Goal: Task Accomplishment & Management: Use online tool/utility

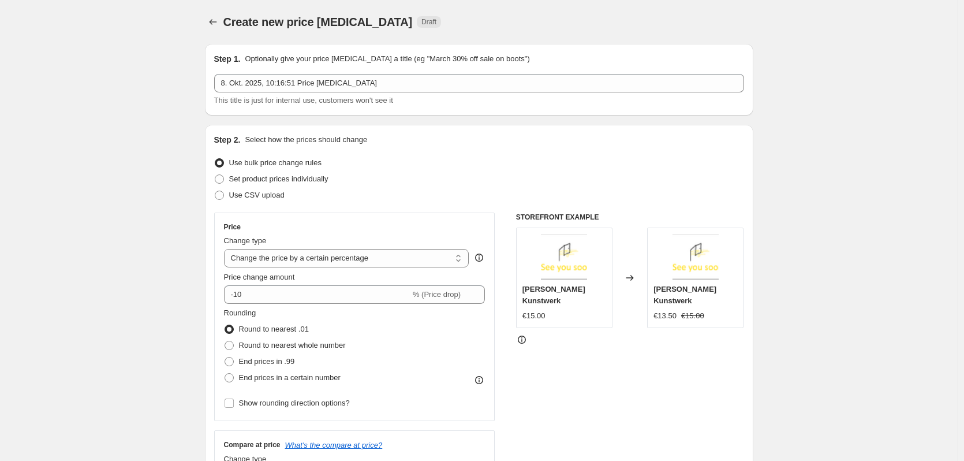
select select "percentage"
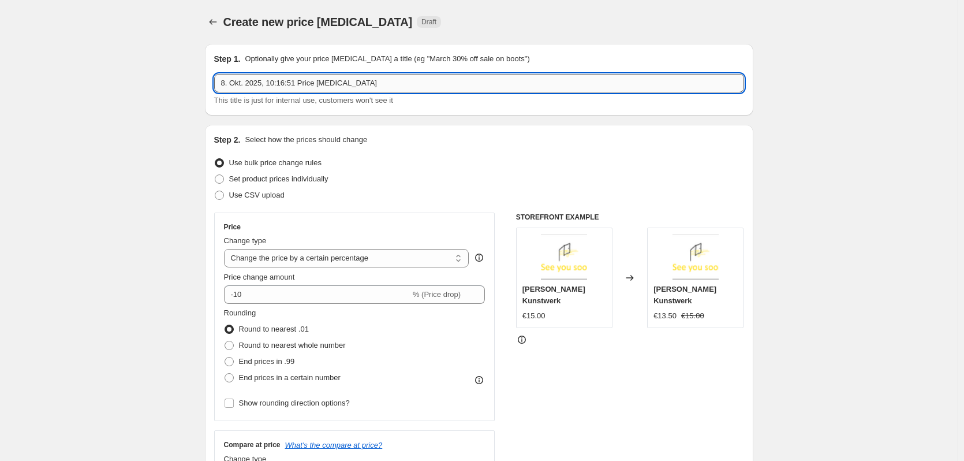
click at [362, 84] on input "8. Okt. 2025, 10:16:51 Price [MEDICAL_DATA]" at bounding box center [479, 83] width 530 height 18
click at [374, 83] on input "8. Okt. 2025, 10:16:51 Price [MEDICAL_DATA]" at bounding box center [479, 83] width 530 height 18
drag, startPoint x: 385, startPoint y: 81, endPoint x: 191, endPoint y: 78, distance: 194.0
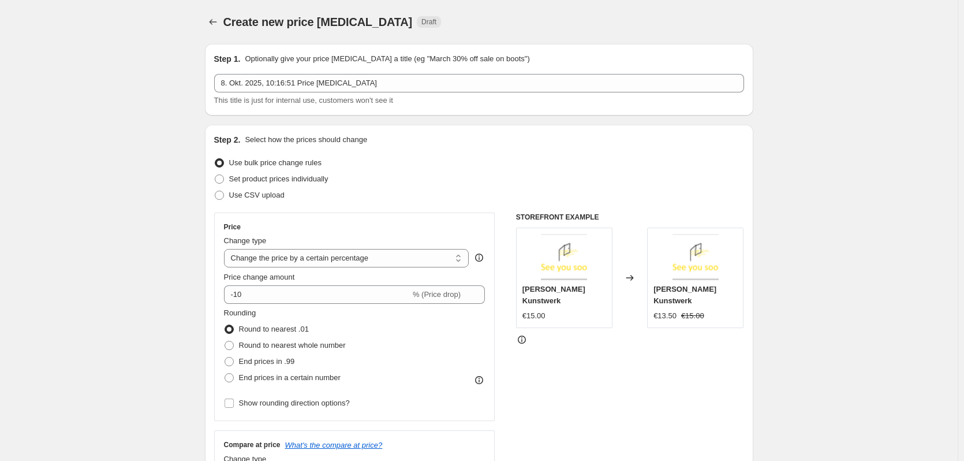
drag, startPoint x: 206, startPoint y: 168, endPoint x: 213, endPoint y: 159, distance: 11.1
click at [359, 92] on div "8. Okt. 2025, 10:16:51 Price [MEDICAL_DATA] This title is just for internal use…" at bounding box center [479, 90] width 530 height 32
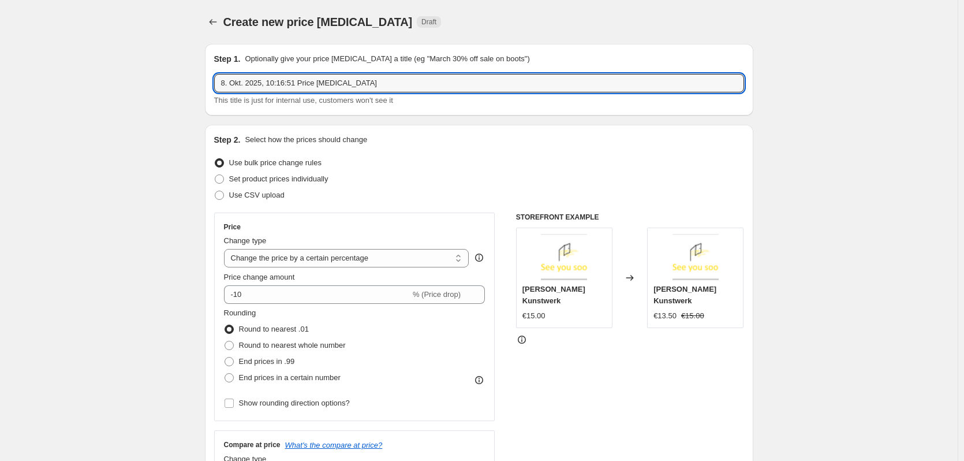
drag, startPoint x: 359, startPoint y: 83, endPoint x: 202, endPoint y: 92, distance: 157.9
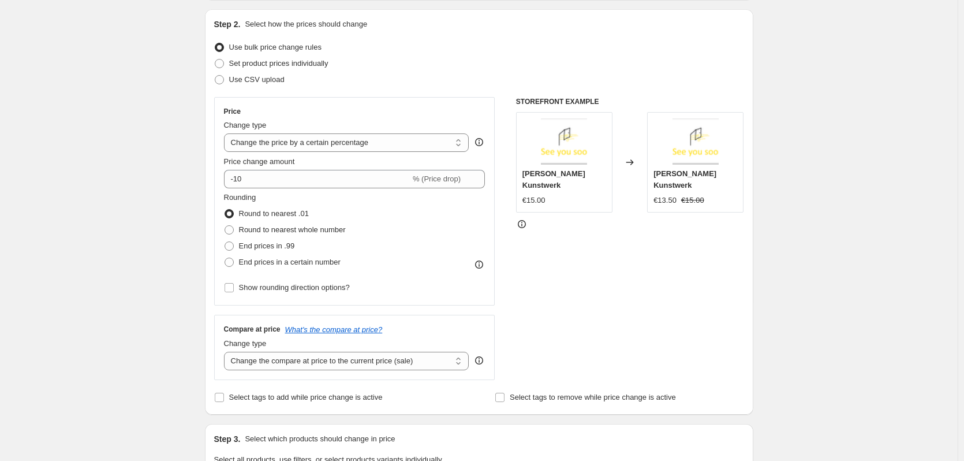
scroll to position [173, 0]
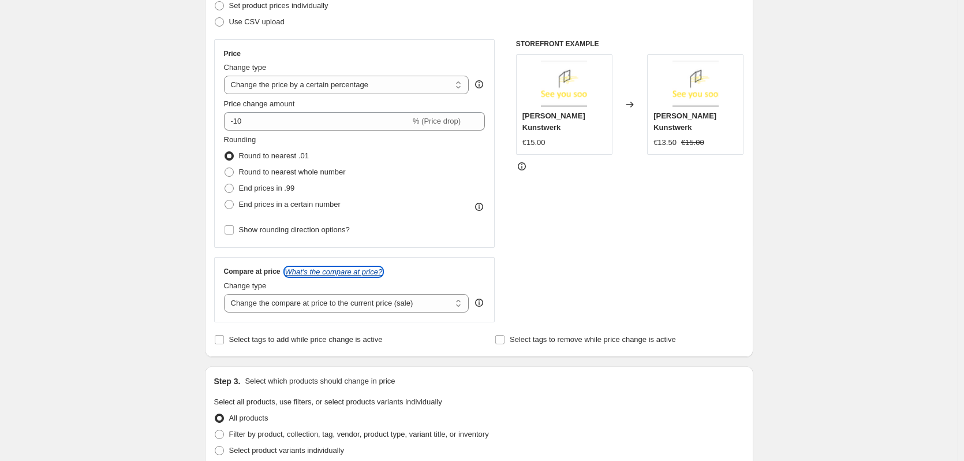
click at [314, 271] on icon "What's the compare at price?" at bounding box center [334, 271] width 98 height 9
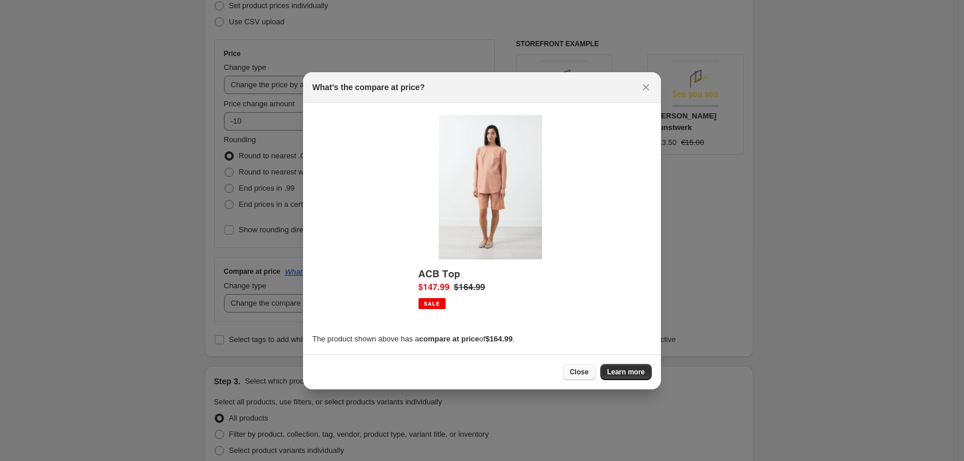
click at [573, 379] on button "Close" at bounding box center [579, 372] width 33 height 16
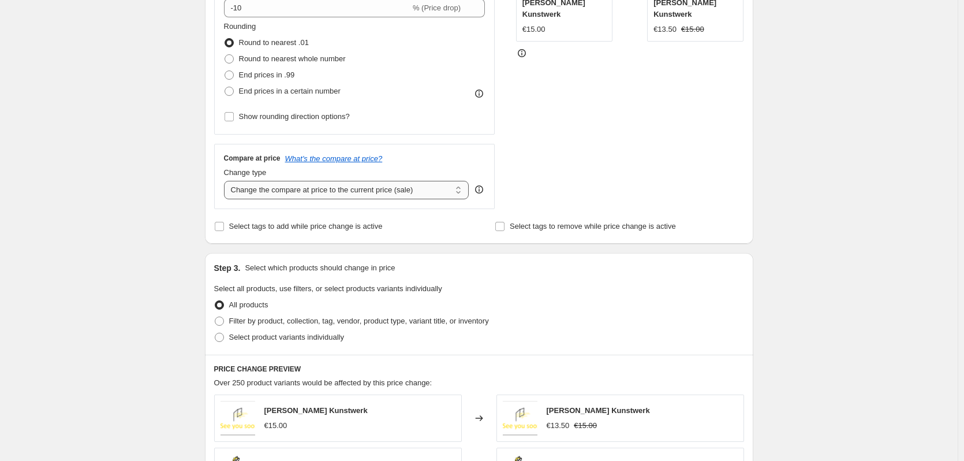
scroll to position [289, 0]
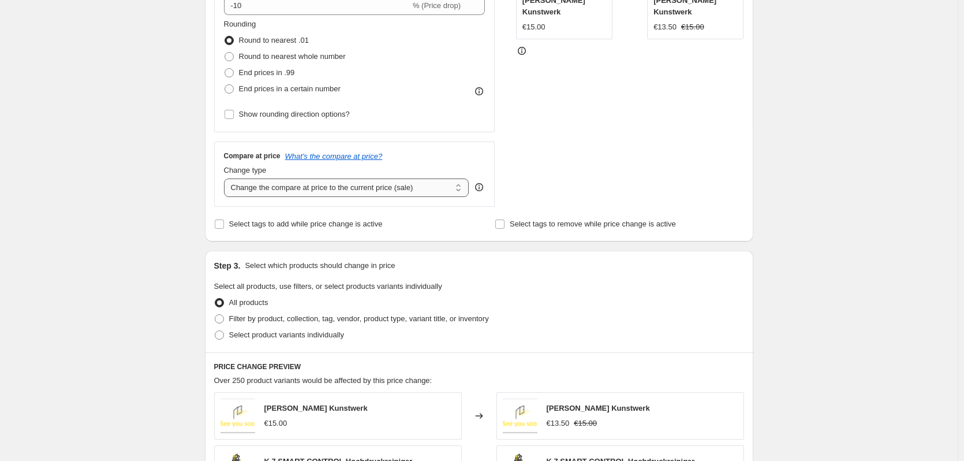
click at [417, 184] on select "Change the compare at price to the current price (sale) Change the compare at p…" at bounding box center [346, 187] width 245 height 18
click at [361, 187] on select "Change the compare at price to the current price (sale) Change the compare at p…" at bounding box center [346, 187] width 245 height 18
click at [396, 191] on select "Change the compare at price to the current price (sale) Change the compare at p…" at bounding box center [346, 187] width 245 height 18
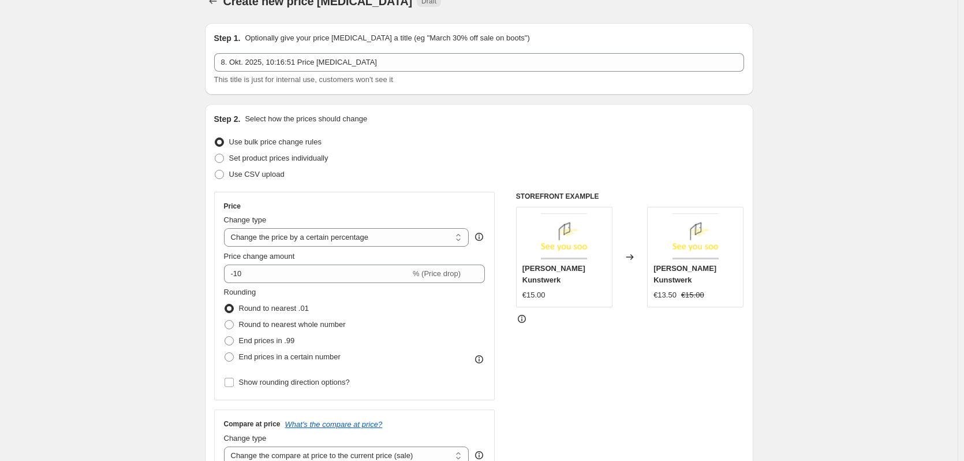
scroll to position [0, 0]
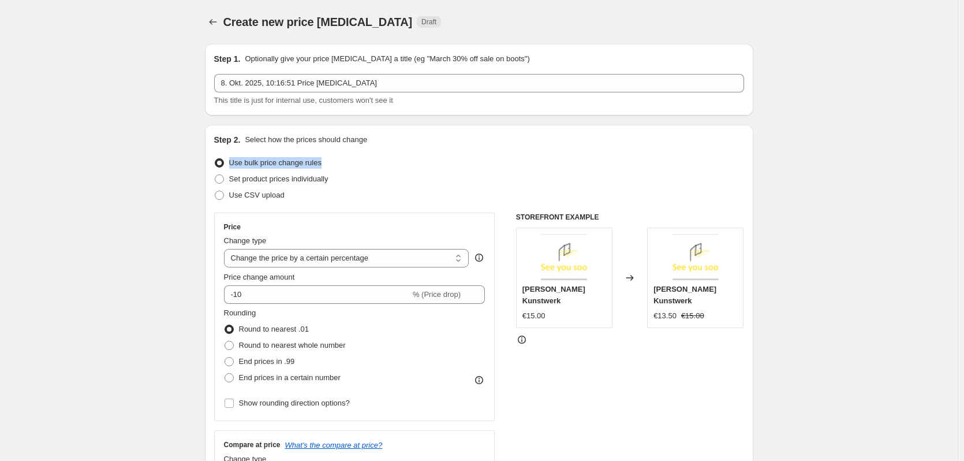
drag, startPoint x: 379, startPoint y: 146, endPoint x: 260, endPoint y: 147, distance: 118.9
click at [260, 147] on div "Step 2. Select how the prices should change Use bulk price change rules Set pro…" at bounding box center [479, 327] width 530 height 387
click at [336, 132] on div "Step 2. Select how the prices should change Use bulk price change rules Set pro…" at bounding box center [479, 327] width 549 height 405
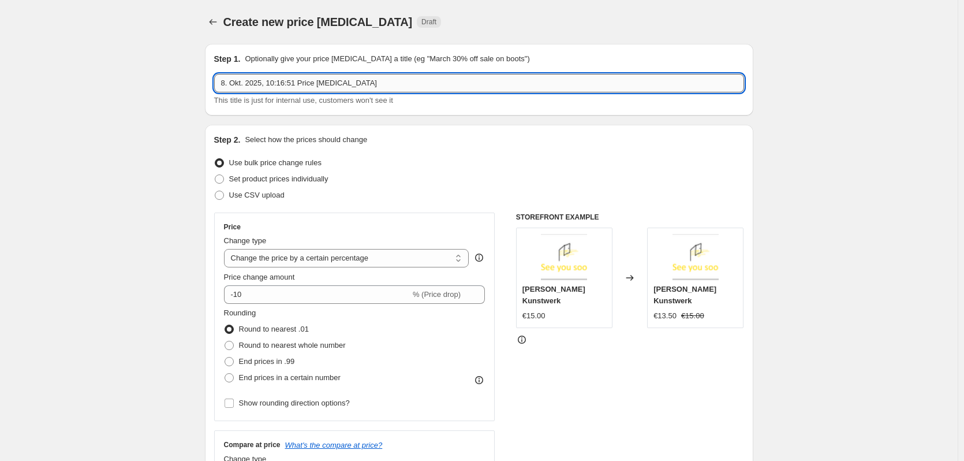
click at [357, 85] on input "8. Okt. 2025, 10:16:51 Price [MEDICAL_DATA]" at bounding box center [479, 83] width 530 height 18
drag, startPoint x: 370, startPoint y: 80, endPoint x: 156, endPoint y: 84, distance: 213.1
type input "10%"
click at [282, 260] on select "Change the price to a certain amount Change the price by a certain amount Chang…" at bounding box center [346, 258] width 245 height 18
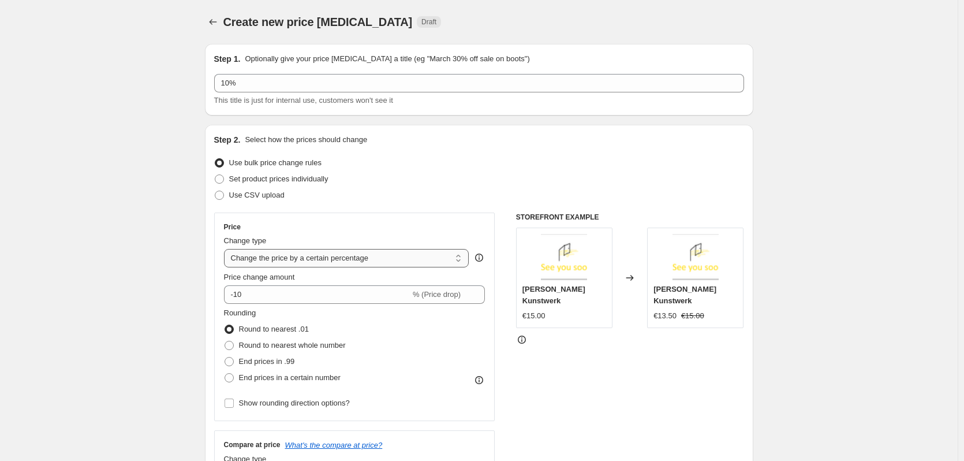
click at [292, 261] on select "Change the price to a certain amount Change the price by a certain amount Chang…" at bounding box center [346, 258] width 245 height 18
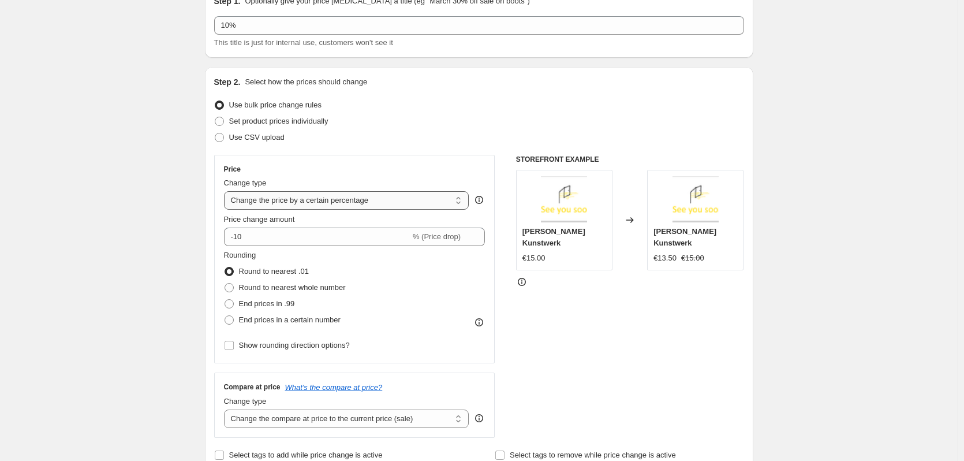
drag, startPoint x: 289, startPoint y: 197, endPoint x: 288, endPoint y: 206, distance: 9.3
click at [289, 197] on select "Change the price to a certain amount Change the price by a certain amount Chang…" at bounding box center [346, 200] width 245 height 18
click at [320, 191] on select "Change the price to a certain amount Change the price by a certain amount Chang…" at bounding box center [346, 200] width 245 height 18
click at [334, 200] on select "Change the price to a certain amount Change the price by a certain amount Chang…" at bounding box center [346, 200] width 245 height 18
click at [338, 204] on select "Change the price to a certain amount Change the price by a certain amount Chang…" at bounding box center [346, 200] width 245 height 18
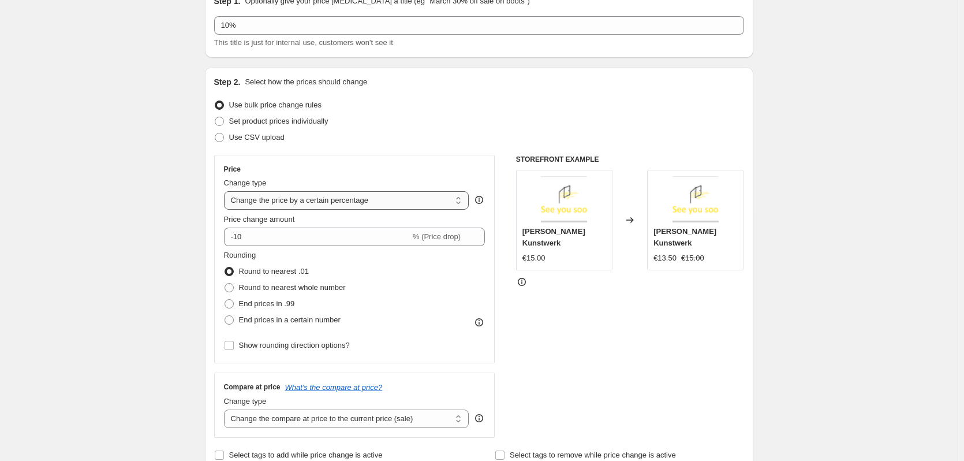
click at [431, 208] on select "Change the price to a certain amount Change the price by a certain amount Chang…" at bounding box center [346, 200] width 245 height 18
click at [391, 205] on select "Change the price to a certain amount Change the price by a certain amount Chang…" at bounding box center [346, 200] width 245 height 18
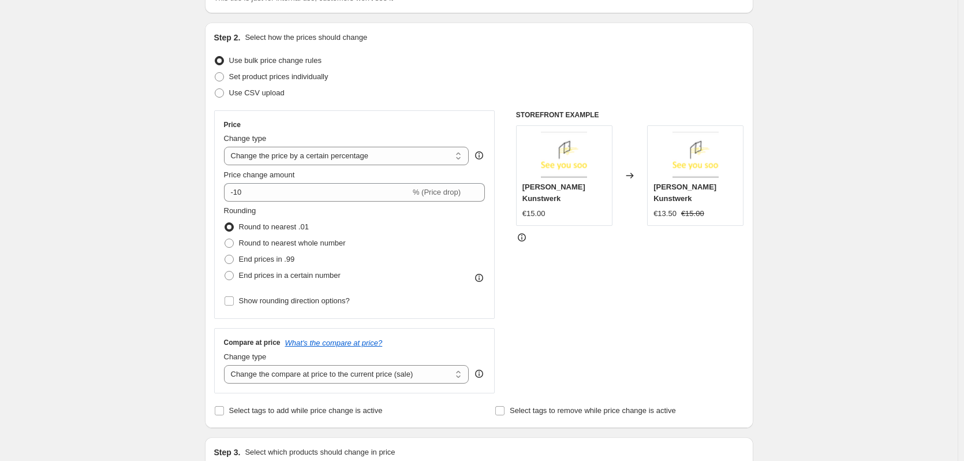
scroll to position [115, 0]
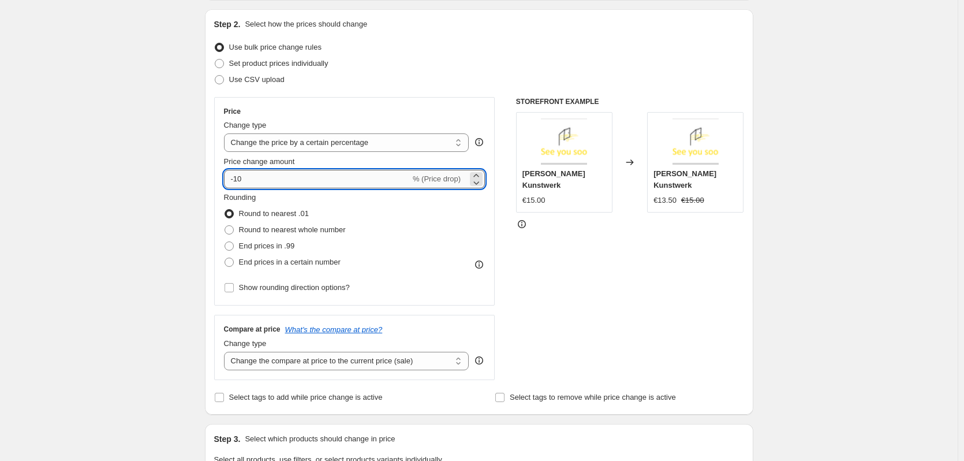
click at [327, 178] on input "-10" at bounding box center [317, 179] width 186 height 18
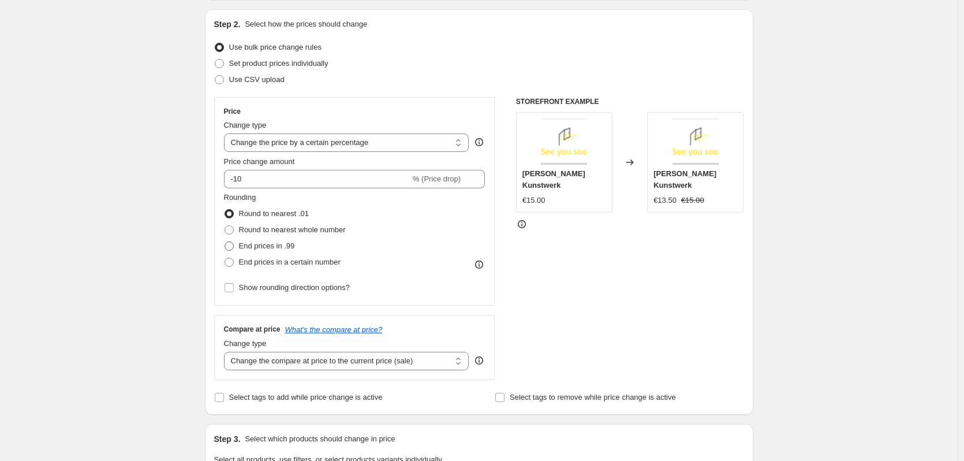
click at [228, 243] on span at bounding box center [229, 245] width 9 height 9
click at [225, 242] on input "End prices in .99" at bounding box center [225, 241] width 1 height 1
radio input "true"
click at [229, 290] on input "Show rounding direction options?" at bounding box center [229, 287] width 9 height 9
checkbox input "true"
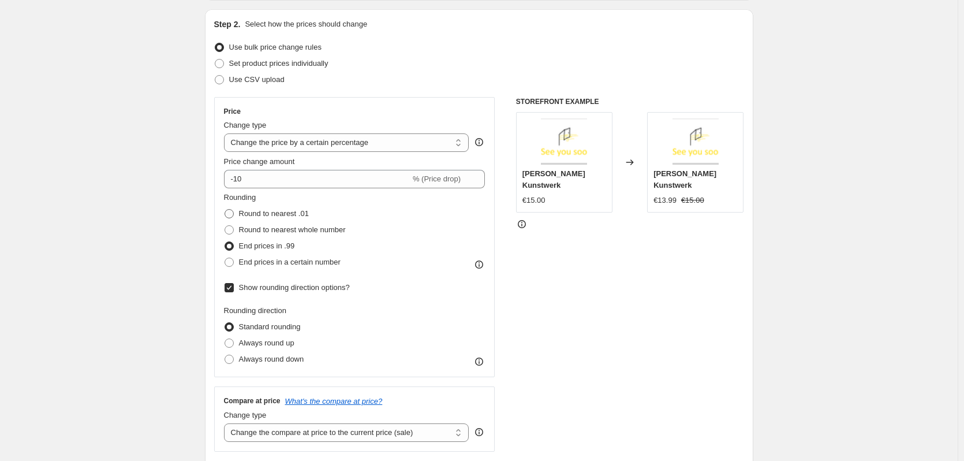
click at [230, 217] on span at bounding box center [229, 213] width 9 height 9
click at [225, 210] on input "Round to nearest .01" at bounding box center [225, 209] width 1 height 1
radio input "true"
click at [230, 282] on label "Show rounding direction options?" at bounding box center [287, 287] width 126 height 16
click at [230, 283] on input "Show rounding direction options?" at bounding box center [229, 287] width 9 height 9
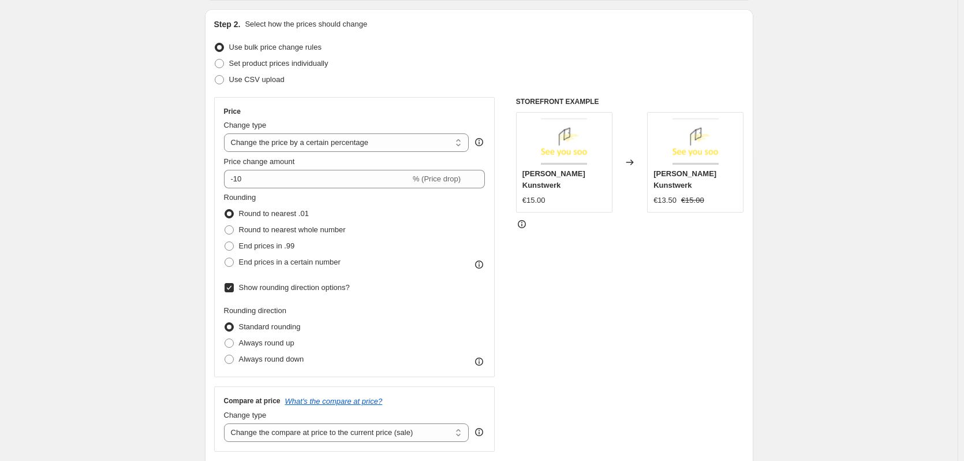
checkbox input "false"
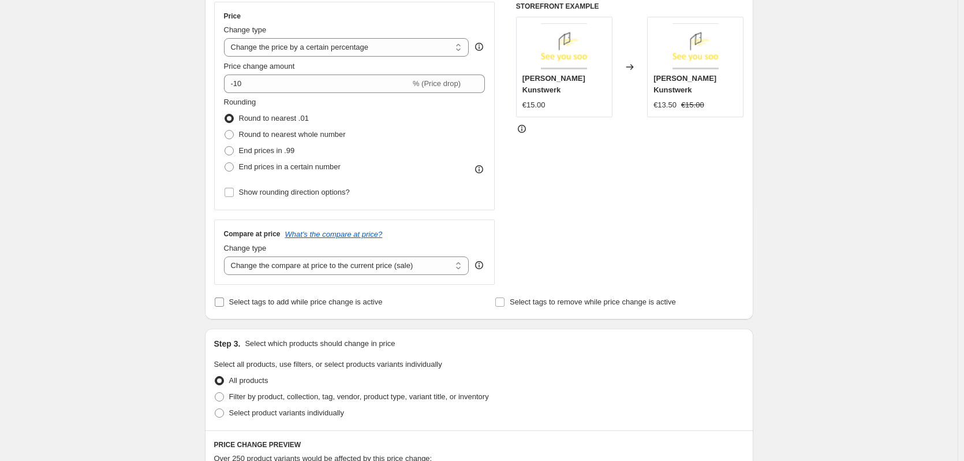
scroll to position [231, 0]
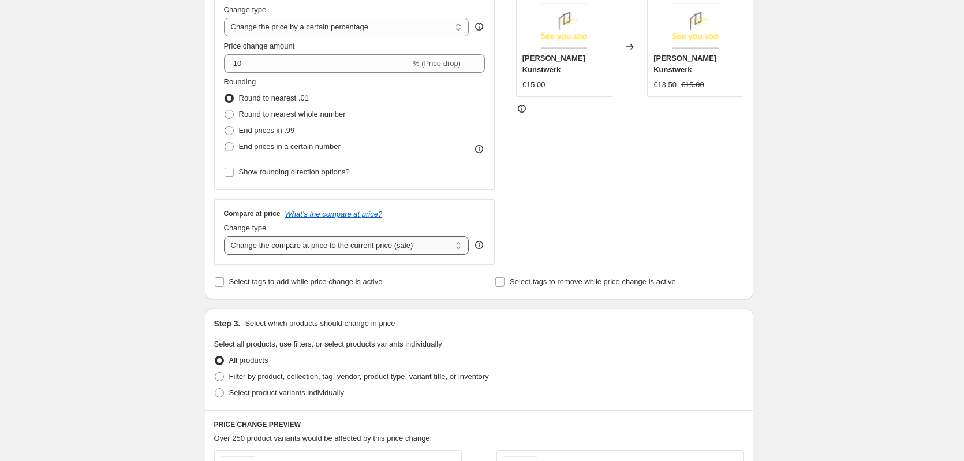
click at [335, 248] on select "Change the compare at price to the current price (sale) Change the compare at p…" at bounding box center [346, 245] width 245 height 18
click at [555, 220] on div "STOREFRONT EXAMPLE [PERSON_NAME] Kunstwerk €15.00 Changed to [PERSON_NAME] Kuns…" at bounding box center [630, 123] width 228 height 283
click at [370, 251] on select "Change the compare at price to the current price (sale) Change the compare at p…" at bounding box center [346, 245] width 245 height 18
drag, startPoint x: 544, startPoint y: 211, endPoint x: 504, endPoint y: 221, distance: 41.6
click at [544, 211] on div "STOREFRONT EXAMPLE [PERSON_NAME] Kunstwerk €15.00 Changed to [PERSON_NAME] Kuns…" at bounding box center [630, 123] width 228 height 283
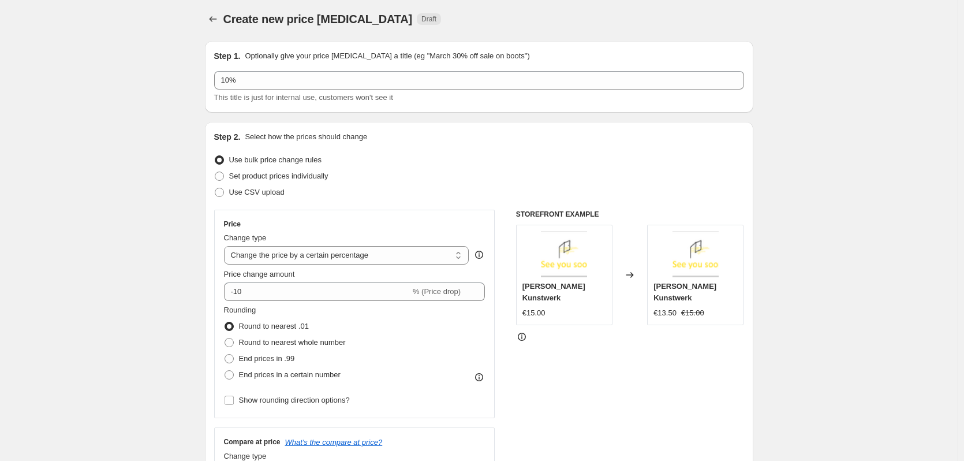
scroll to position [0, 0]
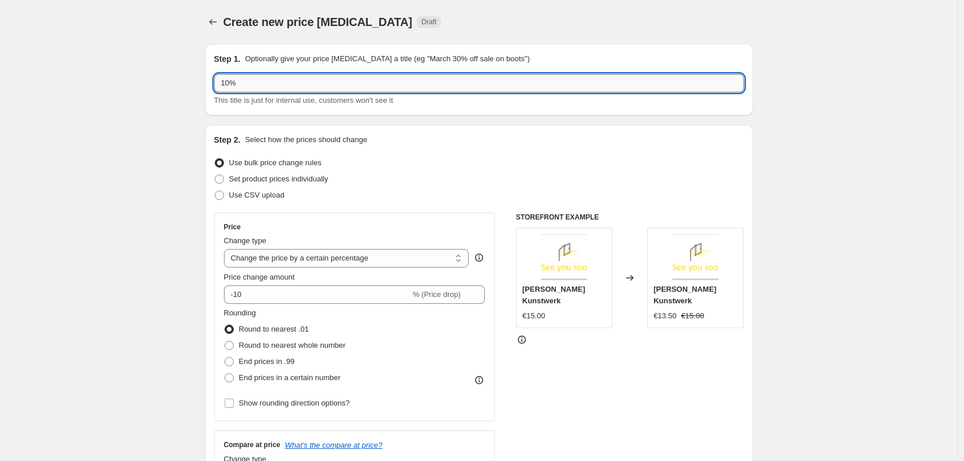
click at [281, 87] on input "10%" at bounding box center [479, 83] width 530 height 18
drag, startPoint x: 252, startPoint y: 88, endPoint x: 212, endPoint y: 85, distance: 40.6
click at [212, 85] on div "Step 1. Optionally give your price [MEDICAL_DATA] a title (eg "March 30% off sa…" at bounding box center [479, 80] width 549 height 72
click at [242, 80] on input "10%" at bounding box center [479, 83] width 530 height 18
type input "1"
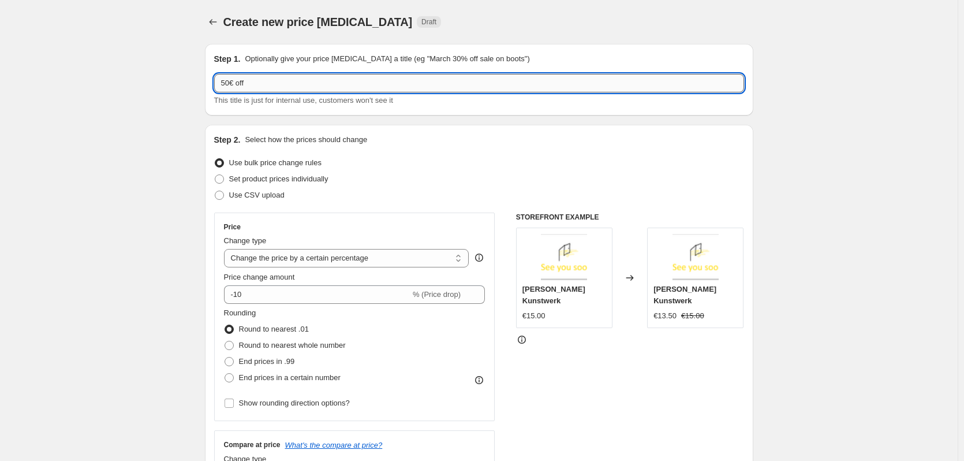
click at [238, 80] on input "50€ off" at bounding box center [479, 83] width 530 height 18
click at [279, 80] on input "$50 off" at bounding box center [479, 83] width 530 height 18
click at [229, 81] on input "$50 off" at bounding box center [479, 83] width 530 height 18
click at [264, 83] on input "$50 off" at bounding box center [479, 83] width 530 height 18
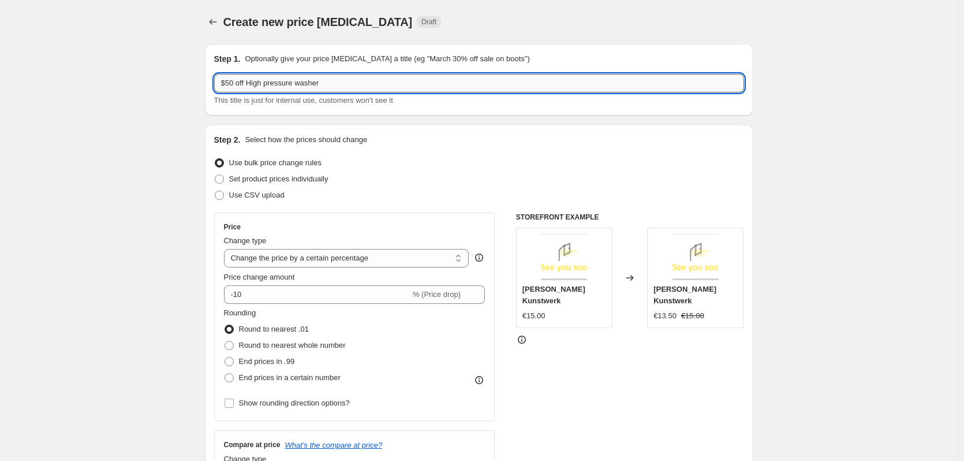
click at [268, 84] on input "$50 off High pressure washer" at bounding box center [479, 83] width 530 height 18
click at [303, 83] on input "$50 off High Pressure washer" at bounding box center [479, 83] width 530 height 18
type input "$50 off High Pressure Washer"
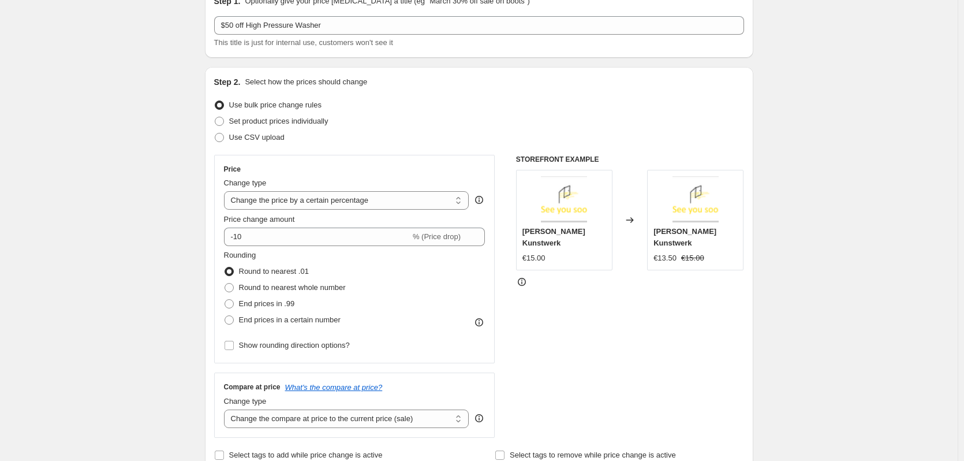
scroll to position [115, 0]
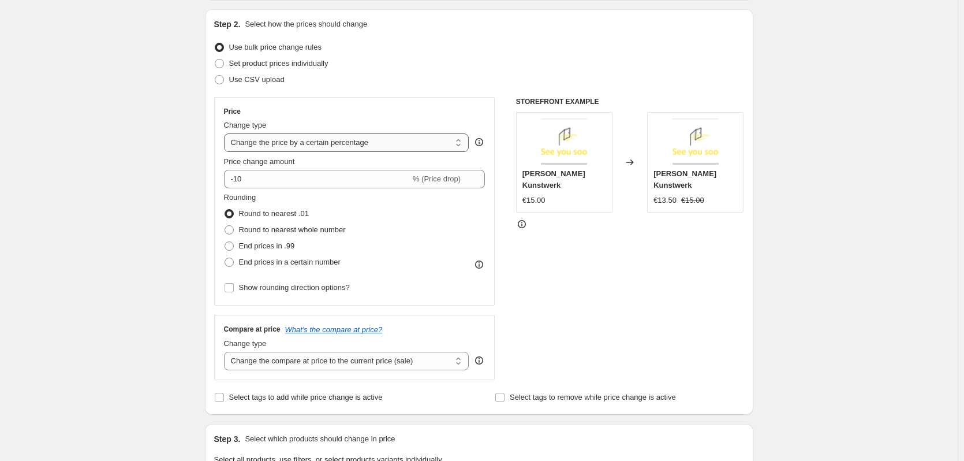
click at [290, 139] on select "Change the price to a certain amount Change the price by a certain amount Chang…" at bounding box center [346, 142] width 245 height 18
click at [401, 137] on select "Change the price to a certain amount Change the price by a certain amount Chang…" at bounding box center [346, 142] width 245 height 18
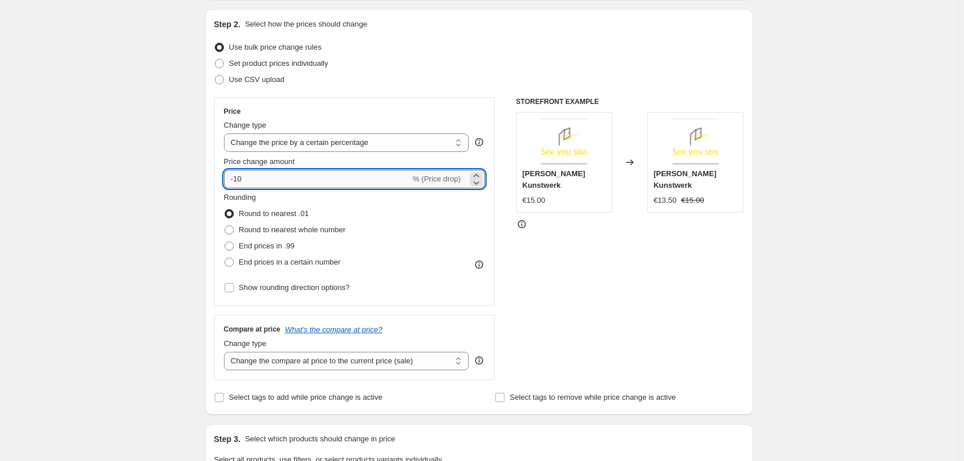
click at [249, 174] on input "-10" at bounding box center [317, 179] width 186 height 18
click at [369, 137] on select "Change the price to a certain amount Change the price by a certain amount Chang…" at bounding box center [346, 142] width 245 height 18
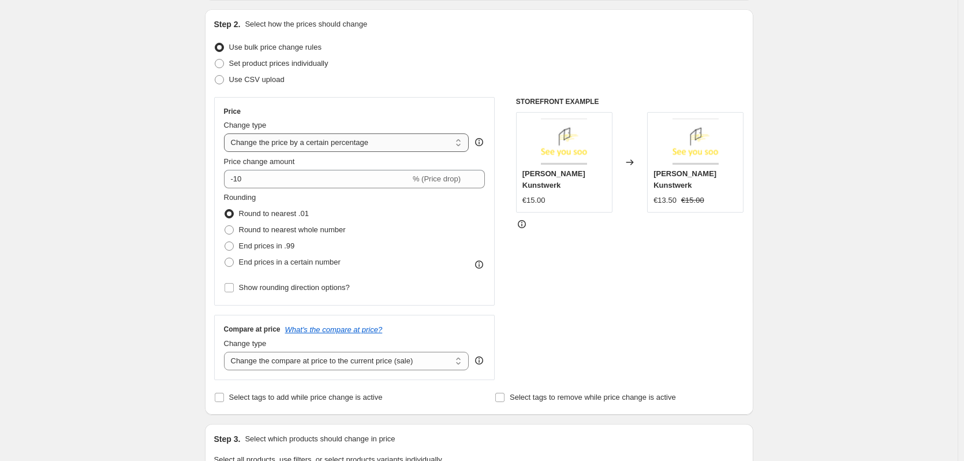
select select "to"
click at [226, 133] on select "Change the price to a certain amount Change the price by a certain amount Chang…" at bounding box center [346, 142] width 245 height 18
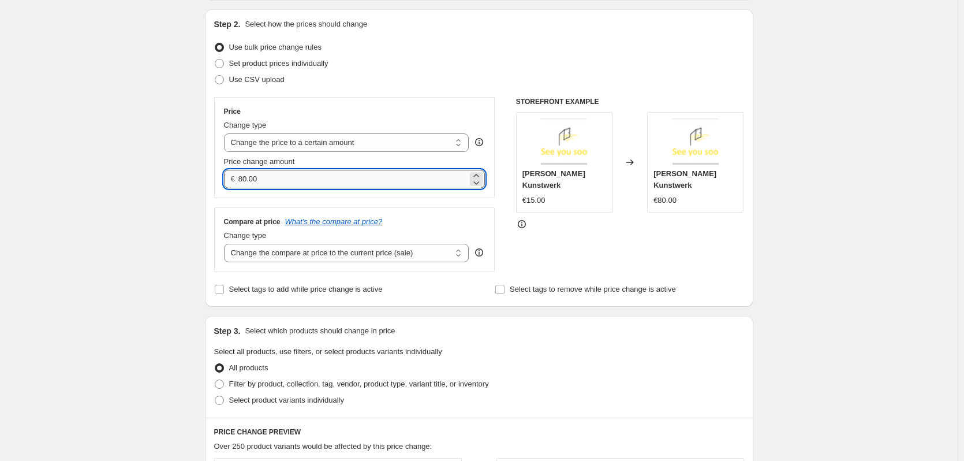
click at [347, 185] on input "80.00" at bounding box center [352, 179] width 229 height 18
click at [245, 182] on input "80.00" at bounding box center [352, 179] width 229 height 18
click at [650, 232] on div "STOREFRONT EXAMPLE [PERSON_NAME] Kunstwerk €15.00 Changed to [PERSON_NAME] Kuns…" at bounding box center [630, 184] width 228 height 175
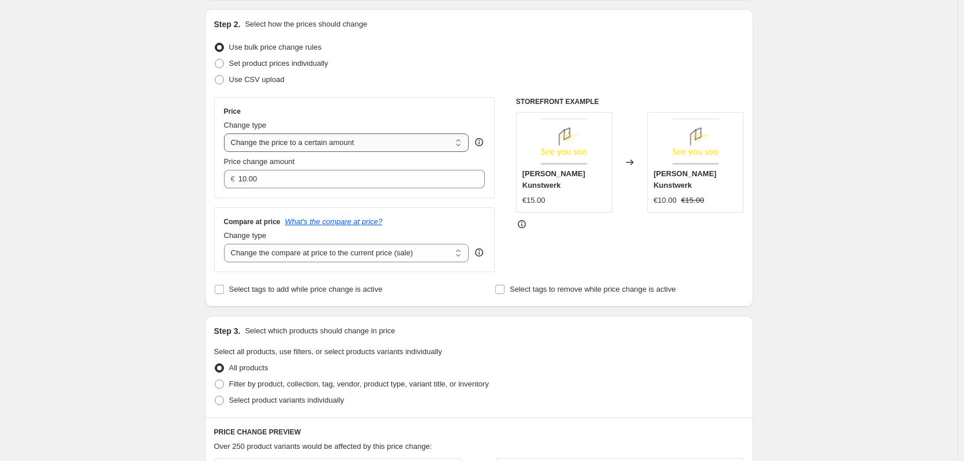
click at [279, 151] on select "Change the price to a certain amount Change the price by a certain amount Chang…" at bounding box center [346, 142] width 245 height 18
click at [315, 198] on div "Price Change type Change the price to a certain amount Change the price by a ce…" at bounding box center [354, 184] width 281 height 175
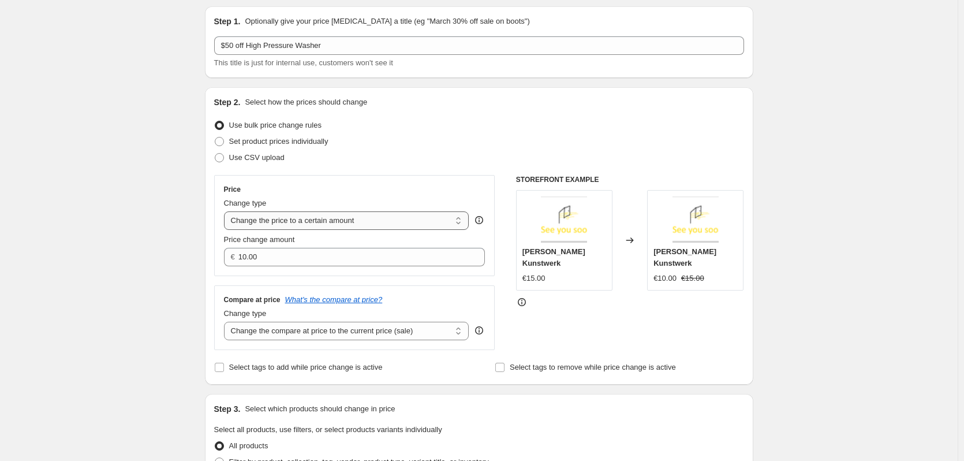
scroll to position [58, 0]
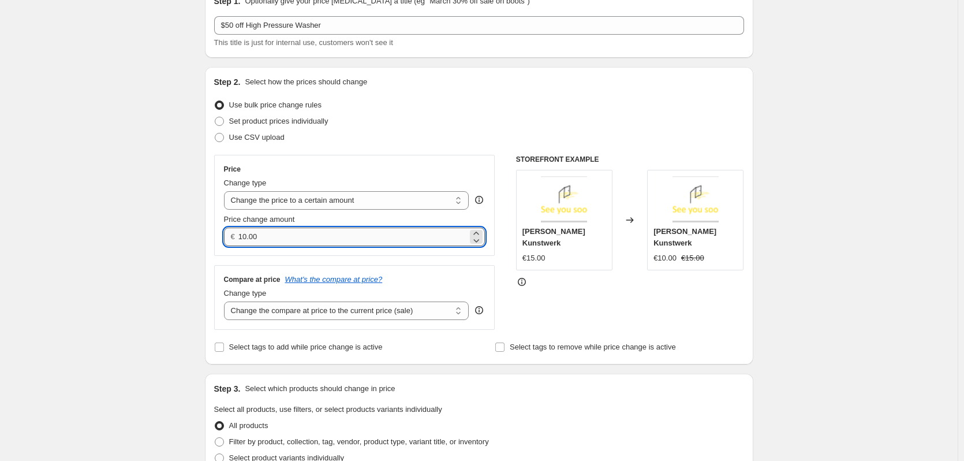
click at [251, 236] on input "10.00" at bounding box center [352, 236] width 229 height 18
click at [247, 241] on input "10.00" at bounding box center [352, 236] width 229 height 18
type input "80.00"
click at [550, 284] on div "STOREFRONT EXAMPLE [PERSON_NAME] Kunstwerk €15.00 Changed to [PERSON_NAME] Kuns…" at bounding box center [630, 242] width 228 height 175
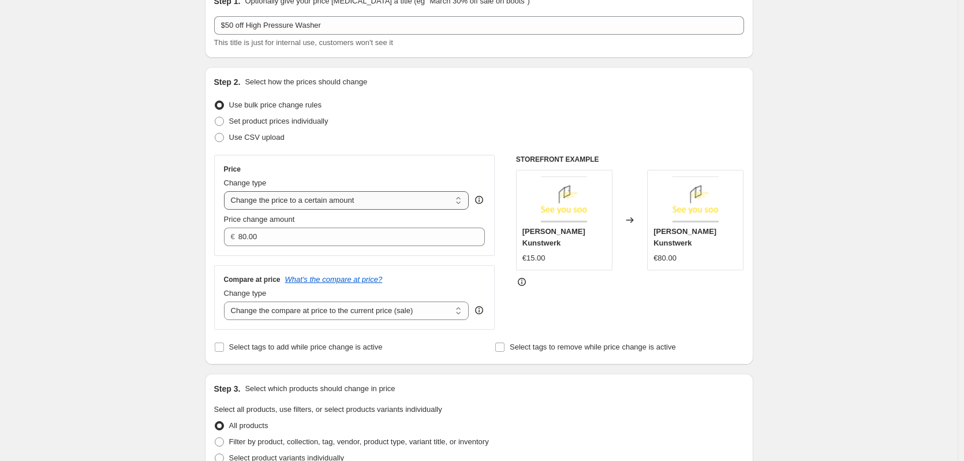
click at [371, 203] on select "Change the price to a certain amount Change the price by a certain amount Chang…" at bounding box center [346, 200] width 245 height 18
select select "by"
click at [226, 191] on select "Change the price to a certain amount Change the price by a certain amount Chang…" at bounding box center [346, 200] width 245 height 18
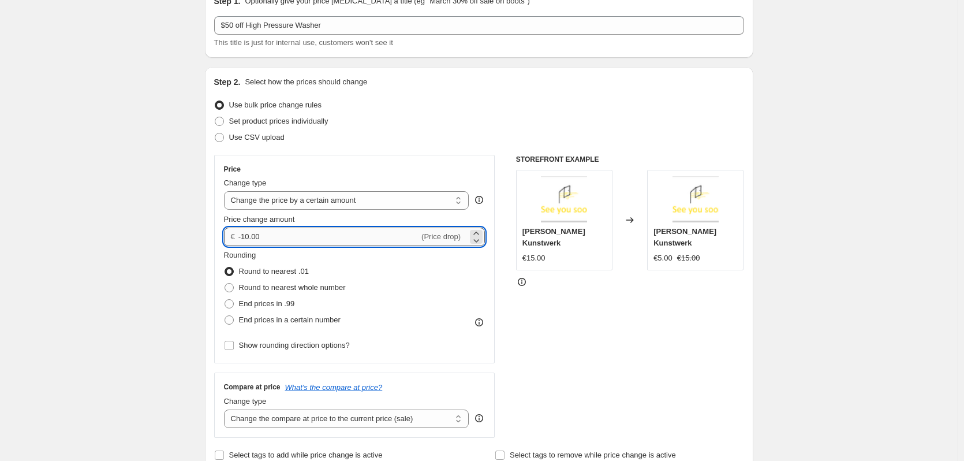
click at [355, 237] on input "-10.00" at bounding box center [328, 236] width 181 height 18
click at [244, 237] on input "-10.00" at bounding box center [328, 236] width 181 height 18
type input "10.00"
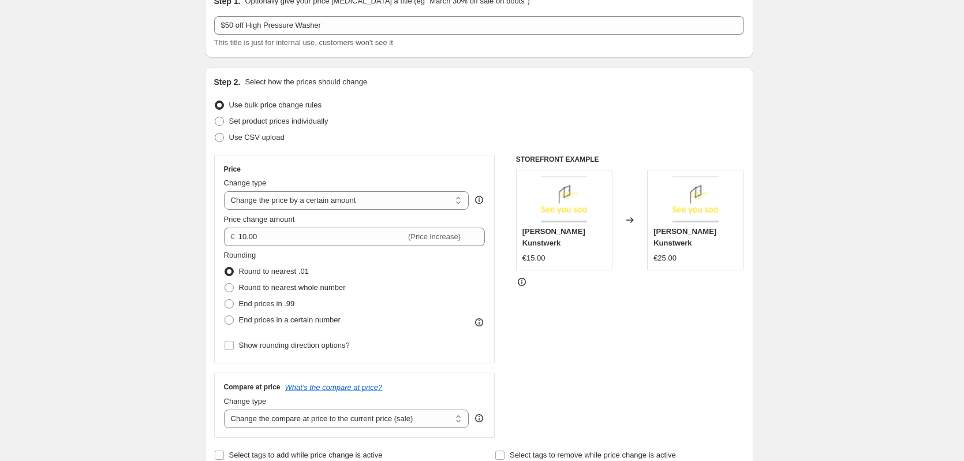
click at [529, 284] on div "STOREFRONT EXAMPLE [PERSON_NAME] Kunstwerk €15.00 Changed to [PERSON_NAME] Kuns…" at bounding box center [630, 296] width 228 height 283
click at [379, 195] on select "Change the price to a certain amount Change the price by a certain amount Chang…" at bounding box center [346, 200] width 245 height 18
click at [690, 304] on div "STOREFRONT EXAMPLE [PERSON_NAME] Kunstwerk €15.00 Changed to [PERSON_NAME] Kuns…" at bounding box center [630, 296] width 228 height 283
click at [399, 199] on select "Change the price to a certain amount Change the price by a certain amount Chang…" at bounding box center [346, 200] width 245 height 18
select select "to"
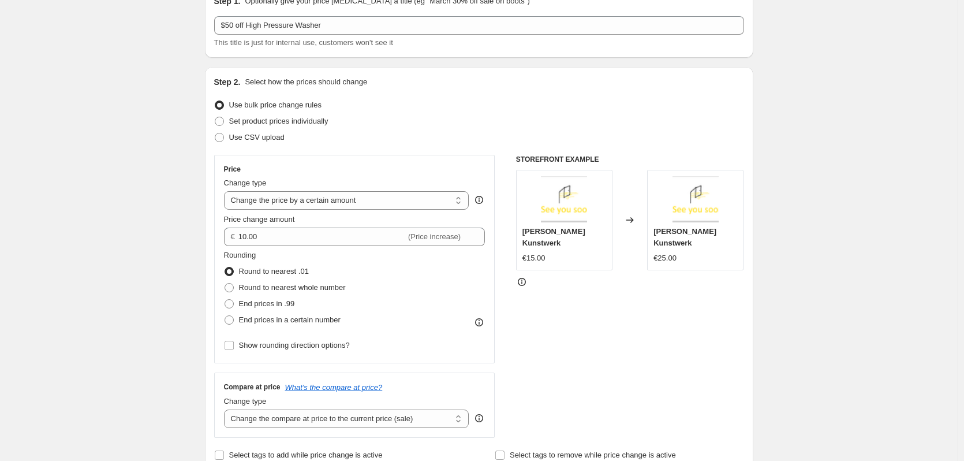
click at [226, 191] on select "Change the price to a certain amount Change the price by a certain amount Chang…" at bounding box center [346, 200] width 245 height 18
type input "80.00"
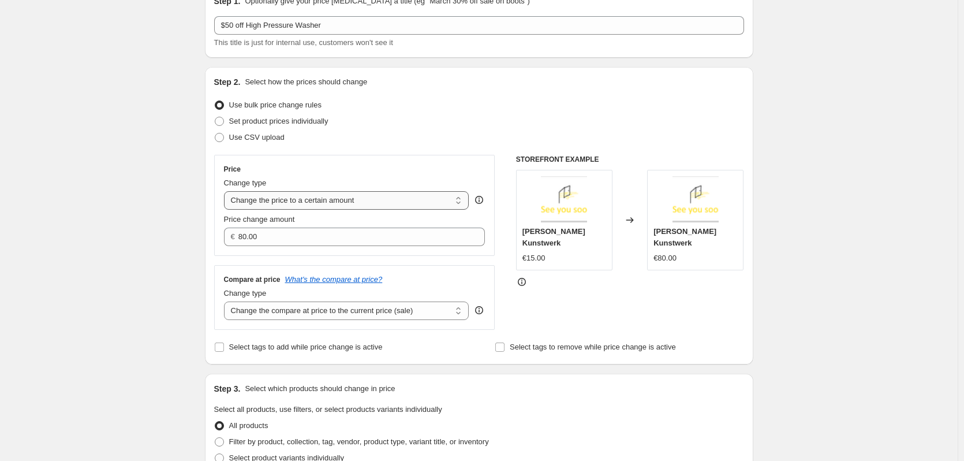
click at [310, 197] on select "Change the price to a certain amount Change the price by a certain amount Chang…" at bounding box center [346, 200] width 245 height 18
select select "by"
click at [226, 191] on select "Change the price to a certain amount Change the price by a certain amount Chang…" at bounding box center [346, 200] width 245 height 18
type input "-10.00"
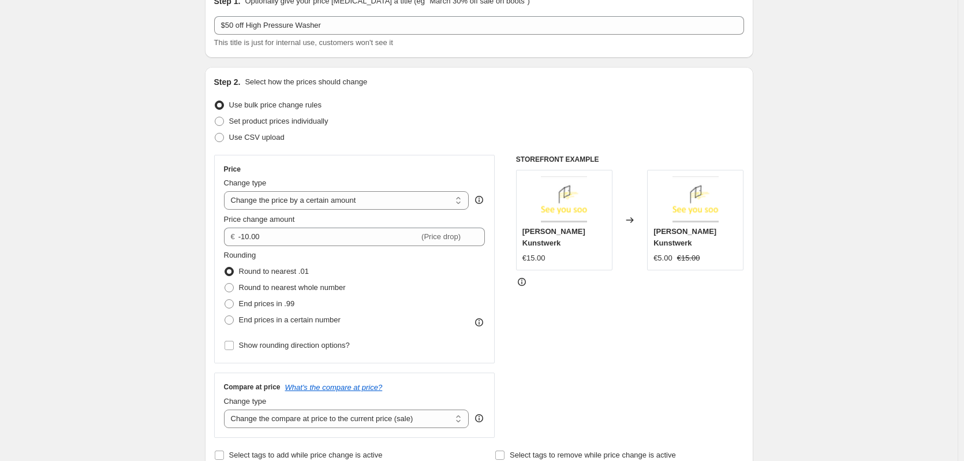
scroll to position [115, 0]
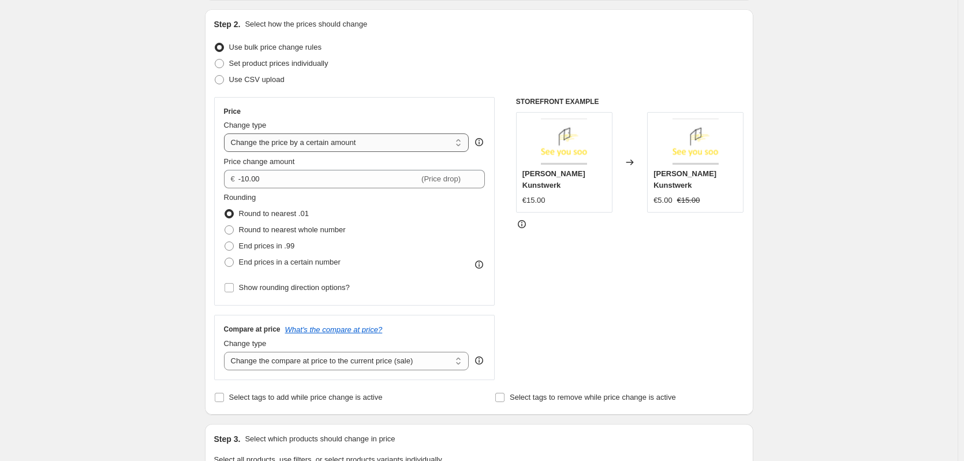
click at [284, 142] on select "Change the price to a certain amount Change the price by a certain amount Chang…" at bounding box center [346, 142] width 245 height 18
select select "to"
click at [226, 133] on select "Change the price to a certain amount Change the price by a certain amount Chang…" at bounding box center [346, 142] width 245 height 18
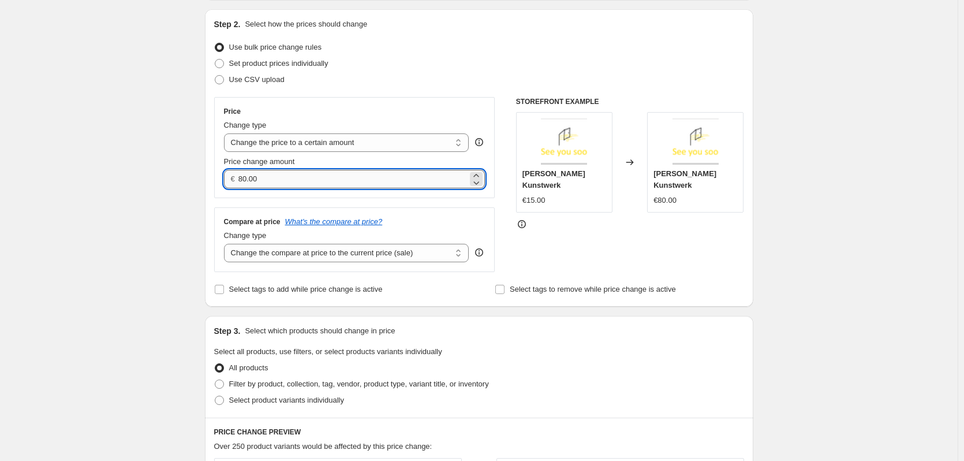
click at [245, 182] on input "80.00" at bounding box center [352, 179] width 229 height 18
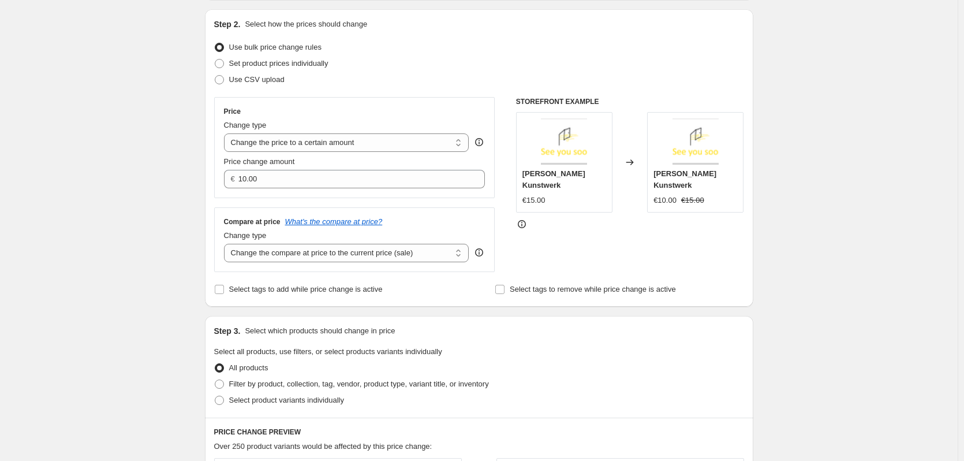
click at [281, 195] on div "Price Change type Change the price to a certain amount Change the price by a ce…" at bounding box center [354, 147] width 281 height 101
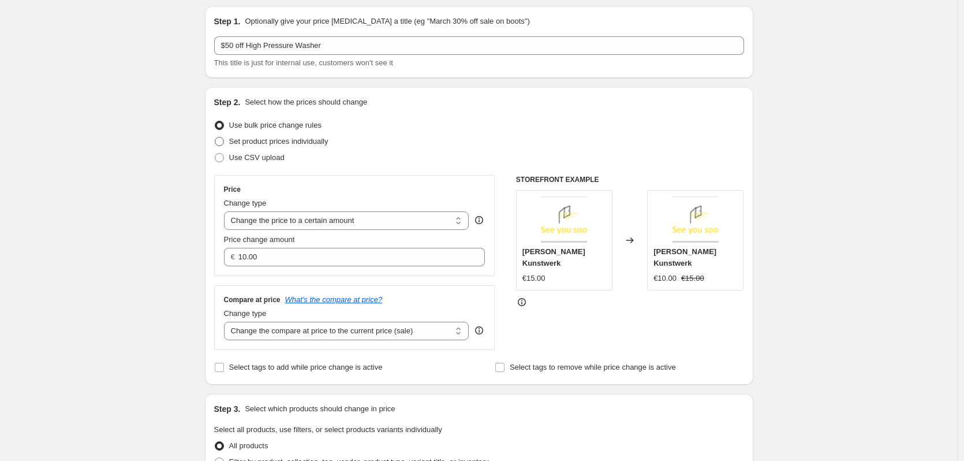
scroll to position [58, 0]
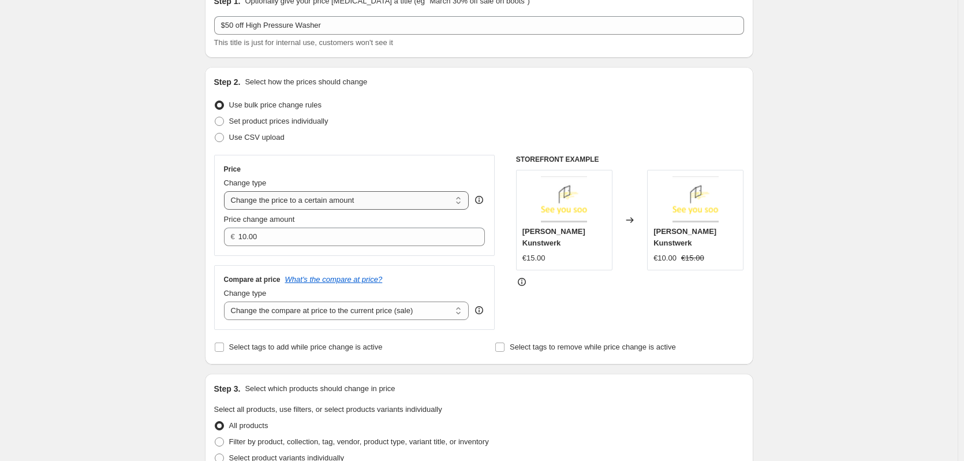
click at [398, 199] on select "Change the price to a certain amount Change the price by a certain amount Chang…" at bounding box center [346, 200] width 245 height 18
click at [556, 278] on div "STOREFRONT EXAMPLE [PERSON_NAME] Kunstwerk €15.00 Changed to [PERSON_NAME] Kuns…" at bounding box center [630, 242] width 228 height 175
click at [480, 198] on icon at bounding box center [479, 197] width 1 height 1
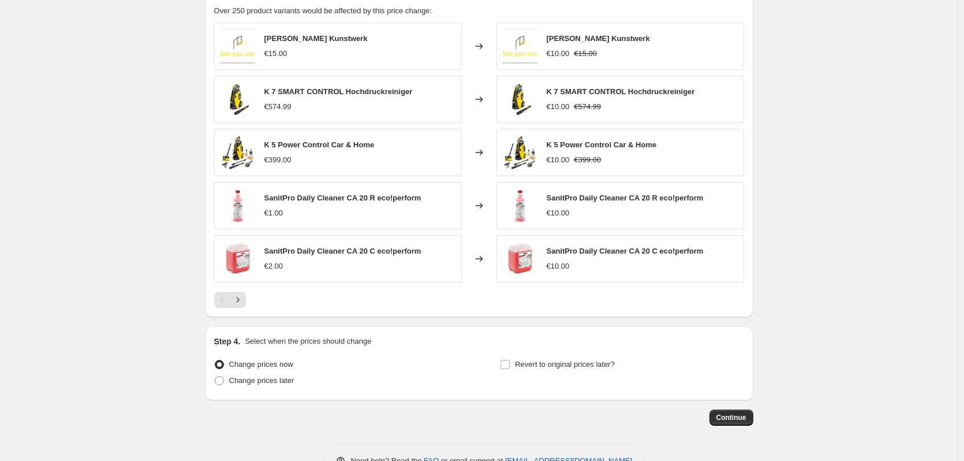
scroll to position [613, 0]
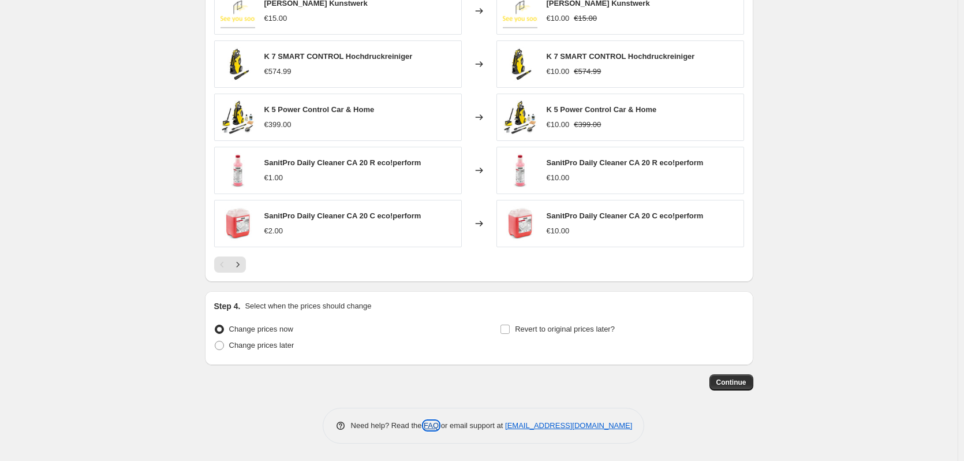
click at [435, 428] on link "FAQ" at bounding box center [431, 425] width 15 height 9
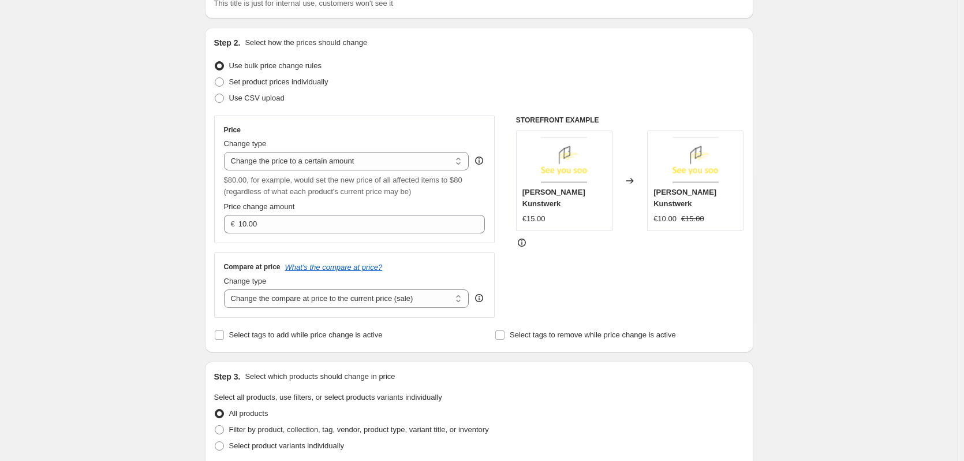
scroll to position [36, 0]
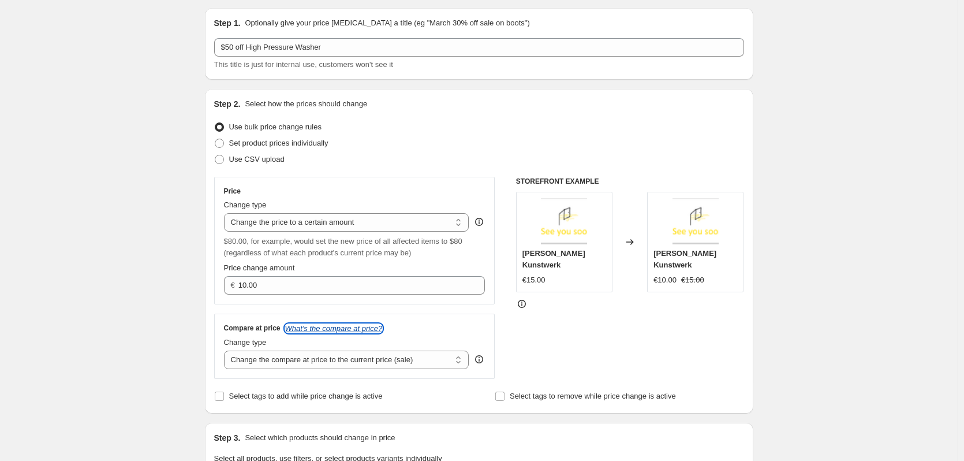
click at [376, 330] on icon "What's the compare at price?" at bounding box center [334, 328] width 98 height 9
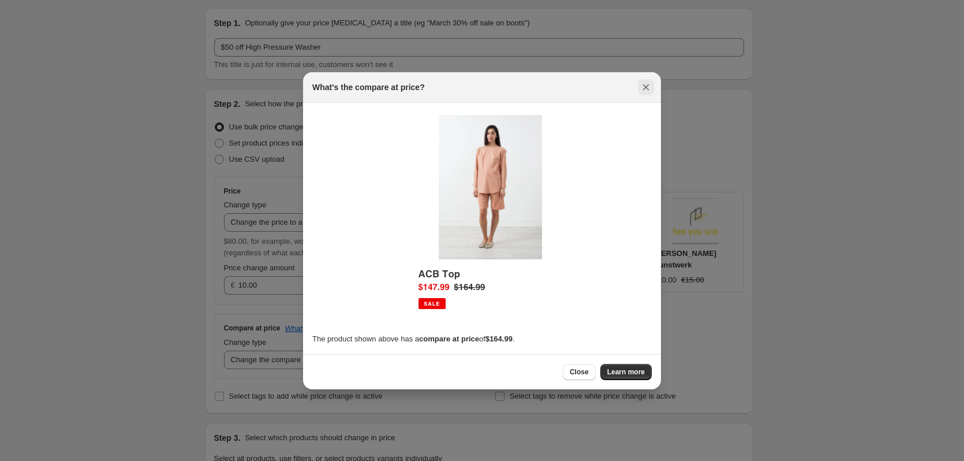
click at [642, 83] on icon "Close" at bounding box center [646, 87] width 12 height 12
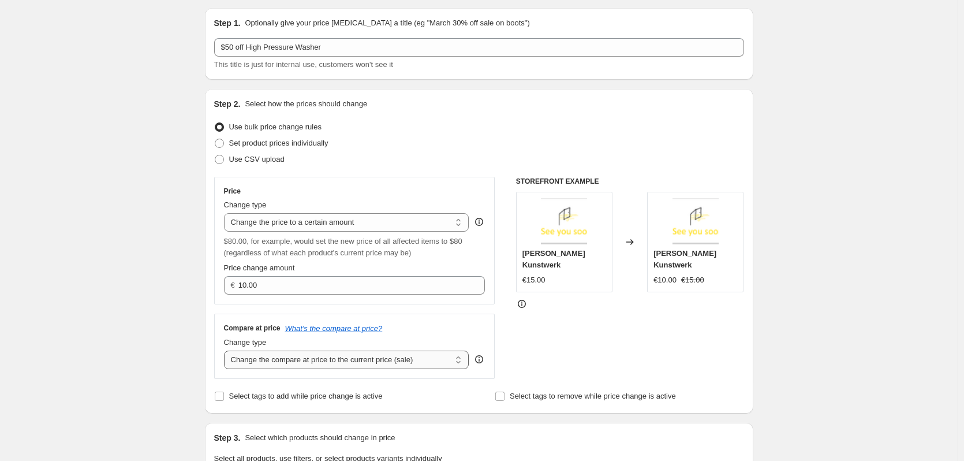
click at [244, 358] on select "Change the compare at price to the current price (sale) Change the compare at p…" at bounding box center [346, 359] width 245 height 18
click at [281, 225] on select "Change the price to a certain amount Change the price by a certain amount Chang…" at bounding box center [346, 222] width 245 height 18
click at [226, 213] on select "Change the price to a certain amount Change the price by a certain amount Chang…" at bounding box center [346, 222] width 245 height 18
click at [244, 284] on input "10.00" at bounding box center [352, 285] width 229 height 18
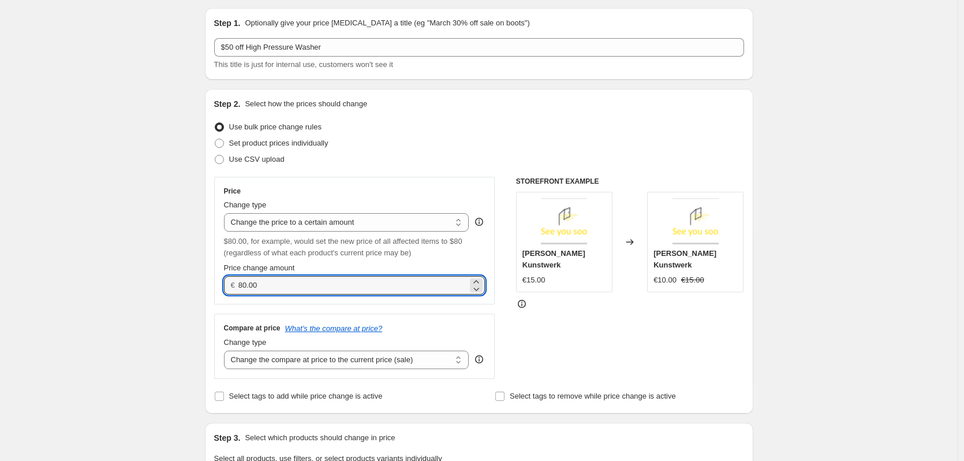
type input "80.00"
click at [518, 316] on div "STOREFRONT EXAMPLE [PERSON_NAME] Kunstwerk €15.00 Changed to [PERSON_NAME] Kuns…" at bounding box center [630, 278] width 228 height 202
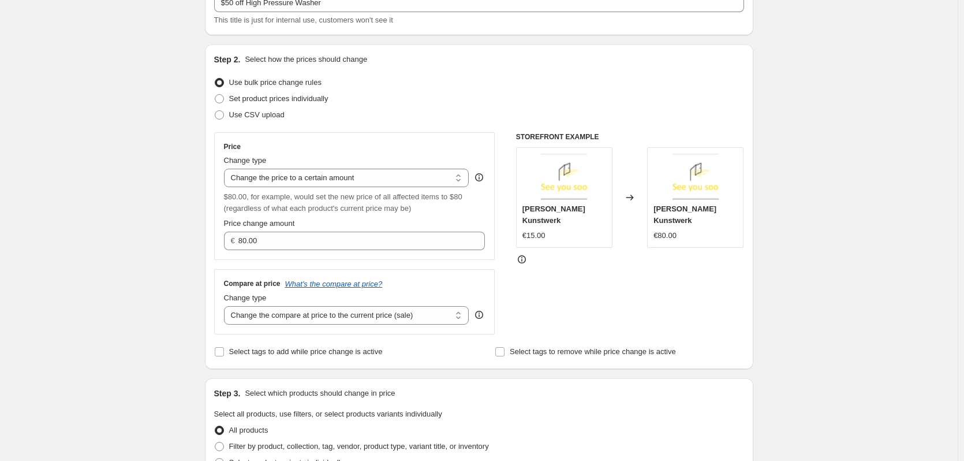
scroll to position [94, 0]
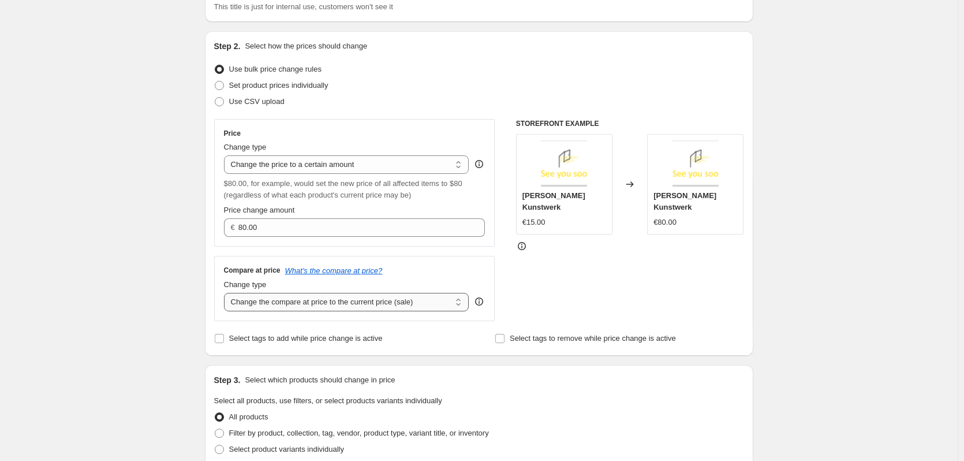
drag, startPoint x: 401, startPoint y: 301, endPoint x: 397, endPoint y: 307, distance: 6.2
click at [401, 301] on select "Change the compare at price to the current price (sale) Change the compare at p…" at bounding box center [346, 302] width 245 height 18
click at [389, 298] on select "Change the compare at price to the current price (sale) Change the compare at p…" at bounding box center [346, 302] width 245 height 18
click at [335, 303] on select "Change the compare at price to the current price (sale) Change the compare at p…" at bounding box center [346, 302] width 245 height 18
click at [335, 304] on select "Change the compare at price to the current price (sale) Change the compare at p…" at bounding box center [346, 302] width 245 height 18
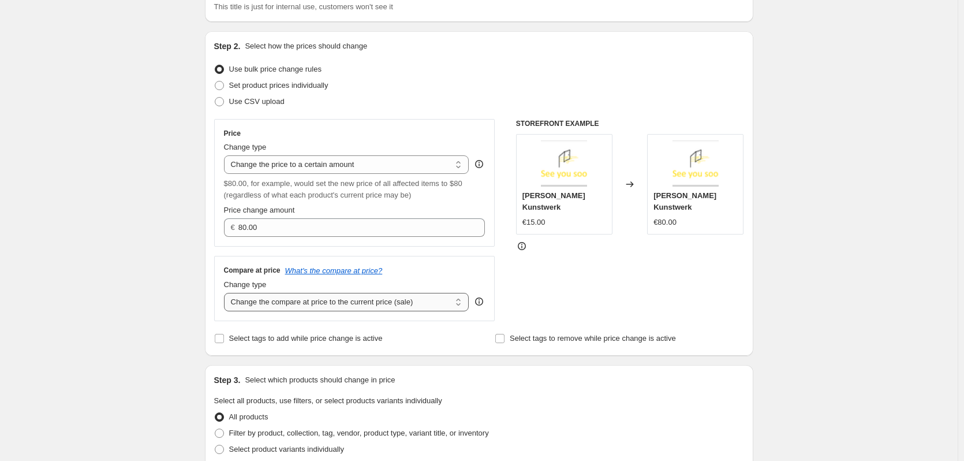
click at [398, 307] on select "Change the compare at price to the current price (sale) Change the compare at p…" at bounding box center [346, 302] width 245 height 18
drag, startPoint x: 430, startPoint y: 297, endPoint x: 450, endPoint y: 300, distance: 20.5
click at [431, 297] on select "Change the compare at price to the current price (sale) Change the compare at p…" at bounding box center [346, 302] width 245 height 18
click at [483, 302] on icon at bounding box center [479, 301] width 8 height 8
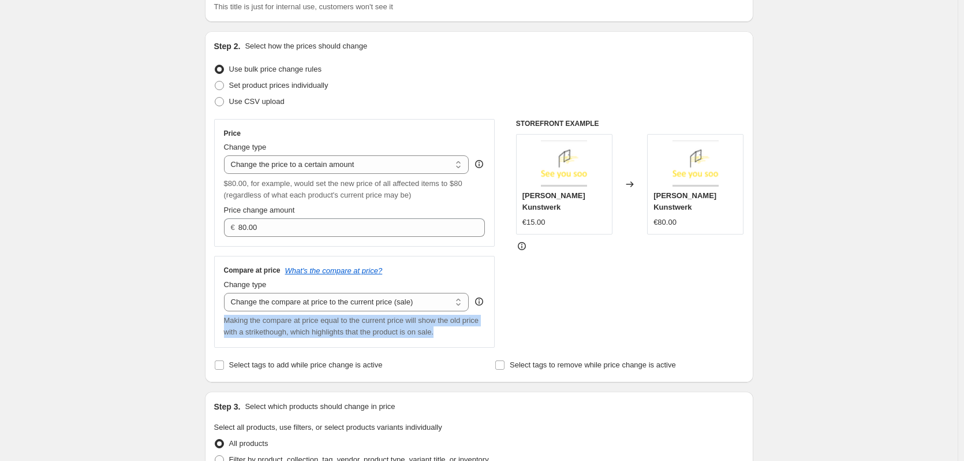
drag, startPoint x: 446, startPoint y: 340, endPoint x: 195, endPoint y: 316, distance: 252.9
click at [195, 316] on div "Create new price [MEDICAL_DATA]. This page is ready Create new price [MEDICAL_D…" at bounding box center [479, 456] width 576 height 1100
copy span "Making the compare at price equal to the current price will show the old price …"
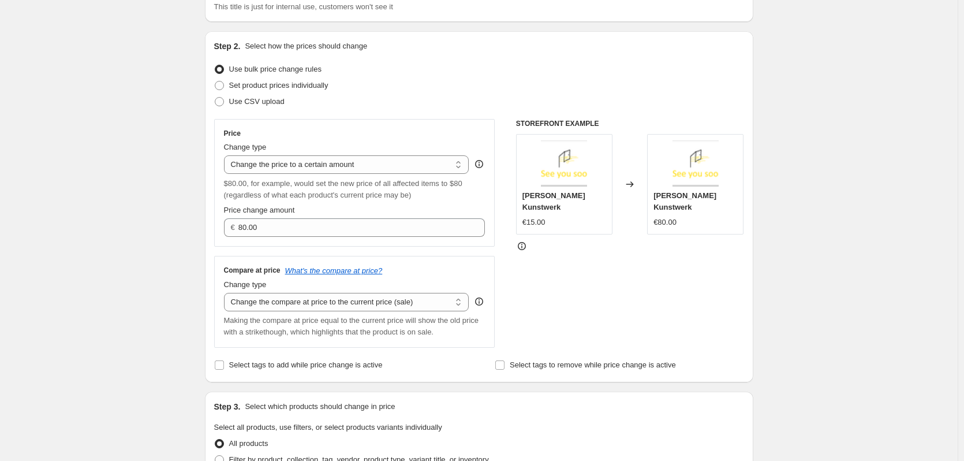
click at [781, 250] on div "Create new price [MEDICAL_DATA]. This page is ready Create new price [MEDICAL_D…" at bounding box center [479, 456] width 958 height 1100
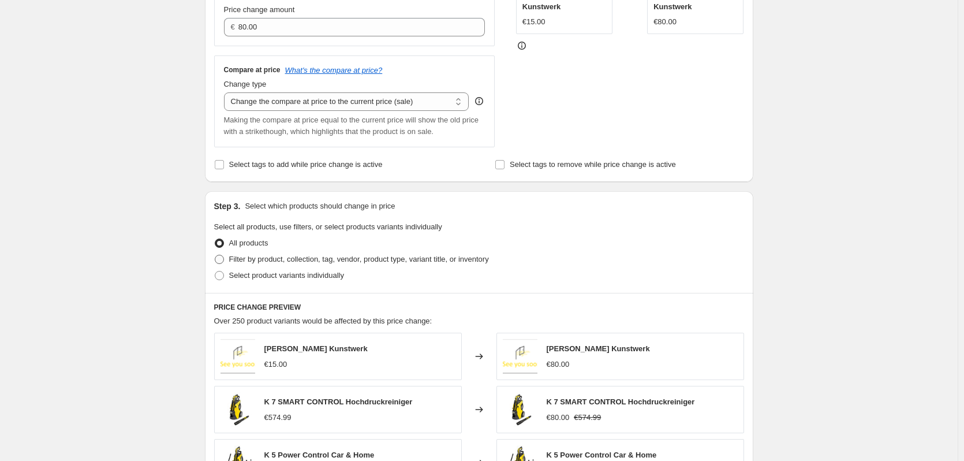
scroll to position [293, 0]
click at [224, 260] on span at bounding box center [219, 259] width 9 height 9
click at [215, 256] on input "Filter by product, collection, tag, vendor, product type, variant title, or inv…" at bounding box center [215, 255] width 1 height 1
radio input "true"
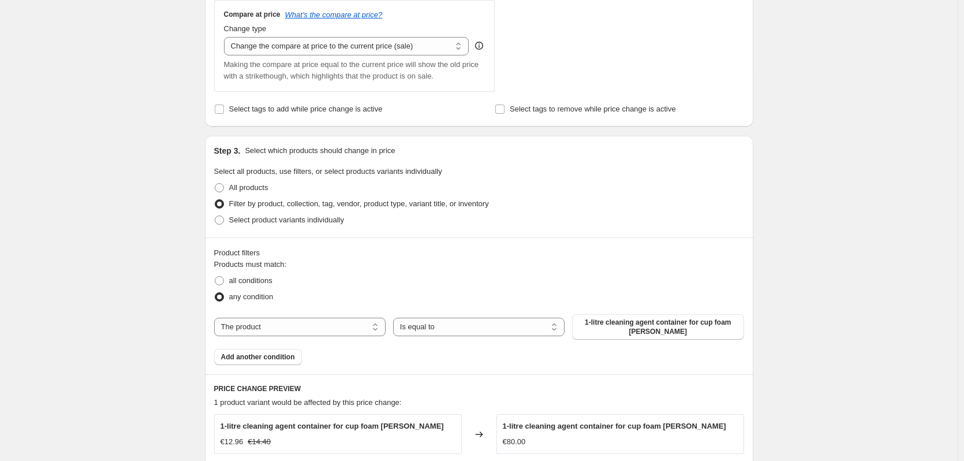
scroll to position [467, 0]
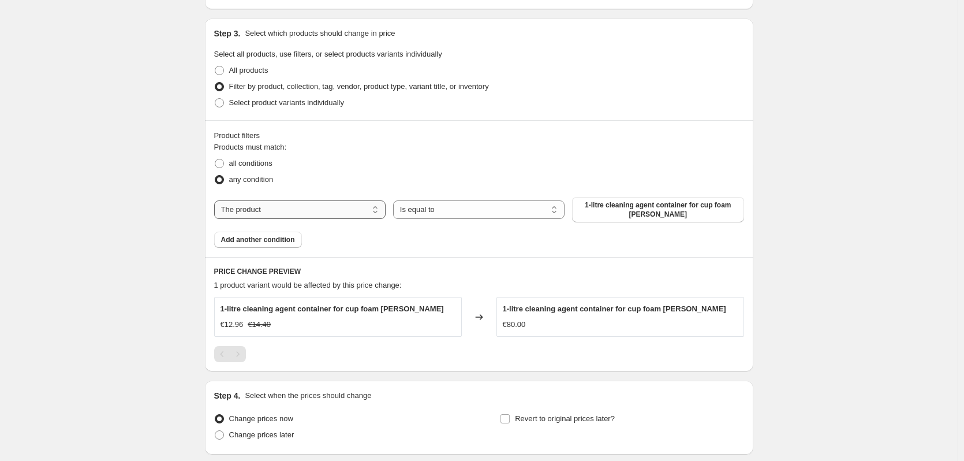
click at [294, 211] on select "The product The product's collection The product's tag The product's vendor The…" at bounding box center [299, 209] width 171 height 18
click at [217, 200] on select "The product The product's collection The product's tag The product's vendor The…" at bounding box center [299, 209] width 171 height 18
click at [456, 210] on select "Is equal to Is not equal to" at bounding box center [478, 209] width 171 height 18
click at [656, 212] on span "1-litre cleaning agent container for cup foam [PERSON_NAME]" at bounding box center [658, 209] width 158 height 18
click at [288, 211] on select "The product The product's collection The product's tag The product's vendor The…" at bounding box center [299, 209] width 171 height 18
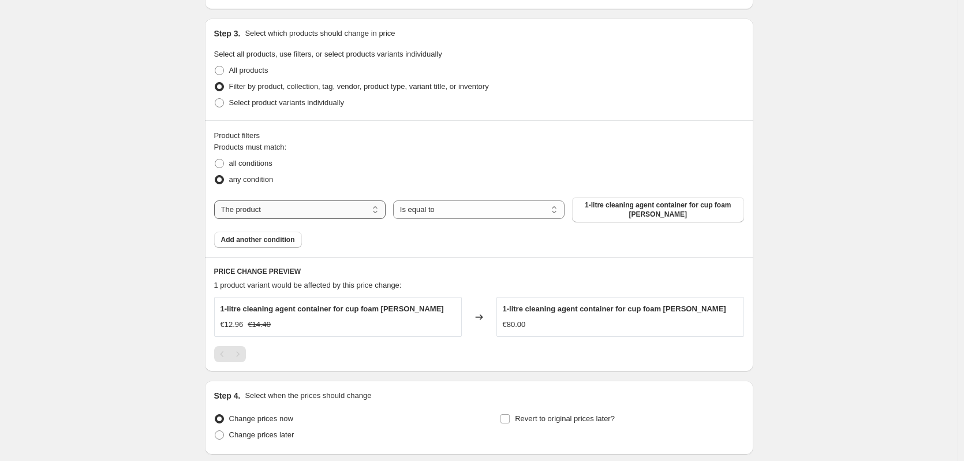
select select "collection"
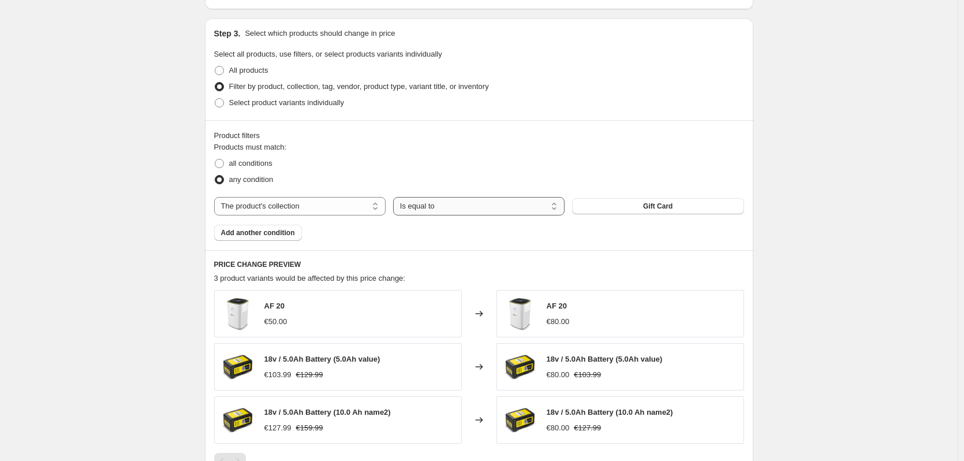
click at [464, 211] on select "Is equal to Is not equal to" at bounding box center [478, 206] width 171 height 18
click at [662, 206] on span "Gift Card" at bounding box center [657, 206] width 29 height 9
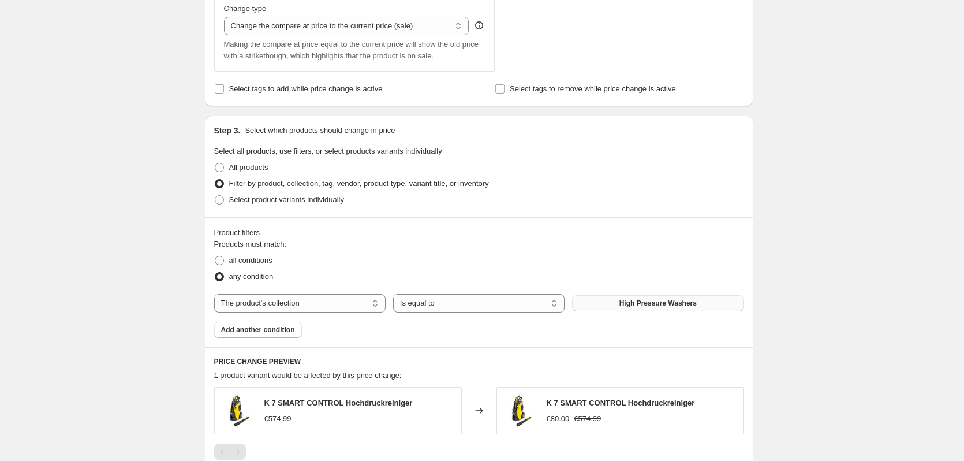
scroll to position [423, 0]
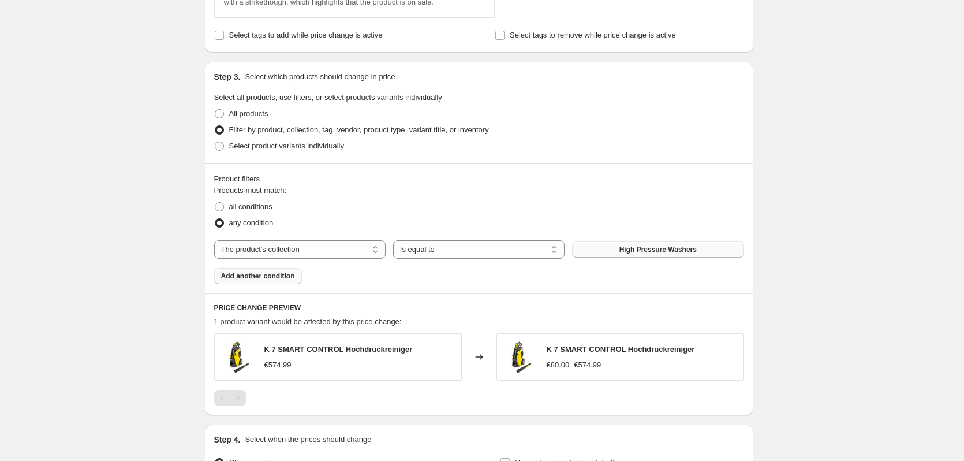
click at [291, 280] on span "Add another condition" at bounding box center [258, 275] width 74 height 9
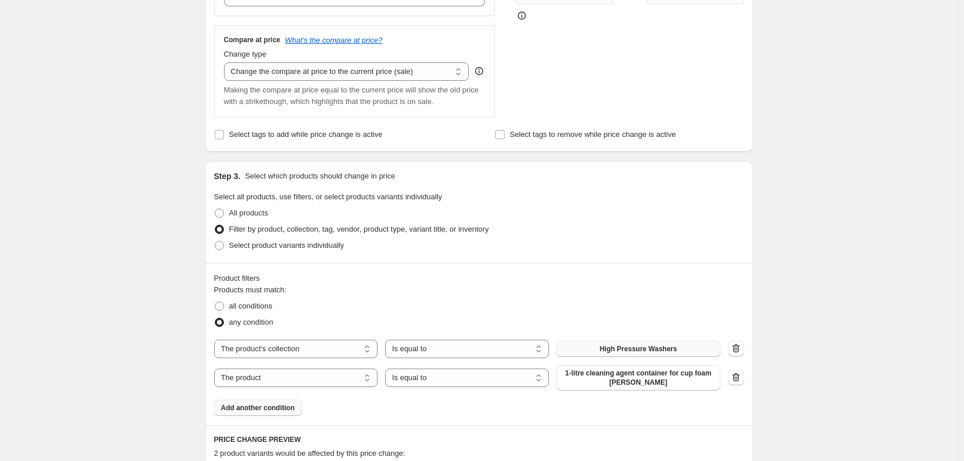
scroll to position [115, 0]
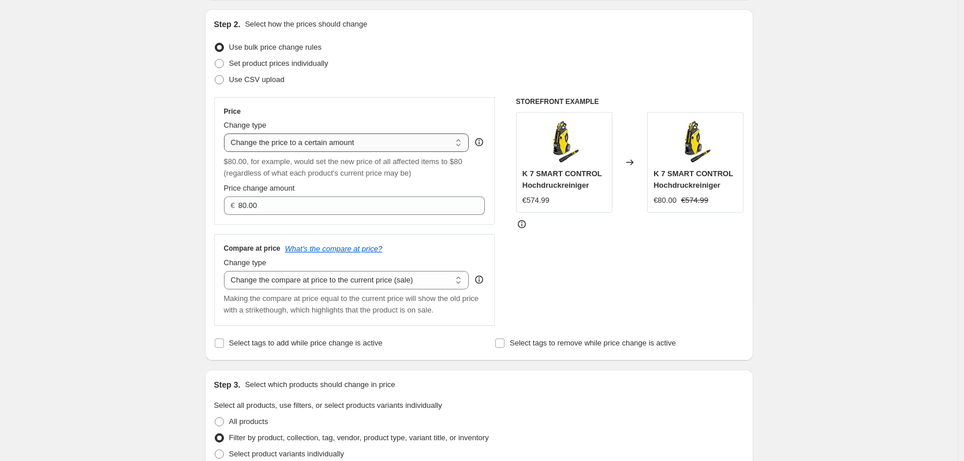
click at [276, 142] on select "Change the price to a certain amount Change the price by a certain amount Chang…" at bounding box center [346, 142] width 245 height 18
click at [226, 133] on select "Change the price to a certain amount Change the price by a certain amount Chang…" at bounding box center [346, 142] width 245 height 18
click at [287, 141] on select "Change the price to a certain amount Change the price by a certain amount Chang…" at bounding box center [346, 142] width 245 height 18
select select "pc"
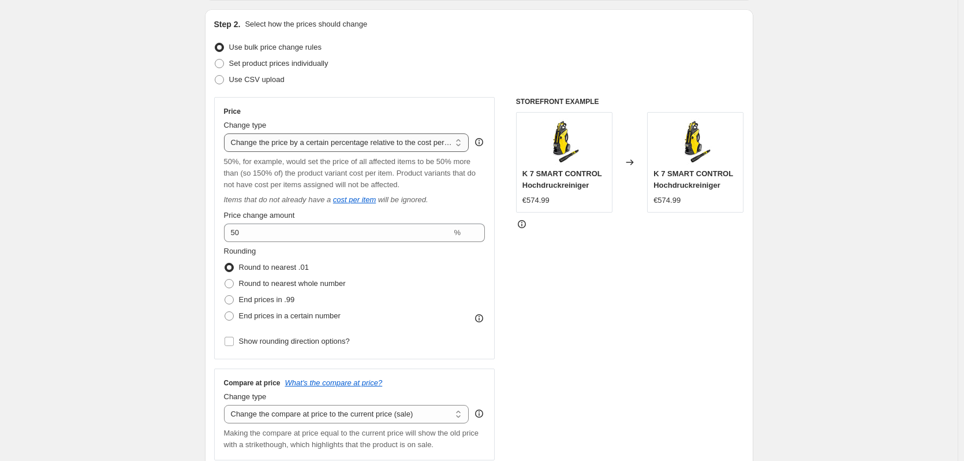
click at [423, 145] on select "Change the price to a certain amount Change the price by a certain amount Chang…" at bounding box center [346, 142] width 245 height 18
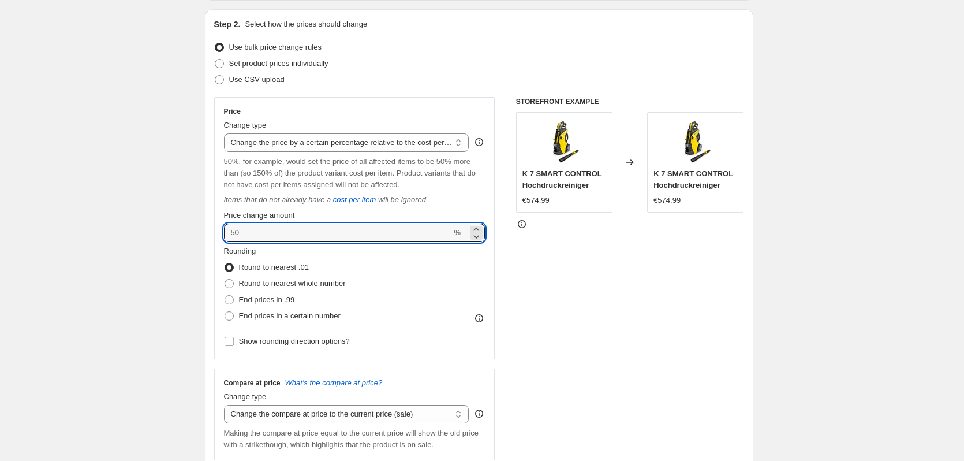
drag, startPoint x: 273, startPoint y: 236, endPoint x: 140, endPoint y: 212, distance: 134.9
type input "10"
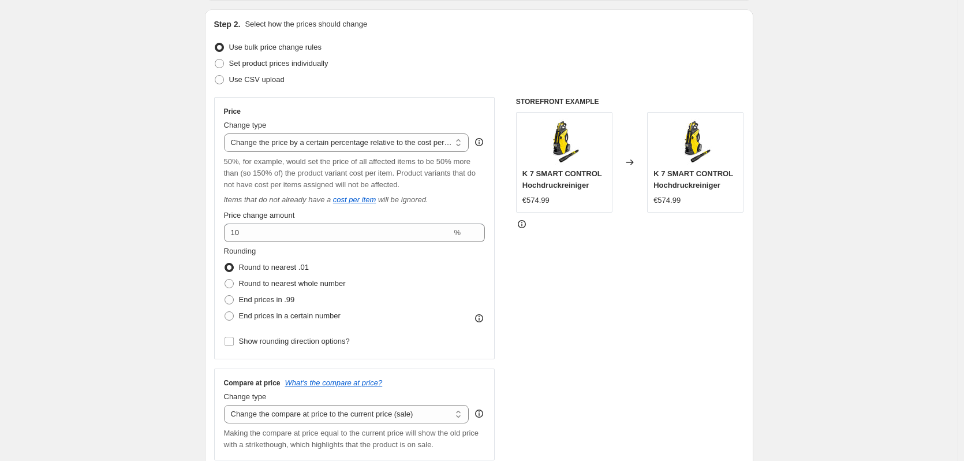
click at [562, 291] on div "STOREFRONT EXAMPLE K 7 SMART CONTROL Hochdruckreiniger €574.99 Changed to K 7 S…" at bounding box center [630, 278] width 228 height 363
click at [415, 139] on select "Change the price to a certain amount Change the price by a certain amount Chang…" at bounding box center [346, 142] width 245 height 18
select select "margin"
click at [226, 133] on select "Change the price to a certain amount Change the price by a certain amount Chang…" at bounding box center [346, 142] width 245 height 18
type input "50"
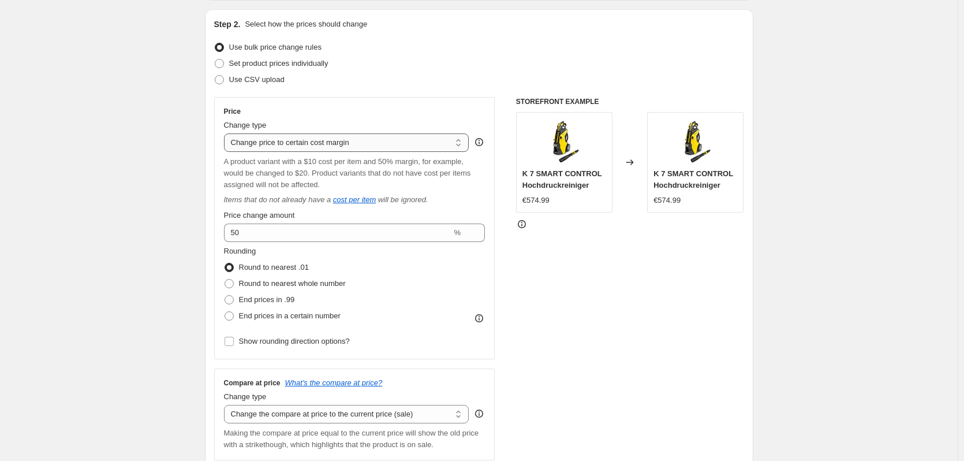
click at [327, 151] on select "Change the price to a certain amount Change the price by a certain amount Chang…" at bounding box center [346, 142] width 245 height 18
click at [226, 133] on select "Change the price to a certain amount Change the price by a certain amount Chang…" at bounding box center [346, 142] width 245 height 18
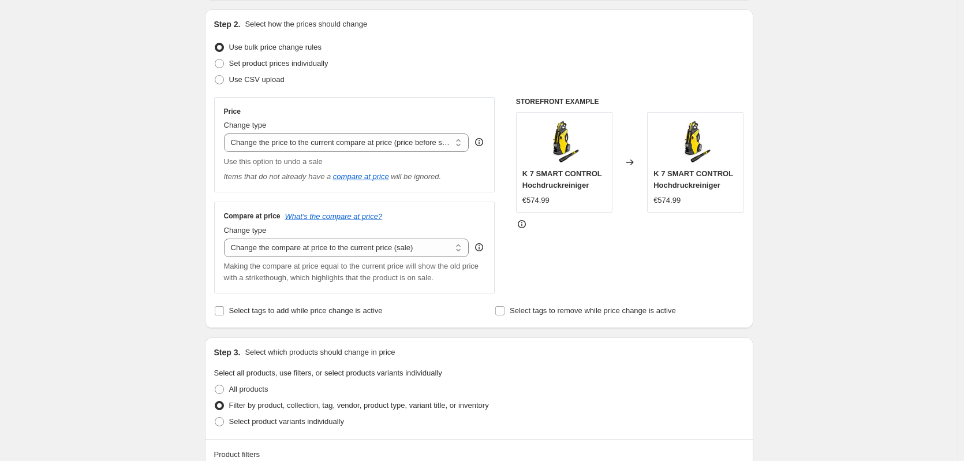
click at [388, 192] on div "Price Change type Change the price to a certain amount Change the price by a ce…" at bounding box center [354, 144] width 281 height 95
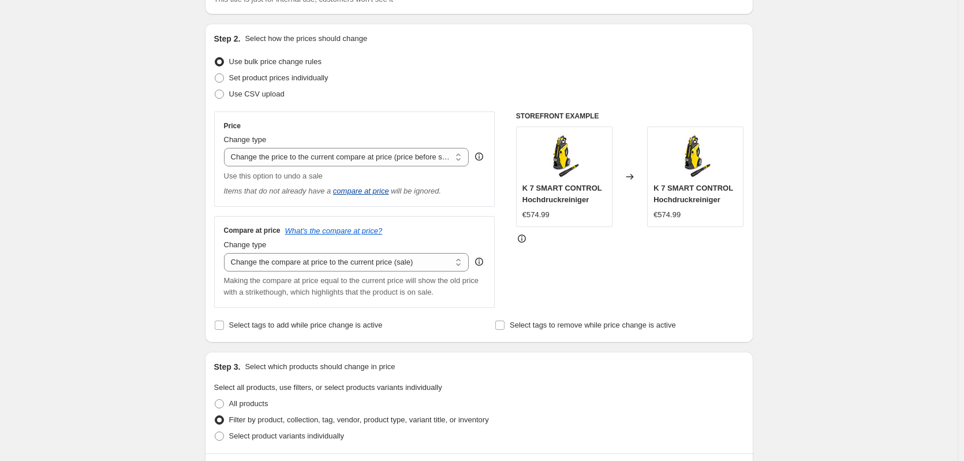
scroll to position [58, 0]
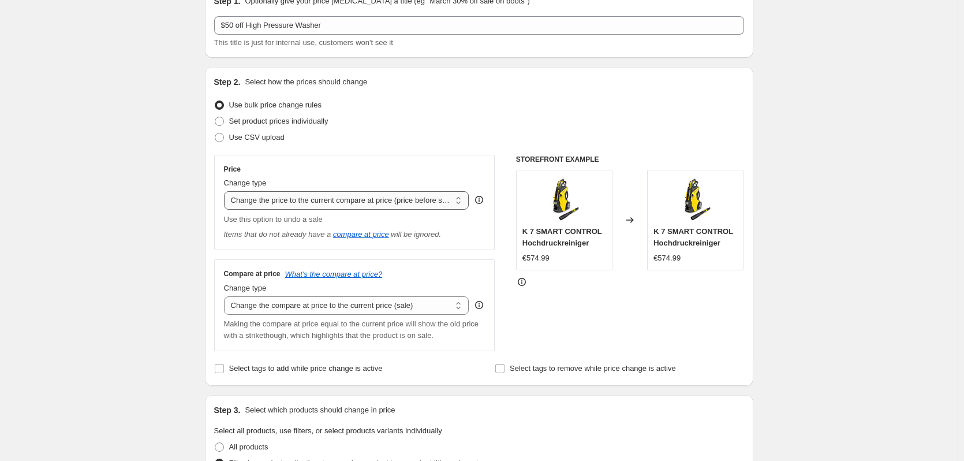
click at [360, 196] on select "Change the price to a certain amount Change the price by a certain amount Chang…" at bounding box center [346, 200] width 245 height 18
click at [226, 191] on select "Change the price to a certain amount Change the price by a certain amount Chang…" at bounding box center [346, 200] width 245 height 18
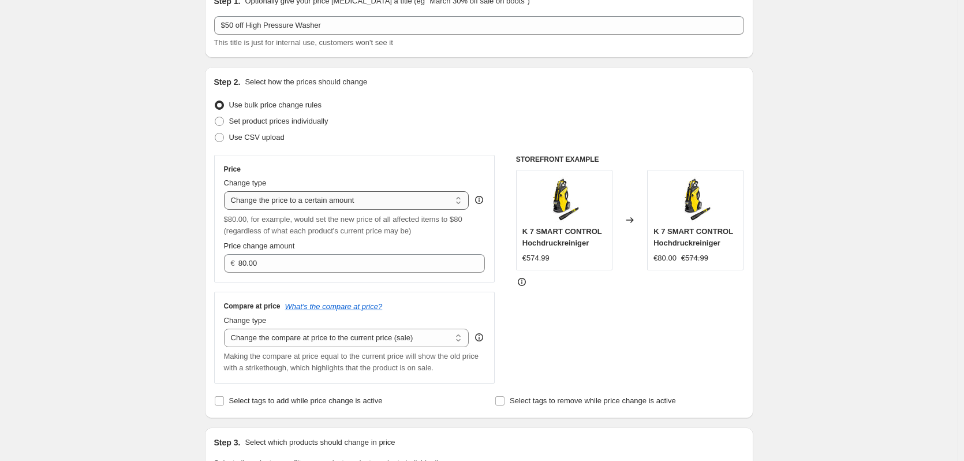
click at [393, 207] on select "Change the price to a certain amount Change the price by a certain amount Chang…" at bounding box center [346, 200] width 245 height 18
select select "by"
click at [226, 191] on select "Change the price to a certain amount Change the price by a certain amount Chang…" at bounding box center [346, 200] width 245 height 18
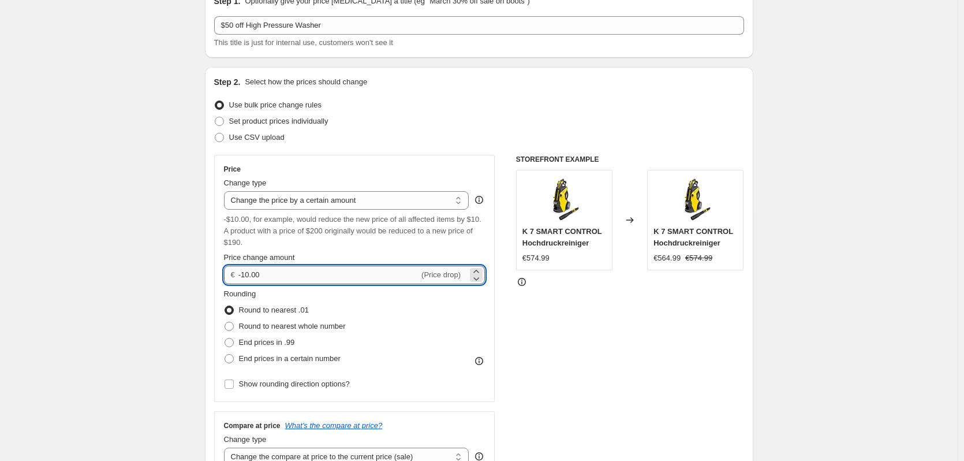
click at [249, 273] on input "-10.00" at bounding box center [328, 275] width 181 height 18
type input "-100.00"
click at [573, 276] on div at bounding box center [630, 282] width 228 height 12
click at [359, 197] on select "Change the price to a certain amount Change the price by a certain amount Chang…" at bounding box center [346, 200] width 245 height 18
select select "percentage"
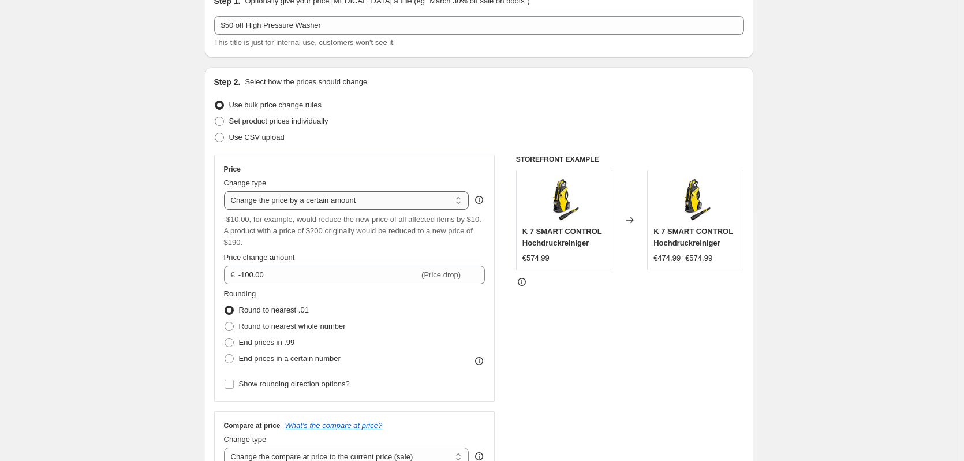
click at [226, 191] on select "Change the price to a certain amount Change the price by a certain amount Chang…" at bounding box center [346, 200] width 245 height 18
type input "-15"
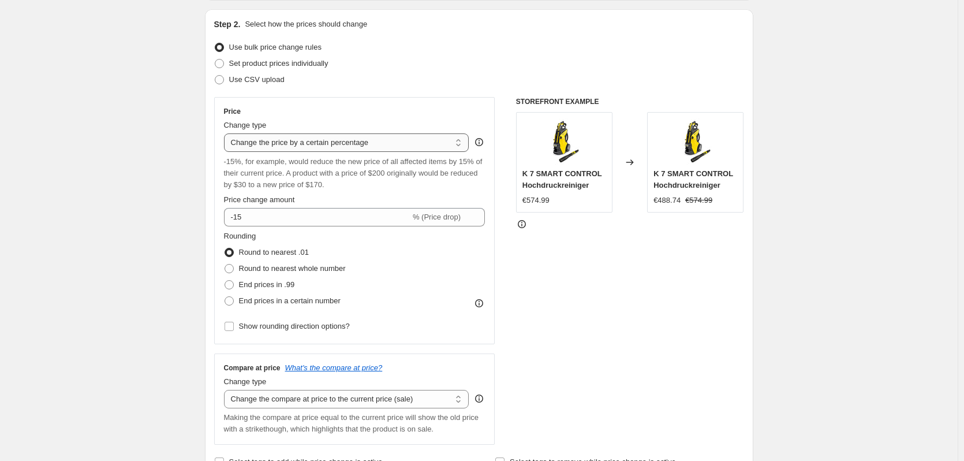
click at [365, 145] on select "Change the price to a certain amount Change the price by a certain amount Chang…" at bounding box center [346, 142] width 245 height 18
click at [424, 133] on select "Change the price to a certain amount Change the price by a certain amount Chang…" at bounding box center [346, 142] width 245 height 18
drag, startPoint x: 606, startPoint y: 249, endPoint x: 598, endPoint y: 254, distance: 9.1
click at [606, 248] on div "STOREFRONT EXAMPLE K 7 SMART CONTROL Hochdruckreiniger €574.99 Changed to K 7 S…" at bounding box center [630, 271] width 228 height 348
click at [232, 297] on span at bounding box center [229, 300] width 9 height 9
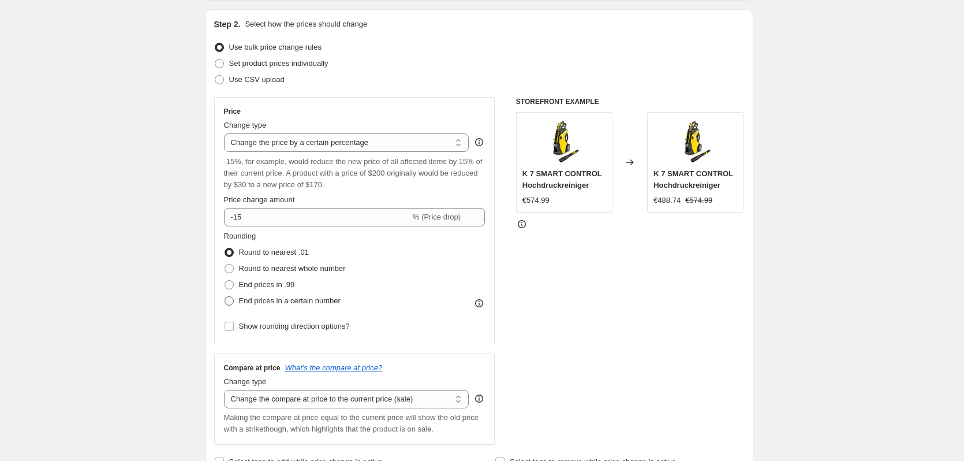
click at [225, 297] on input "End prices in a certain number" at bounding box center [225, 296] width 1 height 1
radio input "true"
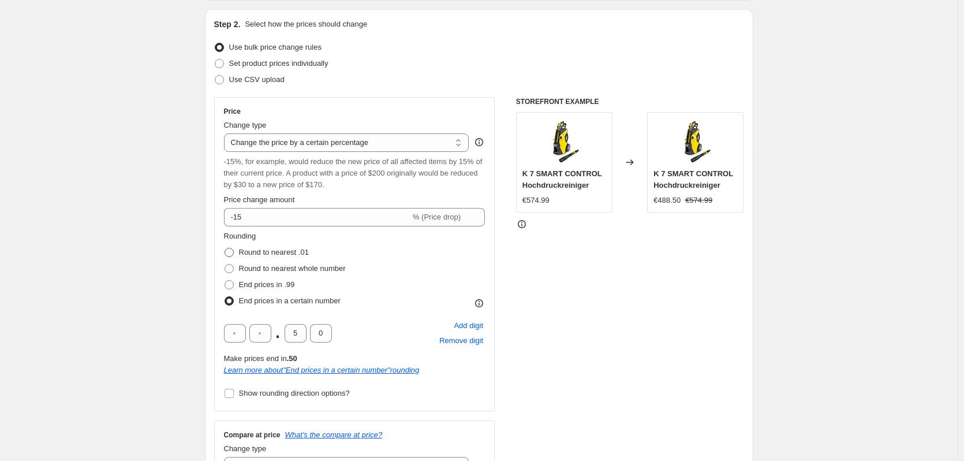
click at [230, 256] on span at bounding box center [229, 252] width 9 height 9
click at [225, 248] on input "Round to nearest .01" at bounding box center [225, 248] width 1 height 1
radio input "true"
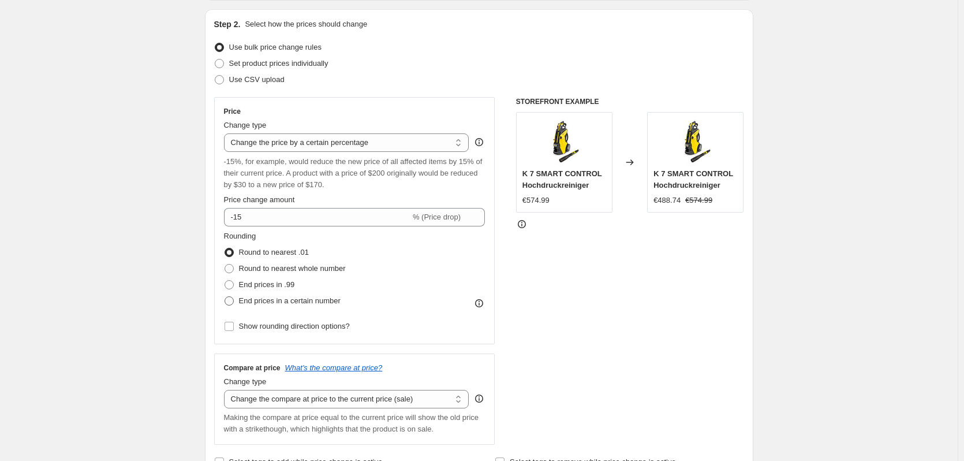
click at [231, 299] on span at bounding box center [229, 300] width 9 height 9
click at [225, 297] on input "End prices in a certain number" at bounding box center [225, 296] width 1 height 1
radio input "true"
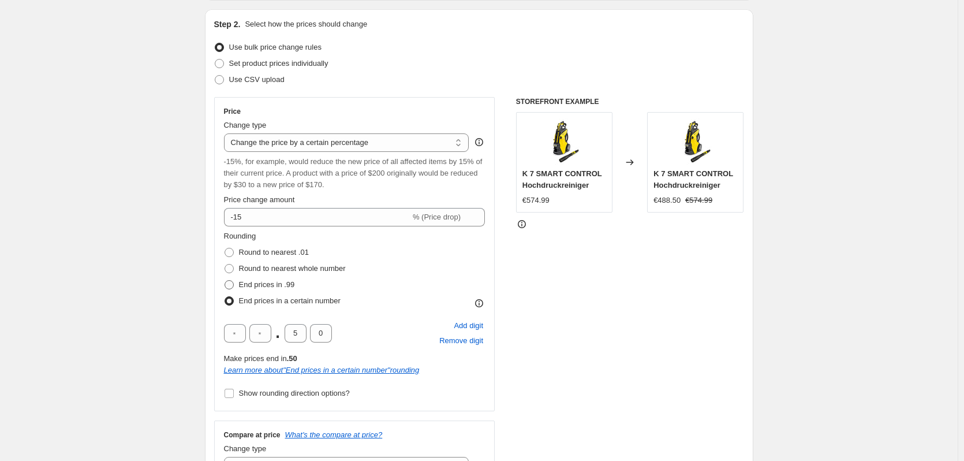
click at [230, 285] on span at bounding box center [229, 284] width 9 height 9
click at [225, 281] on input "End prices in .99" at bounding box center [225, 280] width 1 height 1
radio input "true"
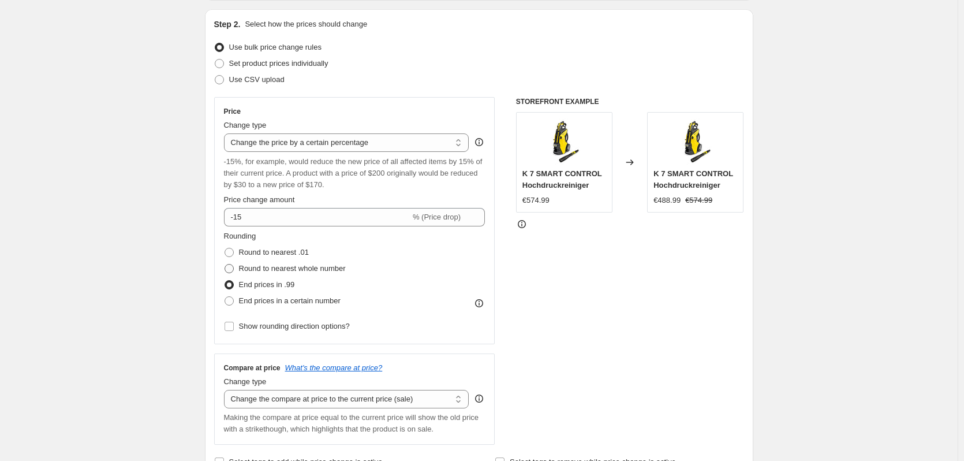
click at [232, 272] on span at bounding box center [229, 268] width 9 height 9
click at [225, 264] on input "Round to nearest whole number" at bounding box center [225, 264] width 1 height 1
radio input "true"
click at [229, 250] on span at bounding box center [229, 252] width 9 height 9
click at [225, 248] on input "Round to nearest .01" at bounding box center [225, 248] width 1 height 1
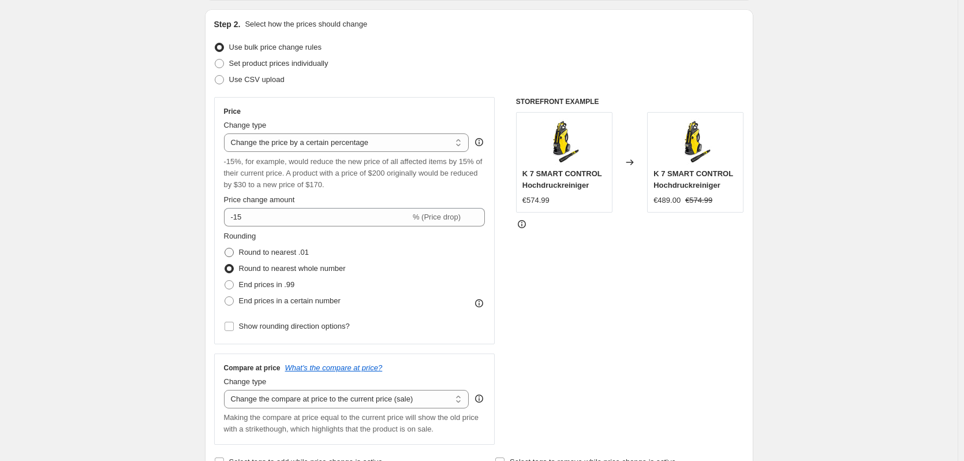
radio input "true"
click at [231, 268] on span at bounding box center [229, 268] width 9 height 9
click at [225, 264] on input "Round to nearest whole number" at bounding box center [225, 264] width 1 height 1
radio input "true"
click at [234, 252] on span at bounding box center [229, 252] width 9 height 9
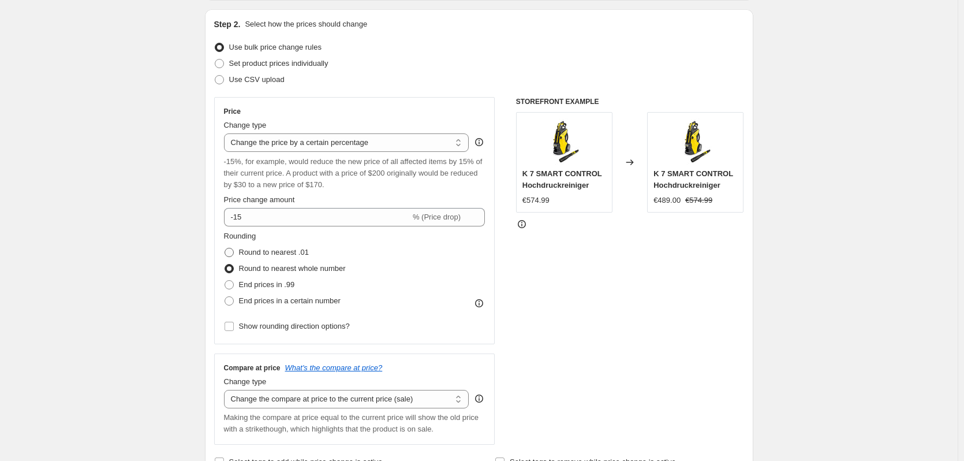
click at [225, 248] on input "Round to nearest .01" at bounding box center [225, 248] width 1 height 1
radio input "true"
click at [237, 266] on label "Round to nearest whole number" at bounding box center [285, 268] width 122 height 16
click at [225, 264] on input "Round to nearest whole number" at bounding box center [225, 264] width 1 height 1
radio input "true"
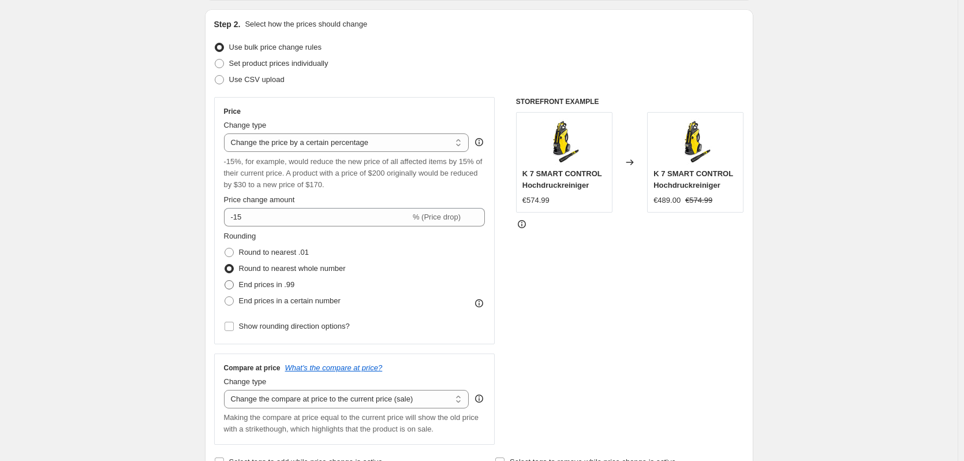
click at [234, 282] on span at bounding box center [229, 284] width 9 height 9
click at [225, 281] on input "End prices in .99" at bounding box center [225, 280] width 1 height 1
radio input "true"
click at [237, 297] on label "End prices in a certain number" at bounding box center [282, 301] width 117 height 16
click at [225, 297] on input "End prices in a certain number" at bounding box center [225, 296] width 1 height 1
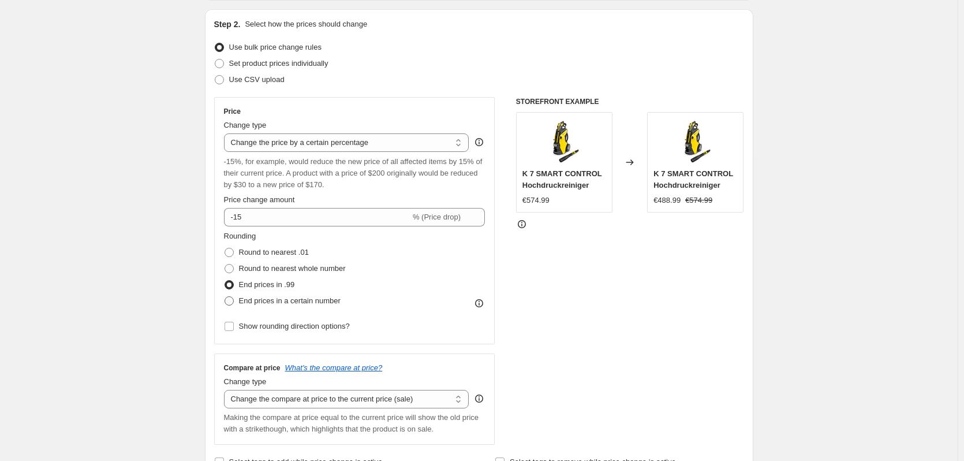
radio input "true"
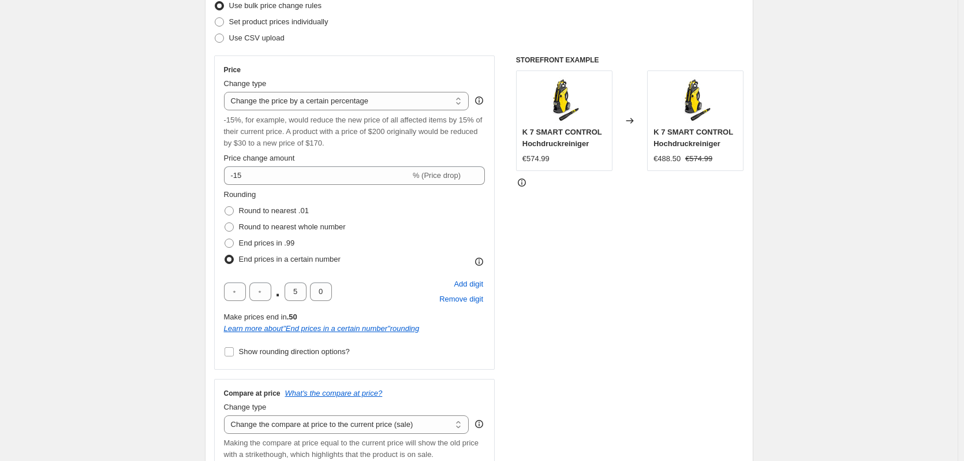
scroll to position [231, 0]
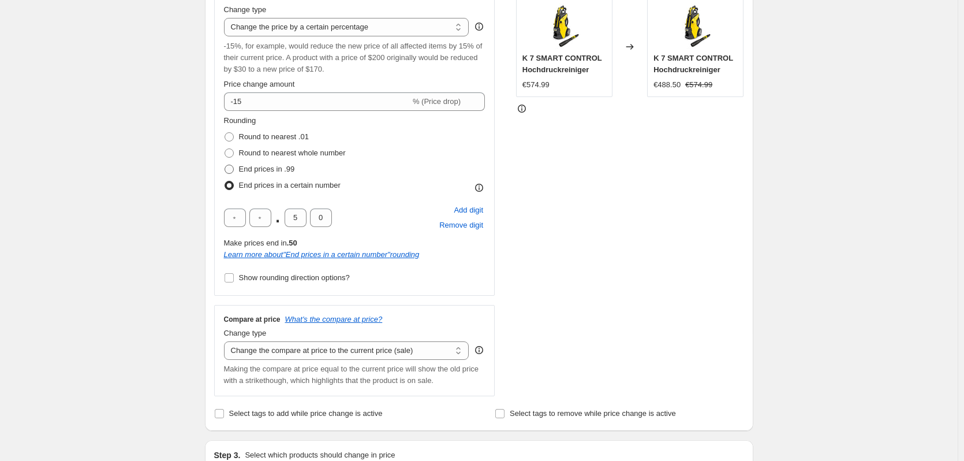
click at [233, 167] on span at bounding box center [229, 169] width 9 height 9
click at [225, 165] on input "End prices in .99" at bounding box center [225, 165] width 1 height 1
radio input "true"
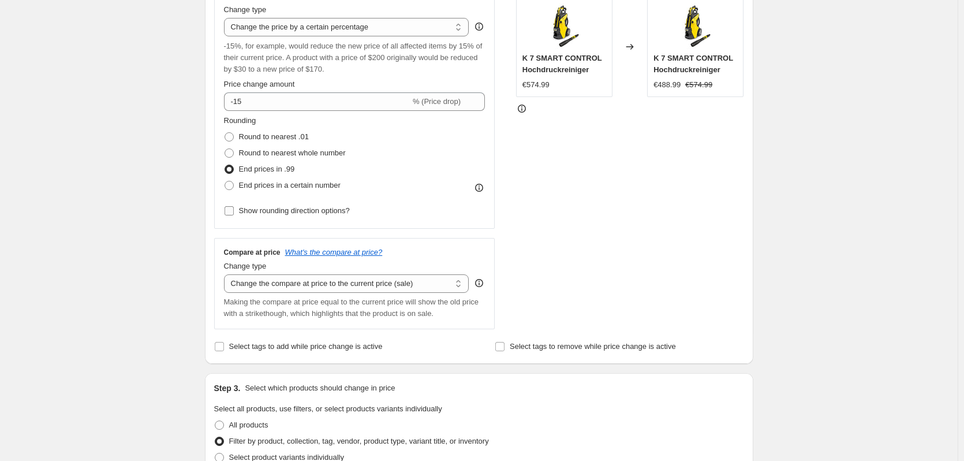
click at [233, 208] on input "Show rounding direction options?" at bounding box center [229, 210] width 9 height 9
checkbox input "true"
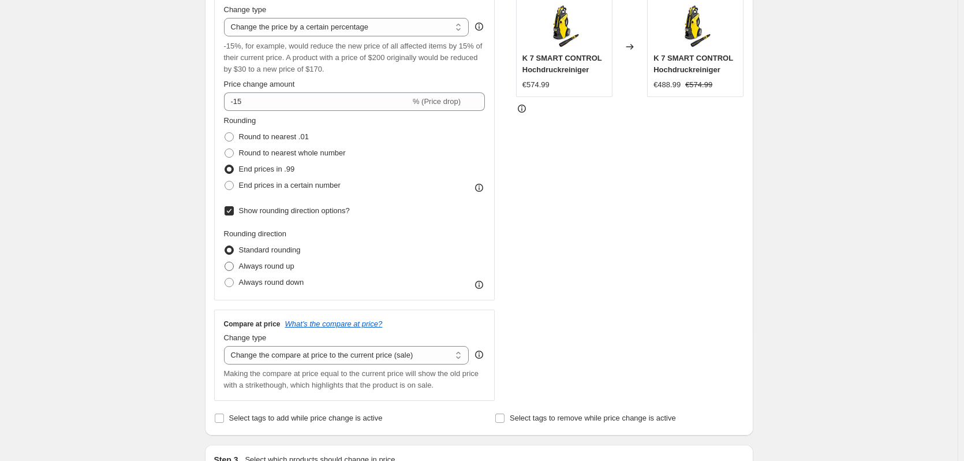
click at [234, 267] on span at bounding box center [229, 266] width 9 height 9
click at [225, 262] on input "Always round up" at bounding box center [225, 262] width 1 height 1
radio input "true"
click at [233, 282] on span at bounding box center [229, 282] width 9 height 9
click at [225, 278] on input "Always round down" at bounding box center [225, 278] width 1 height 1
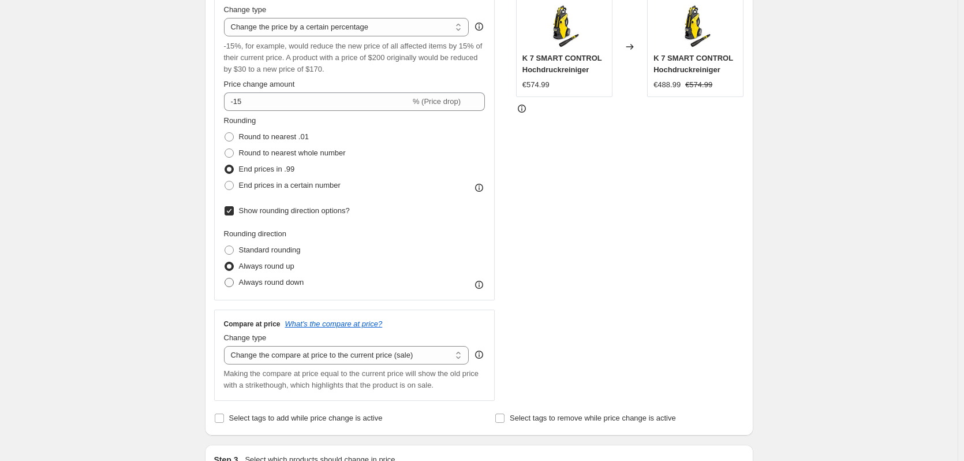
radio input "true"
click at [230, 263] on span at bounding box center [229, 266] width 9 height 9
click at [225, 262] on input "Always round up" at bounding box center [225, 262] width 1 height 1
radio input "true"
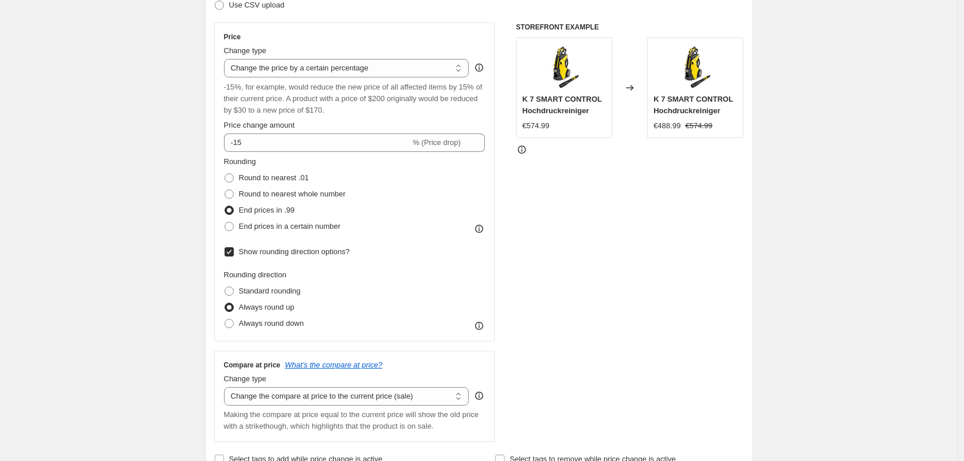
scroll to position [173, 0]
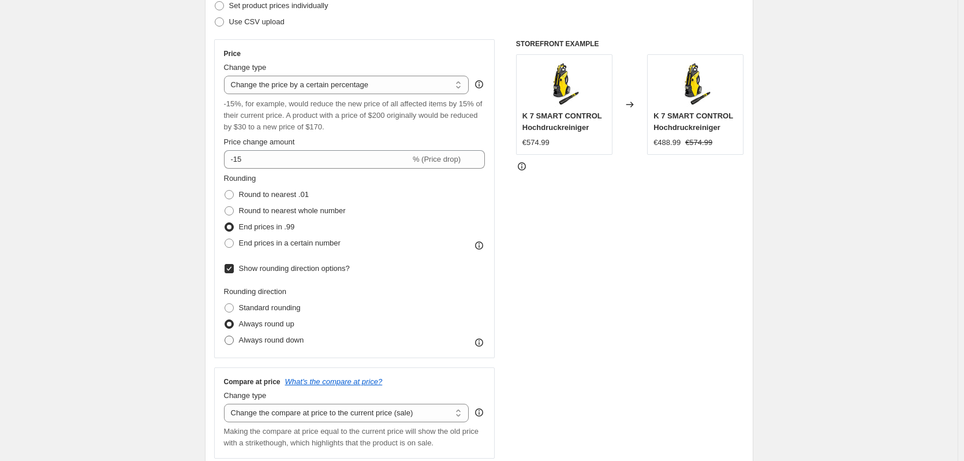
click at [229, 339] on span at bounding box center [229, 339] width 9 height 9
click at [225, 336] on input "Always round down" at bounding box center [225, 335] width 1 height 1
radio input "true"
click at [233, 320] on span at bounding box center [229, 323] width 9 height 9
click at [225, 320] on input "Always round up" at bounding box center [225, 319] width 1 height 1
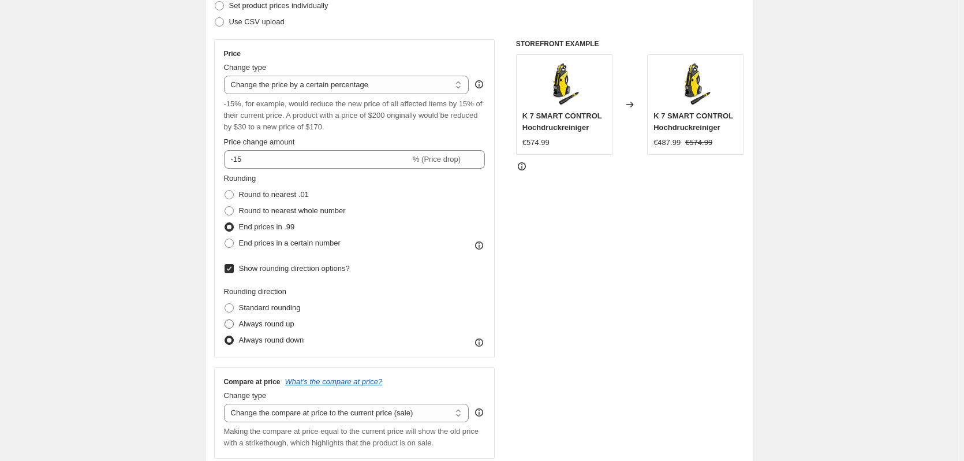
radio input "true"
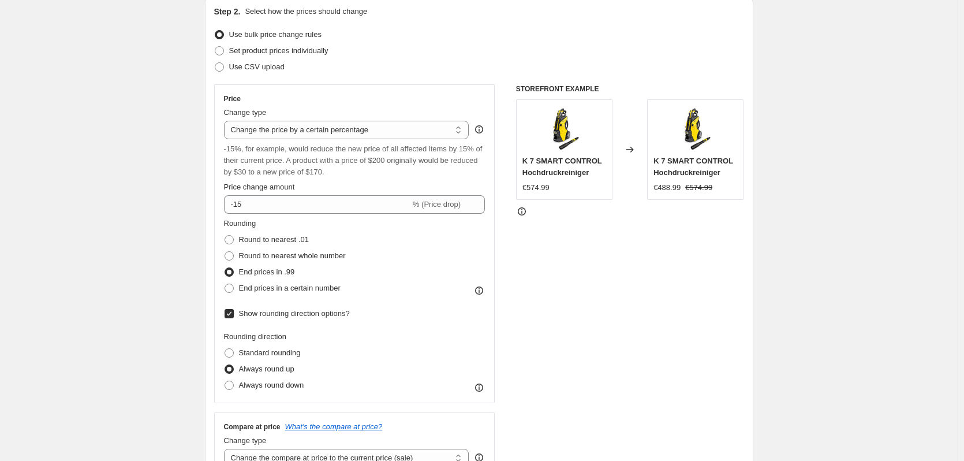
scroll to position [115, 0]
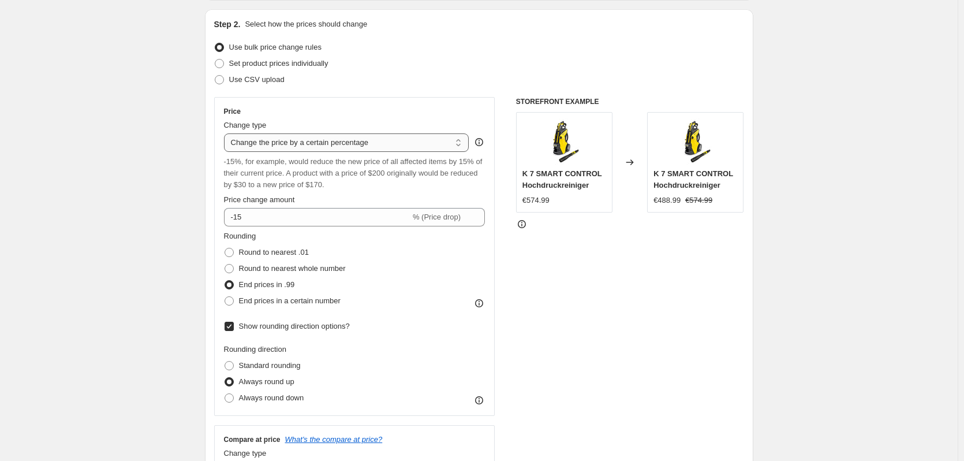
click at [318, 144] on select "Change the price to a certain amount Change the price by a certain amount Chang…" at bounding box center [346, 142] width 245 height 18
click at [359, 142] on select "Change the price to a certain amount Change the price by a certain amount Chang…" at bounding box center [346, 142] width 245 height 18
click at [357, 144] on select "Change the price to a certain amount Change the price by a certain amount Chang…" at bounding box center [346, 142] width 245 height 18
select select "to"
click at [226, 133] on select "Change the price to a certain amount Change the price by a certain amount Chang…" at bounding box center [346, 142] width 245 height 18
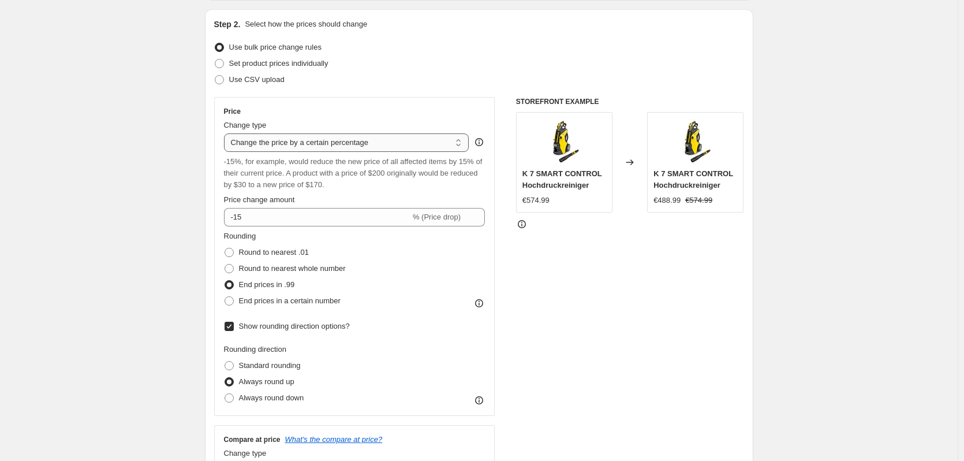
type input "80.00"
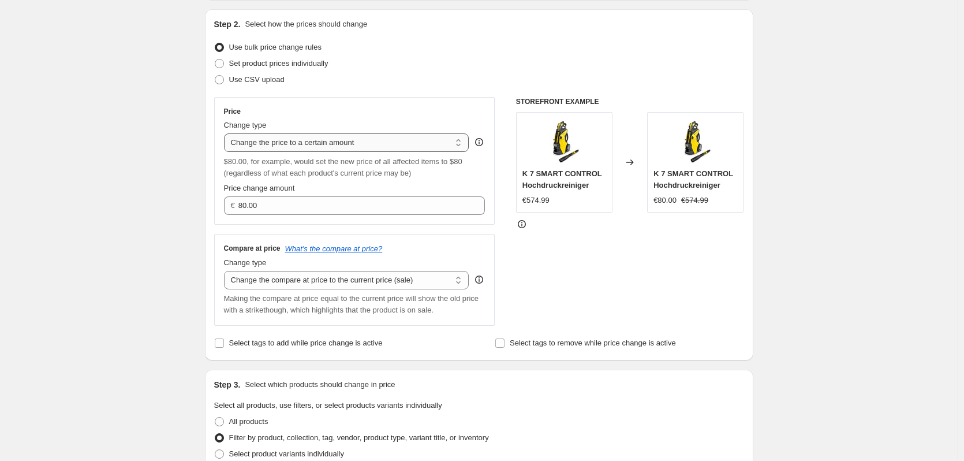
click at [323, 144] on select "Change the price to a certain amount Change the price by a certain amount Chang…" at bounding box center [346, 142] width 245 height 18
select select "by"
click at [226, 133] on select "Change the price to a certain amount Change the price by a certain amount Chang…" at bounding box center [346, 142] width 245 height 18
type input "-10.00"
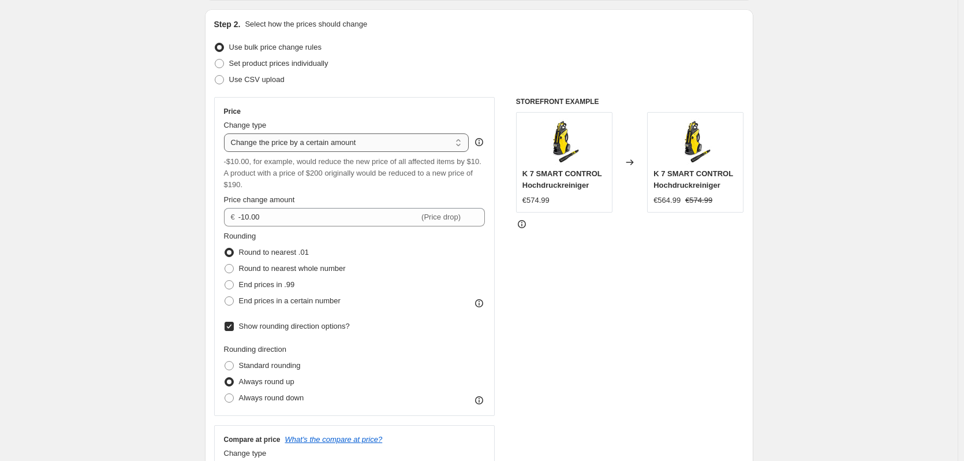
click at [349, 141] on select "Change the price to a certain amount Change the price by a certain amount Chang…" at bounding box center [346, 142] width 245 height 18
select select "percentage"
click at [226, 133] on select "Change the price to a certain amount Change the price by a certain amount Chang…" at bounding box center [346, 142] width 245 height 18
type input "-15"
click at [361, 144] on select "Change the price to a certain amount Change the price by a certain amount Chang…" at bounding box center [346, 142] width 245 height 18
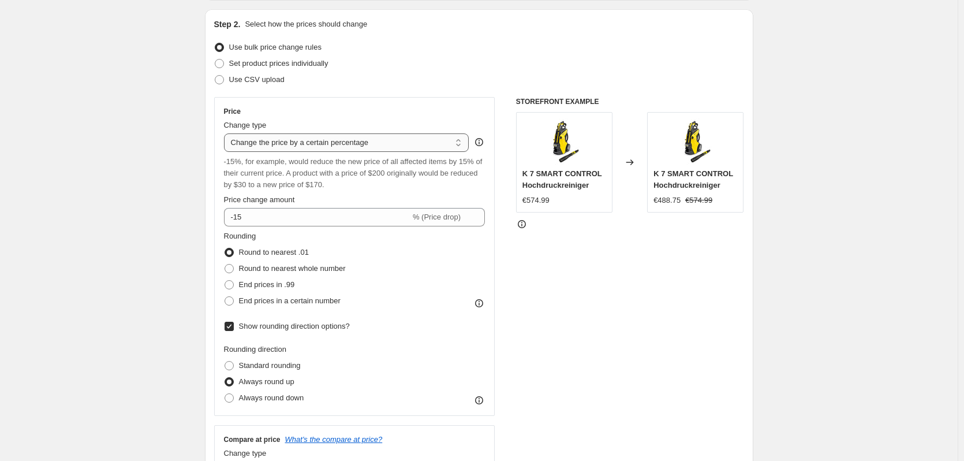
click at [226, 133] on select "Change the price to a certain amount Change the price by a certain amount Chang…" at bounding box center [346, 142] width 245 height 18
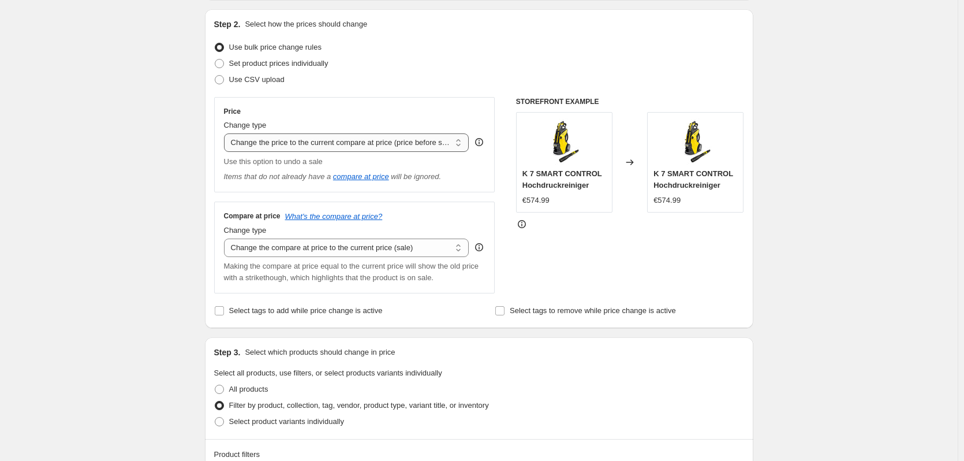
click at [378, 136] on select "Change the price to a certain amount Change the price by a certain amount Chang…" at bounding box center [346, 142] width 245 height 18
click at [226, 133] on select "Change the price to a certain amount Change the price by a certain amount Chang…" at bounding box center [346, 142] width 245 height 18
click at [481, 142] on icon at bounding box center [479, 142] width 12 height 12
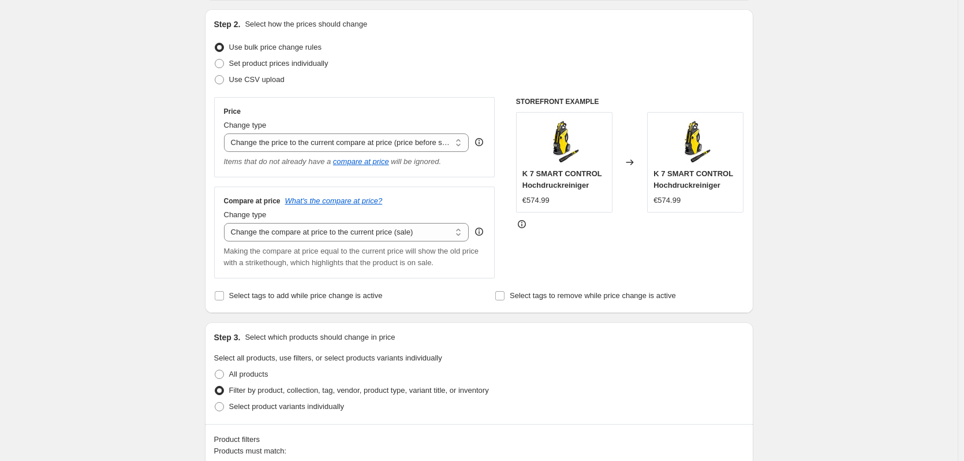
click at [481, 143] on icon at bounding box center [479, 142] width 12 height 12
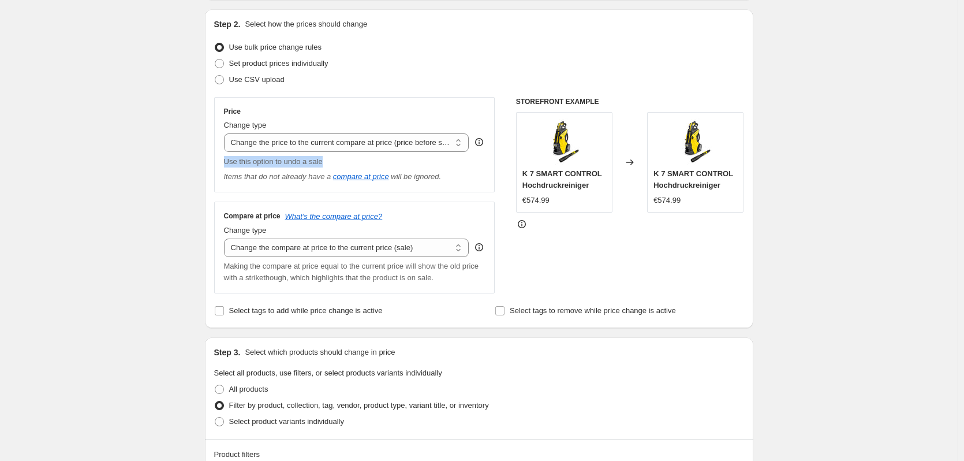
drag, startPoint x: 335, startPoint y: 159, endPoint x: 222, endPoint y: 164, distance: 113.8
click at [222, 164] on div "Price Change type Change the price to a certain amount Change the price by a ce…" at bounding box center [354, 144] width 281 height 95
copy span "Use this option to undo a sale"
click at [381, 152] on div "Price Change type Change the price to a certain amount Change the price by a ce…" at bounding box center [355, 145] width 262 height 76
click at [402, 140] on select "Change the price to a certain amount Change the price by a certain amount Chang…" at bounding box center [346, 142] width 245 height 18
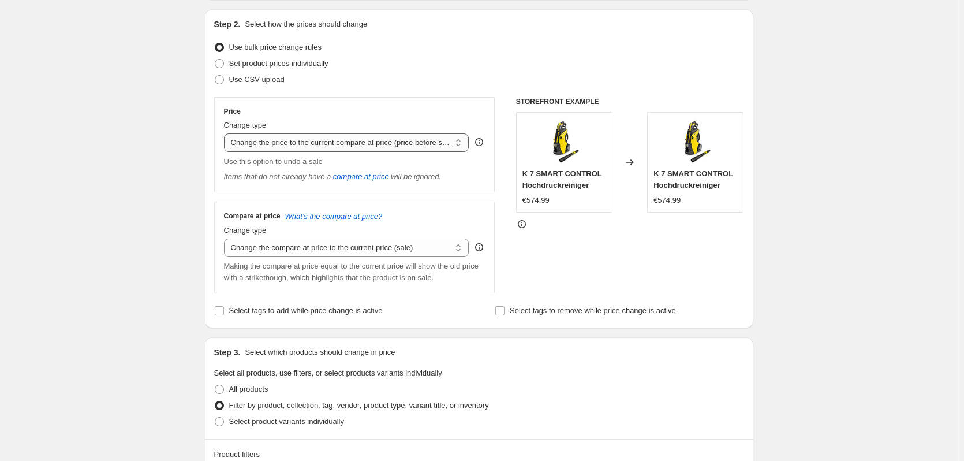
click at [226, 133] on select "Change the price to a certain amount Change the price by a certain amount Chang…" at bounding box center [346, 142] width 245 height 18
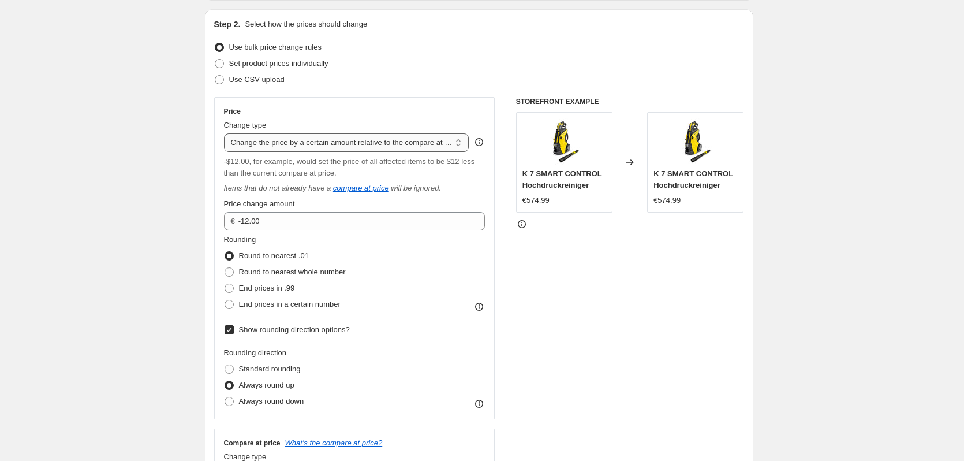
click at [344, 144] on select "Change the price to a certain amount Change the price by a certain amount Chang…" at bounding box center [346, 142] width 245 height 18
click at [248, 139] on select "Change the price to a certain amount Change the price by a certain amount Chang…" at bounding box center [346, 142] width 245 height 18
click at [437, 144] on select "Change the price to a certain amount Change the price by a certain amount Chang…" at bounding box center [346, 142] width 245 height 18
select select "no_change"
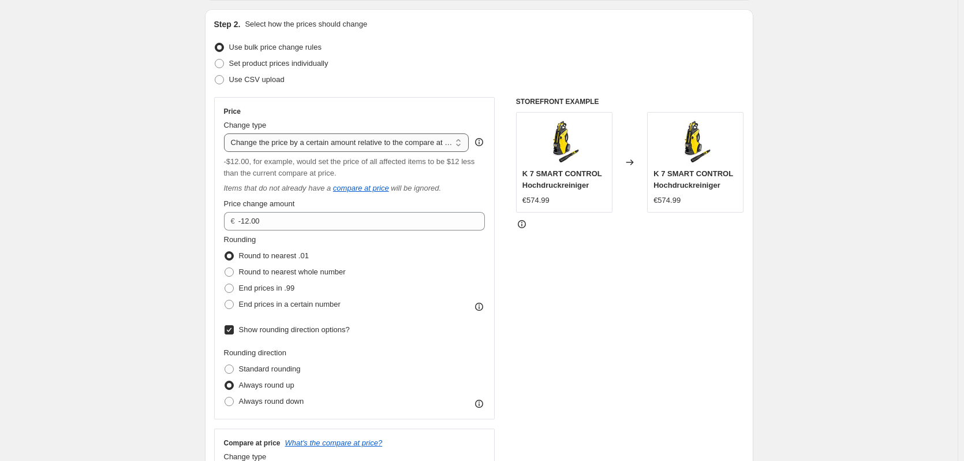
click at [226, 133] on select "Change the price to a certain amount Change the price by a certain amount Chang…" at bounding box center [346, 142] width 245 height 18
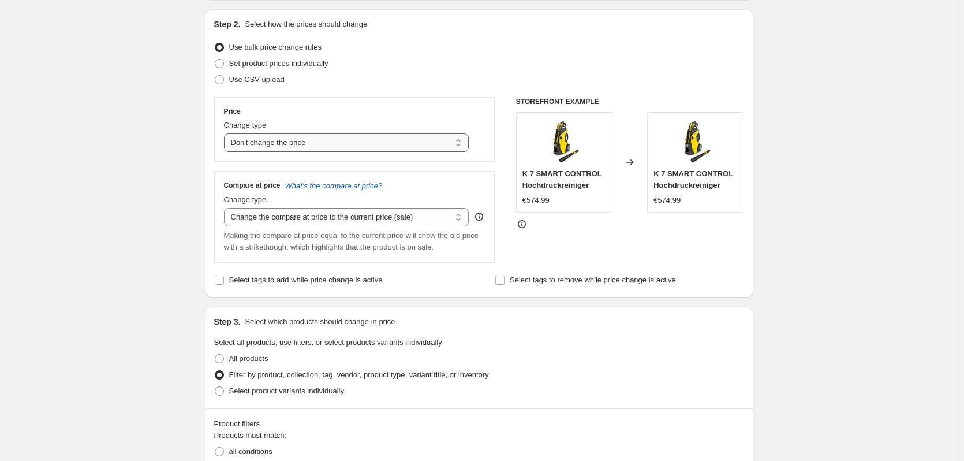
click at [409, 144] on select "Change the price to a certain amount Change the price by a certain amount Chang…" at bounding box center [346, 142] width 245 height 18
click at [775, 293] on div "Create new price [MEDICAL_DATA]. This page is ready Create new price [MEDICAL_D…" at bounding box center [479, 401] width 958 height 1032
click at [309, 143] on select "Change the price to a certain amount Change the price by a certain amount Chang…" at bounding box center [346, 142] width 245 height 18
click at [669, 259] on div "STOREFRONT EXAMPLE K 7 SMART CONTROL Hochdruckreiniger €574.99 Changed to K 7 S…" at bounding box center [630, 180] width 228 height 166
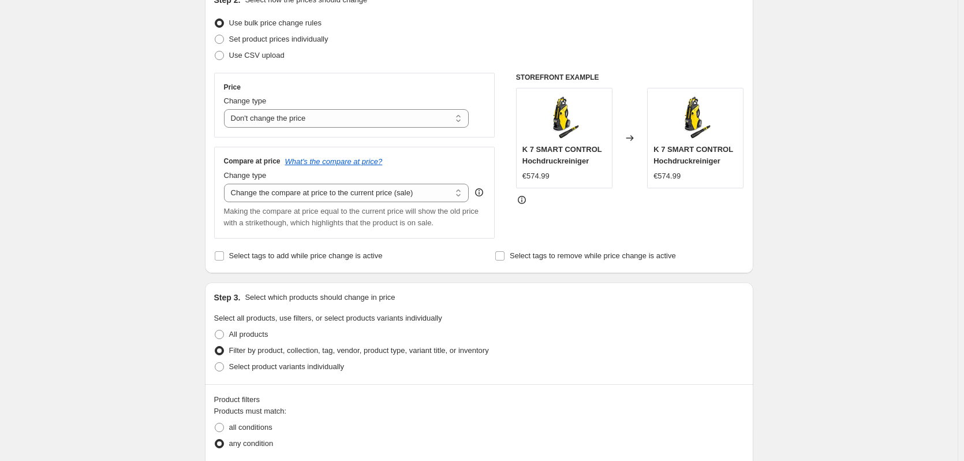
scroll to position [0, 0]
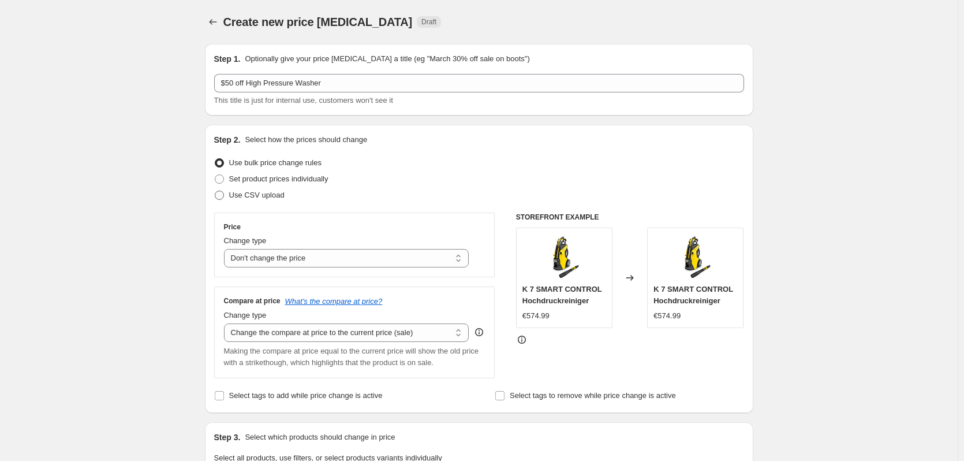
click at [222, 197] on span at bounding box center [219, 195] width 9 height 9
click at [215, 191] on input "Use CSV upload" at bounding box center [215, 191] width 1 height 1
radio input "true"
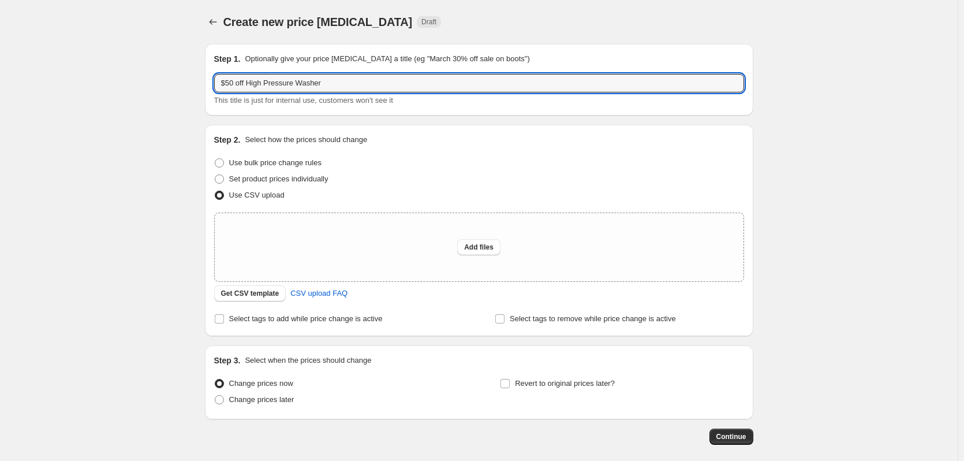
drag, startPoint x: 331, startPoint y: 84, endPoint x: 140, endPoint y: 71, distance: 191.6
click at [140, 71] on div "Create new price [MEDICAL_DATA]. This page is ready Create new price [MEDICAL_D…" at bounding box center [479, 257] width 958 height 515
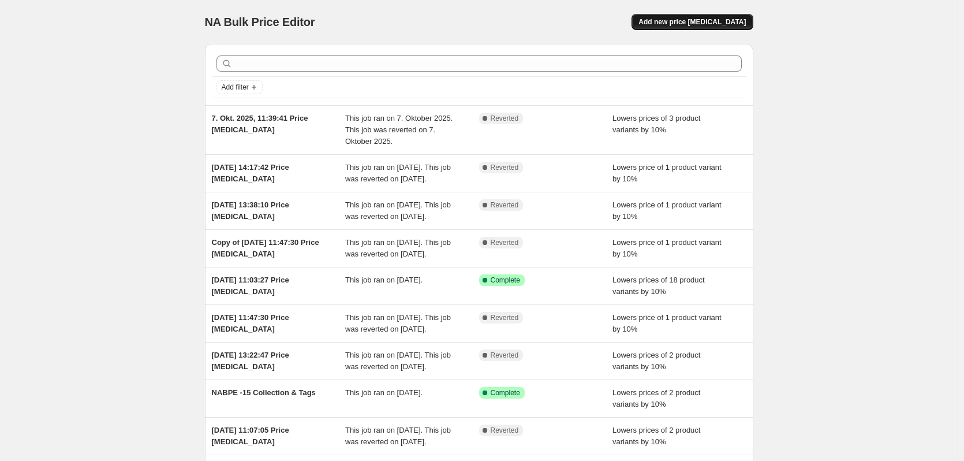
click at [689, 18] on span "Add new price [MEDICAL_DATA]" at bounding box center [692, 21] width 107 height 9
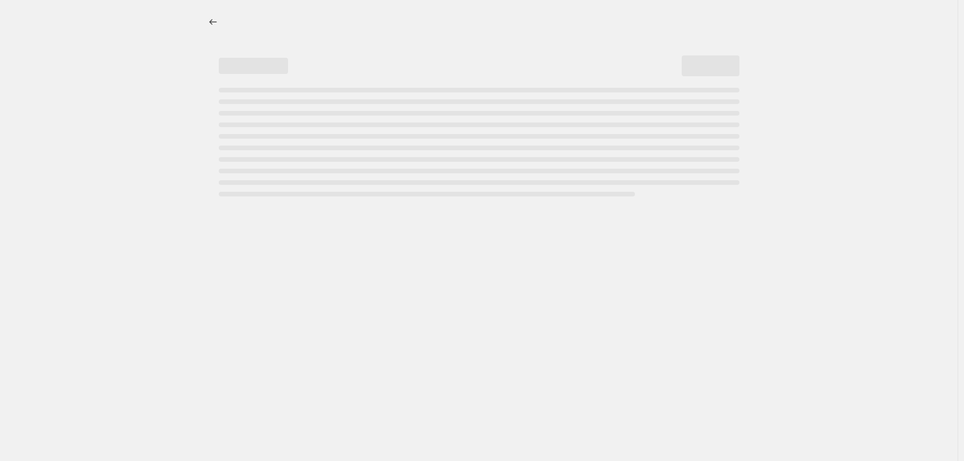
select select "percentage"
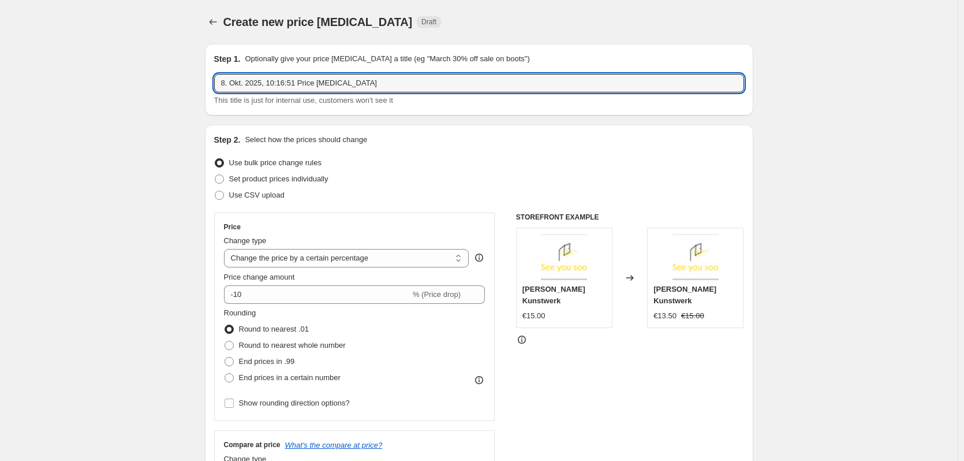
drag, startPoint x: 370, startPoint y: 84, endPoint x: 196, endPoint y: 84, distance: 173.8
type input "Define a title"
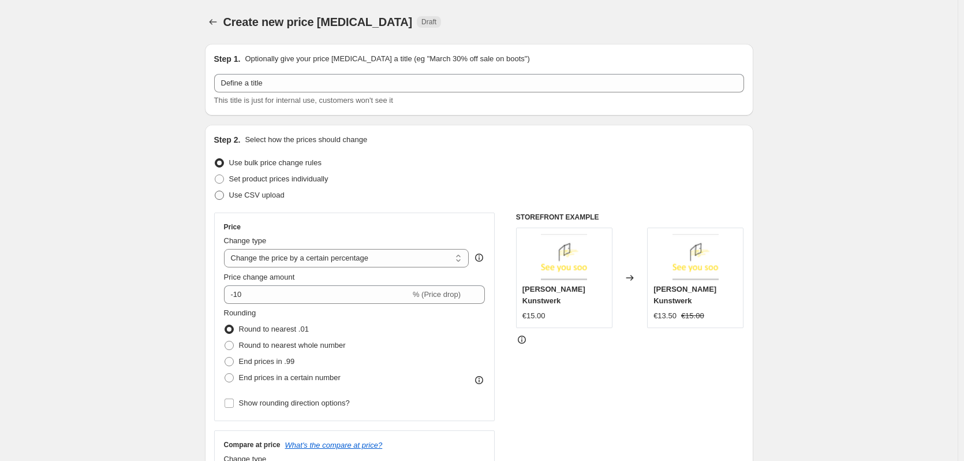
click at [224, 196] on span at bounding box center [219, 195] width 9 height 9
click at [215, 191] on input "Use CSV upload" at bounding box center [215, 191] width 1 height 1
radio input "true"
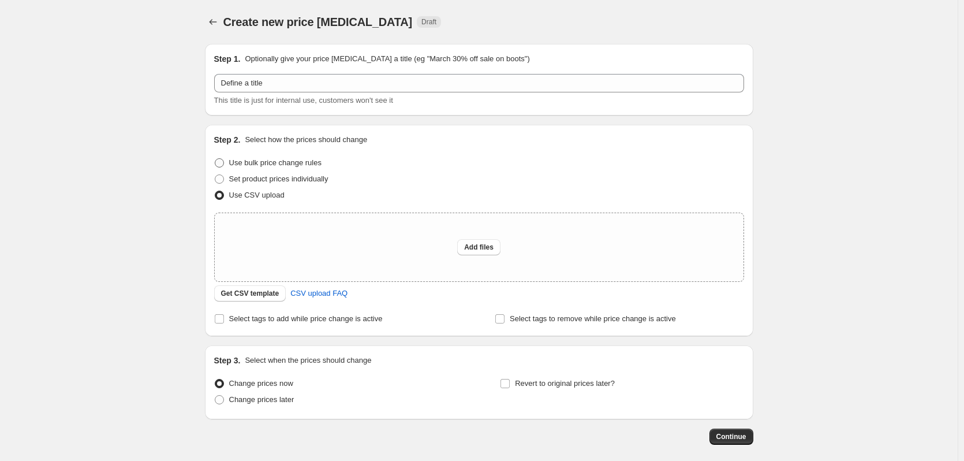
click at [224, 161] on span at bounding box center [219, 162] width 9 height 9
click at [215, 159] on input "Use bulk price change rules" at bounding box center [215, 158] width 1 height 1
radio input "true"
select select "percentage"
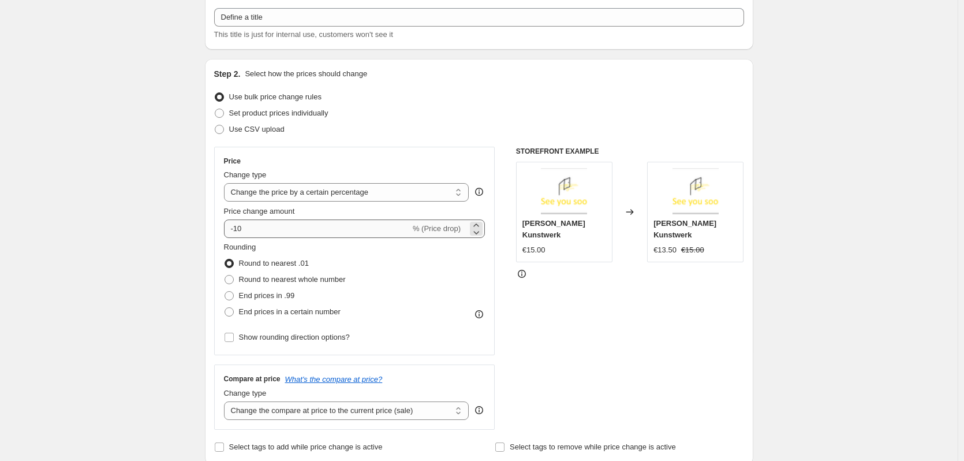
scroll to position [173, 0]
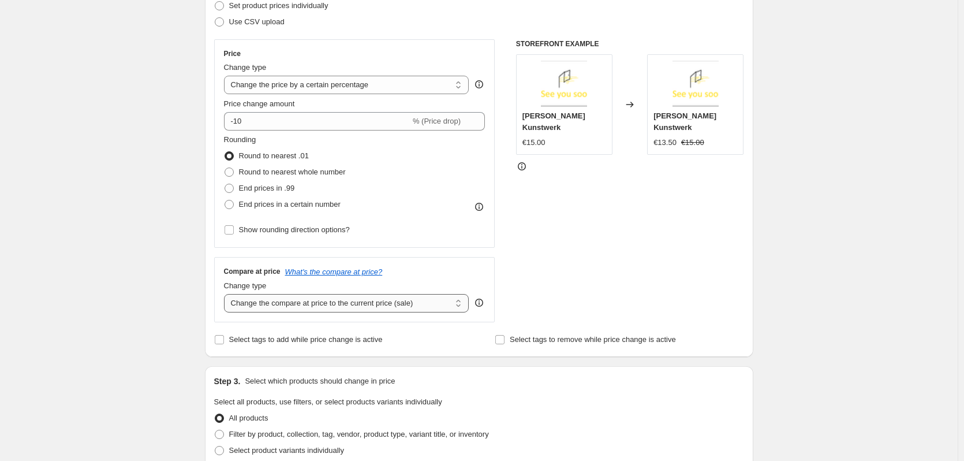
click at [292, 297] on select "Change the compare at price to the current price (sale) Change the compare at p…" at bounding box center [346, 303] width 245 height 18
click at [527, 220] on div "STOREFRONT EXAMPLE [PERSON_NAME] Kunstwerk €15.00 Changed to [PERSON_NAME] Kuns…" at bounding box center [630, 180] width 228 height 283
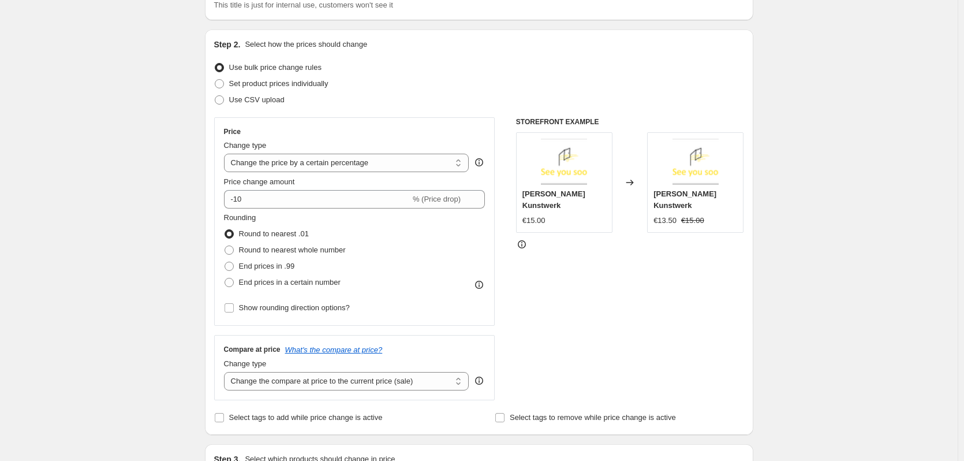
scroll to position [115, 0]
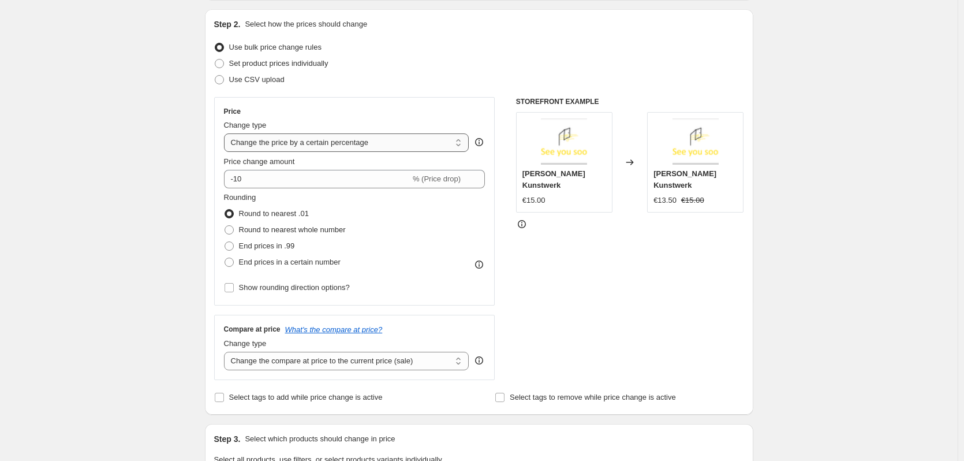
click at [363, 148] on select "Change the price to a certain amount Change the price by a certain amount Chang…" at bounding box center [346, 142] width 245 height 18
click at [539, 263] on div "STOREFRONT EXAMPLE [PERSON_NAME] Kunstwerk €15.00 Changed to [PERSON_NAME] Kuns…" at bounding box center [630, 238] width 228 height 283
click at [234, 289] on input "Show rounding direction options?" at bounding box center [229, 287] width 9 height 9
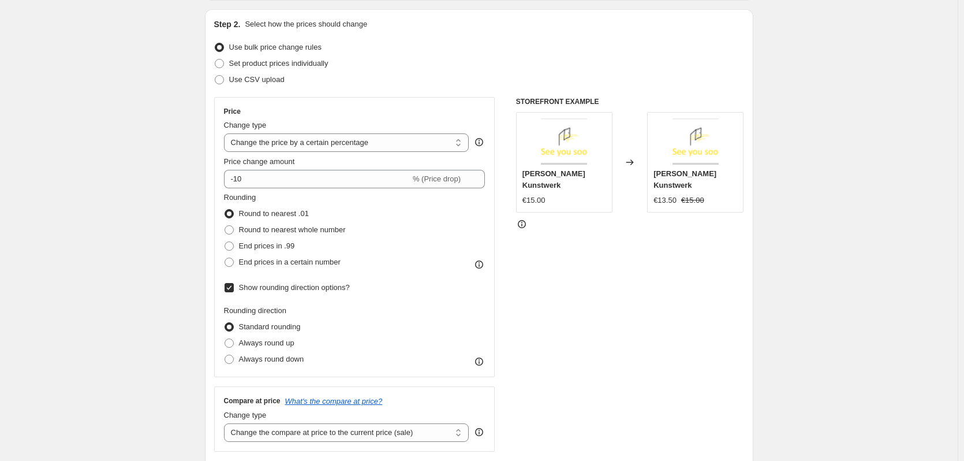
click at [232, 289] on input "Show rounding direction options?" at bounding box center [229, 287] width 9 height 9
checkbox input "false"
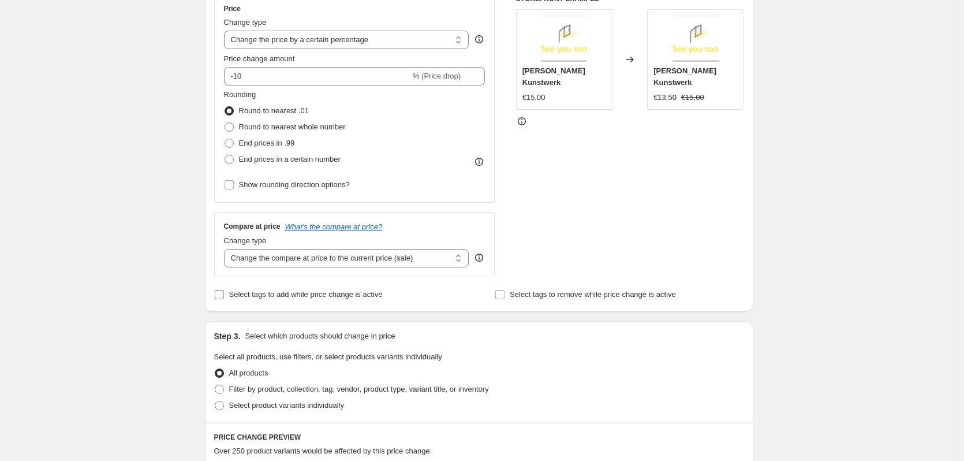
scroll to position [231, 0]
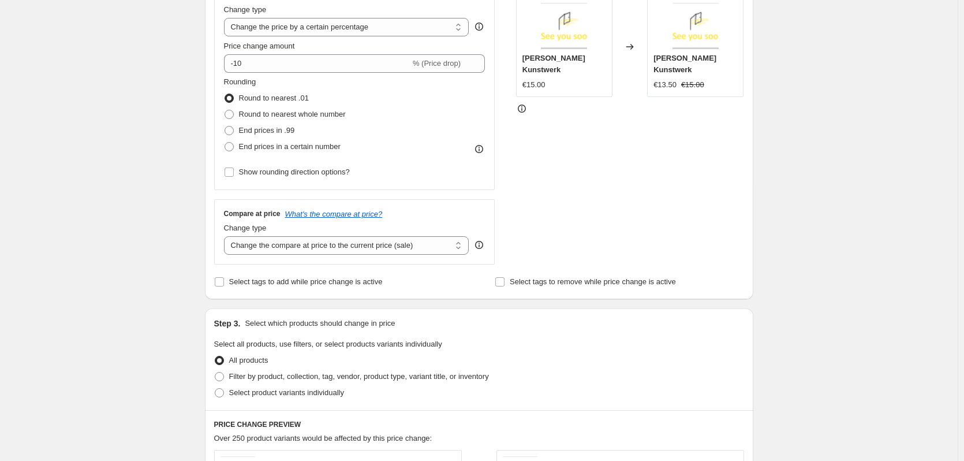
click at [320, 234] on div "Change type" at bounding box center [346, 228] width 245 height 12
click at [315, 243] on select "Change the compare at price to the current price (sale) Change the compare at p…" at bounding box center [346, 245] width 245 height 18
click at [353, 251] on select "Change the compare at price to the current price (sale) Change the compare at p…" at bounding box center [346, 245] width 245 height 18
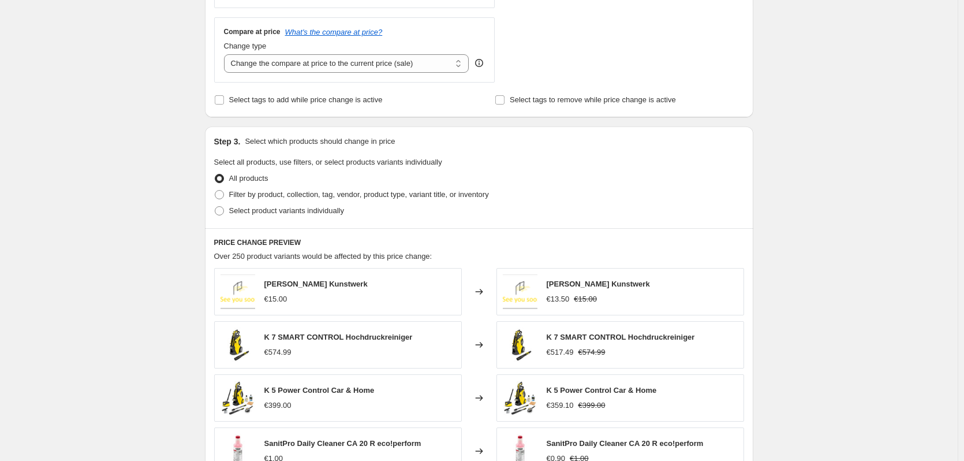
scroll to position [520, 0]
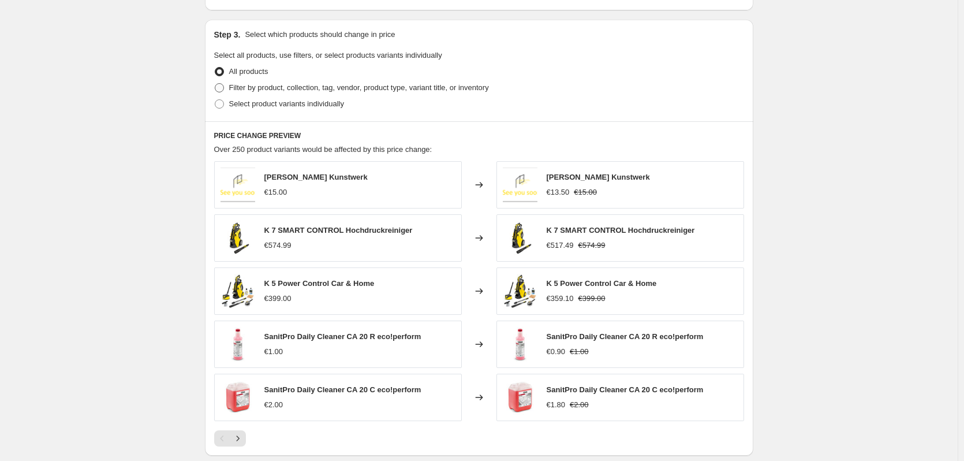
click at [224, 88] on span at bounding box center [219, 87] width 9 height 9
click at [215, 84] on input "Filter by product, collection, tag, vendor, product type, variant title, or inv…" at bounding box center [215, 83] width 1 height 1
radio input "true"
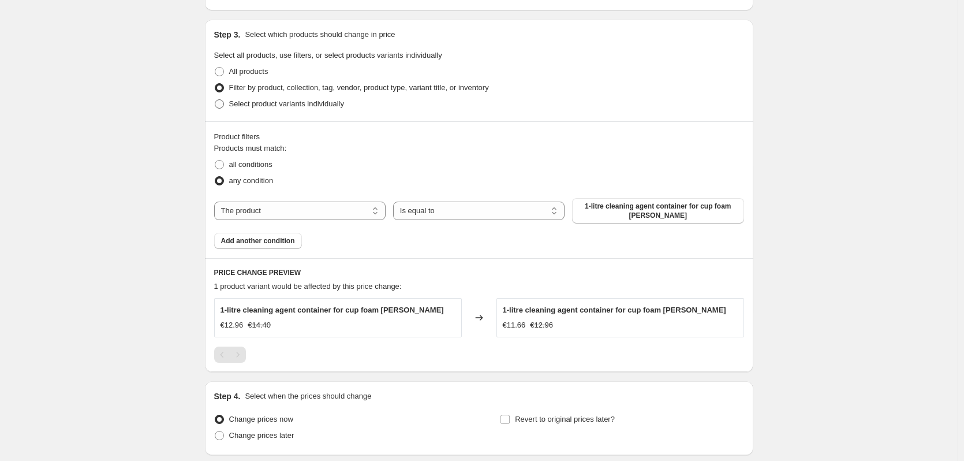
click at [221, 103] on span at bounding box center [219, 103] width 9 height 9
click at [215, 100] on input "Select product variants individually" at bounding box center [215, 99] width 1 height 1
radio input "true"
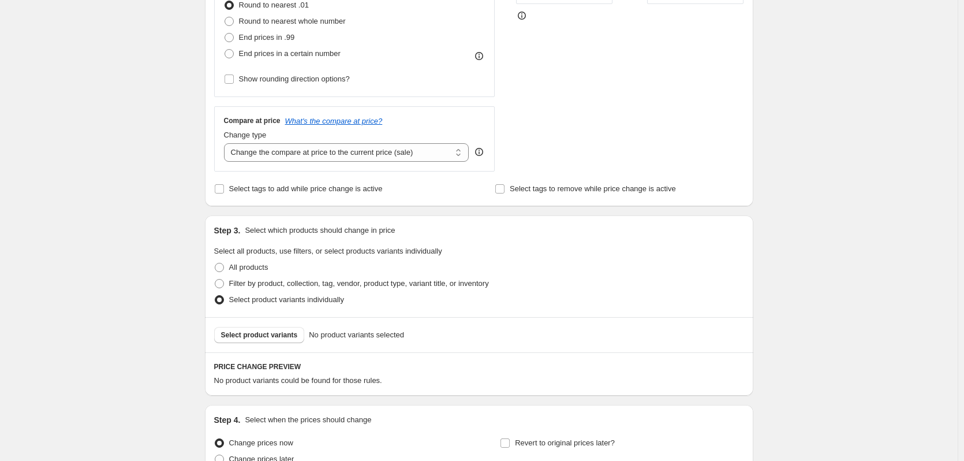
scroll to position [323, 0]
click at [222, 263] on span at bounding box center [219, 268] width 10 height 10
click at [215, 264] on input "All products" at bounding box center [215, 264] width 1 height 1
radio input "true"
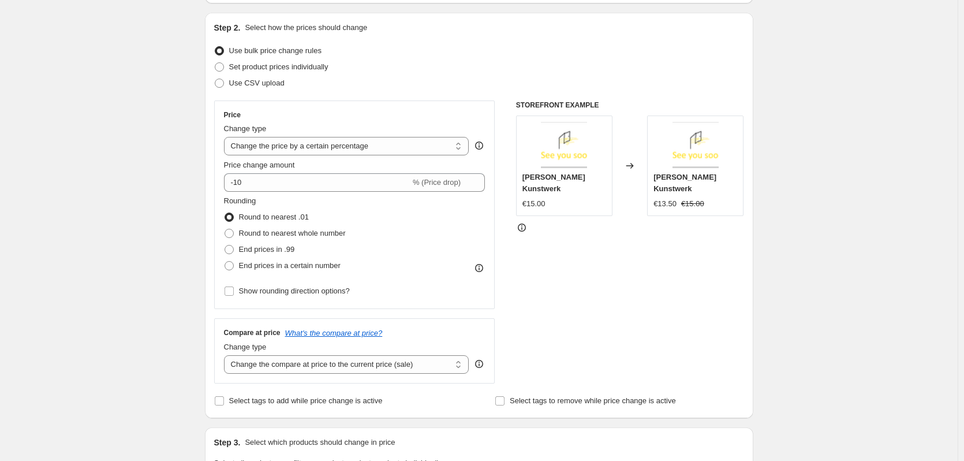
scroll to position [92, 0]
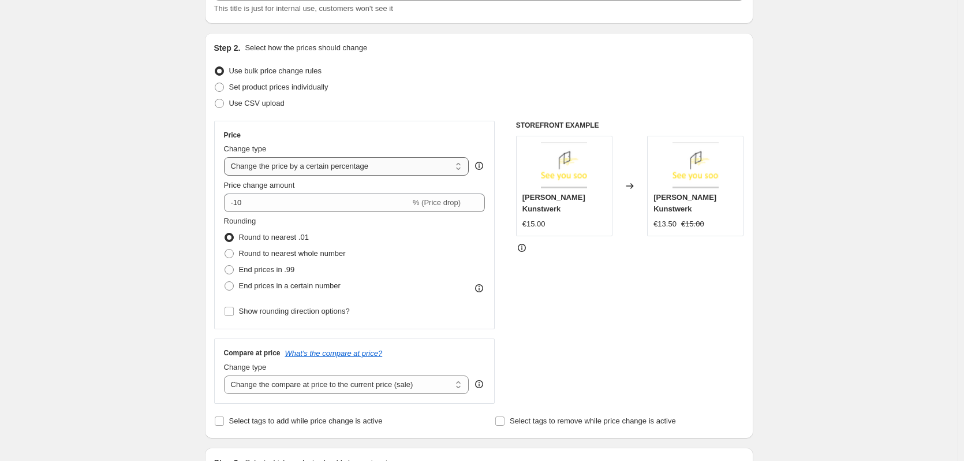
click at [296, 171] on select "Change the price to a certain amount Change the price by a certain amount Chang…" at bounding box center [346, 166] width 245 height 18
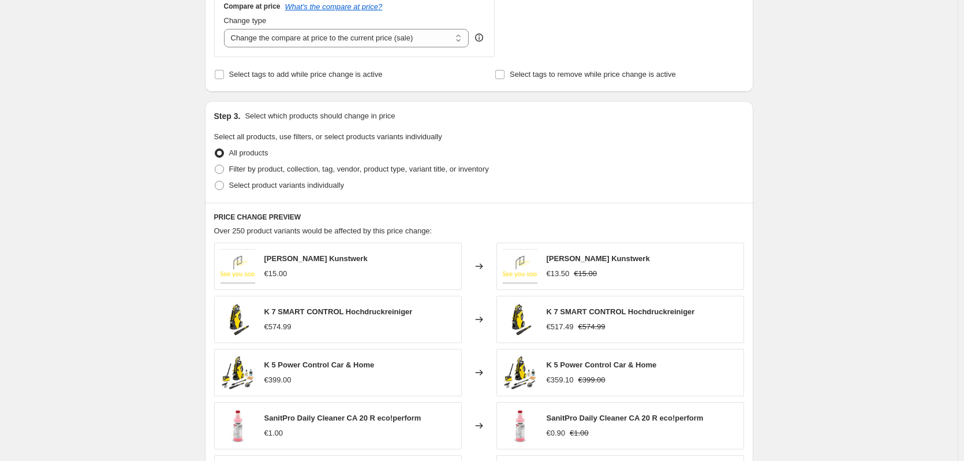
scroll to position [348, 0]
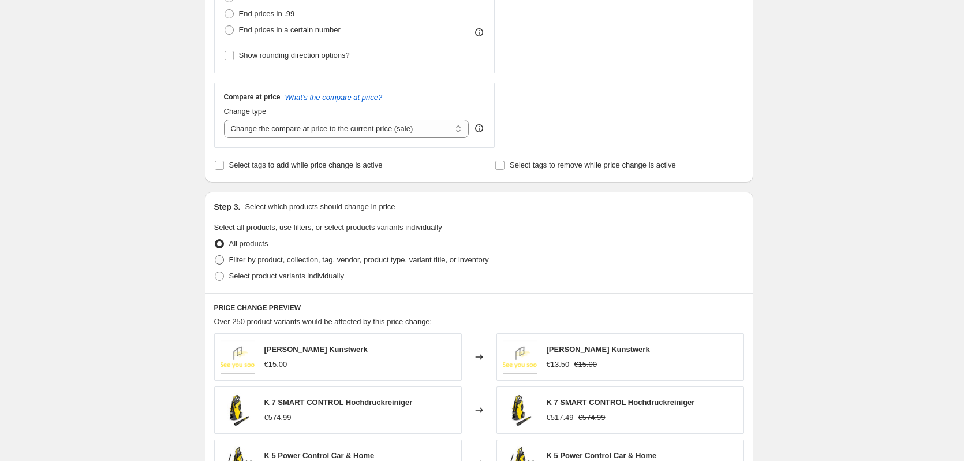
click at [222, 264] on span at bounding box center [219, 260] width 10 height 10
click at [215, 256] on input "Filter by product, collection, tag, vendor, product type, variant title, or inv…" at bounding box center [215, 255] width 1 height 1
radio input "true"
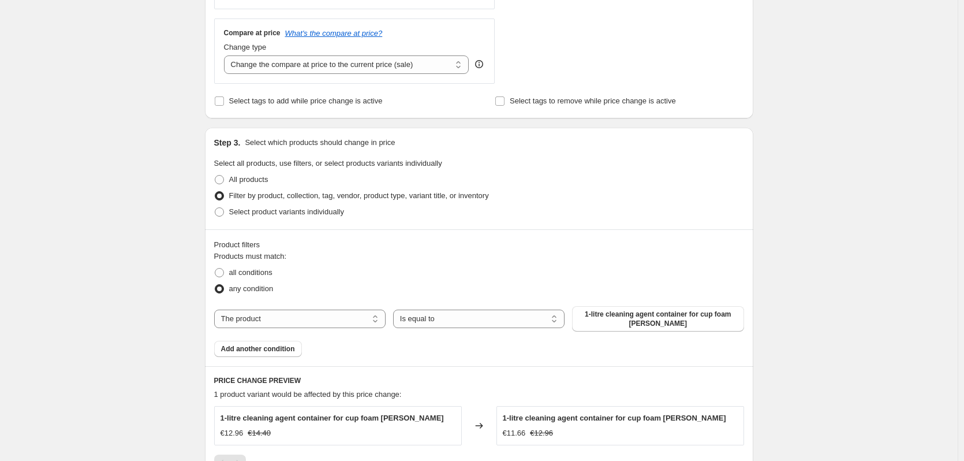
scroll to position [463, 0]
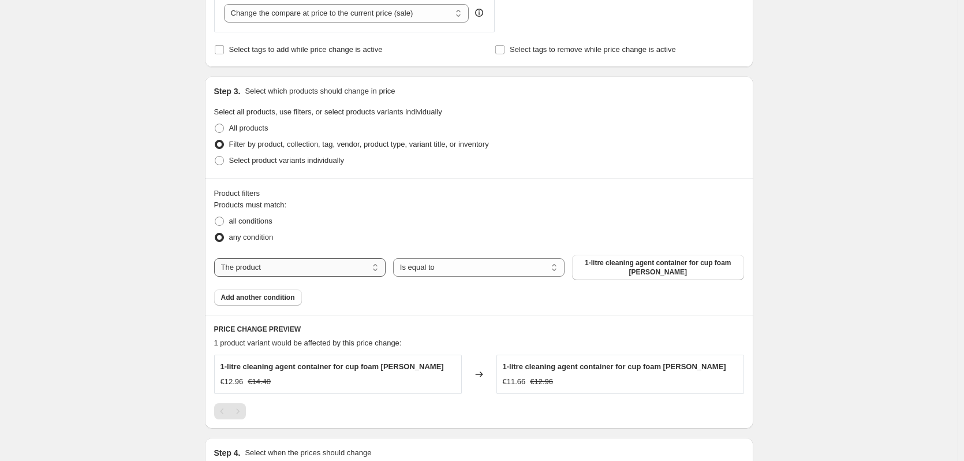
drag, startPoint x: 305, startPoint y: 265, endPoint x: 315, endPoint y: 264, distance: 9.8
click at [305, 265] on select "The product The product's collection The product's tag The product's vendor The…" at bounding box center [299, 267] width 171 height 18
click at [448, 322] on div "PRICE CHANGE PREVIEW 1 product variant would be affected by this price change: …" at bounding box center [479, 372] width 549 height 114
click at [314, 263] on select "The product The product's collection The product's tag The product's vendor The…" at bounding box center [299, 267] width 171 height 18
click at [274, 271] on select "The product The product's collection The product's tag The product's vendor The…" at bounding box center [299, 267] width 171 height 18
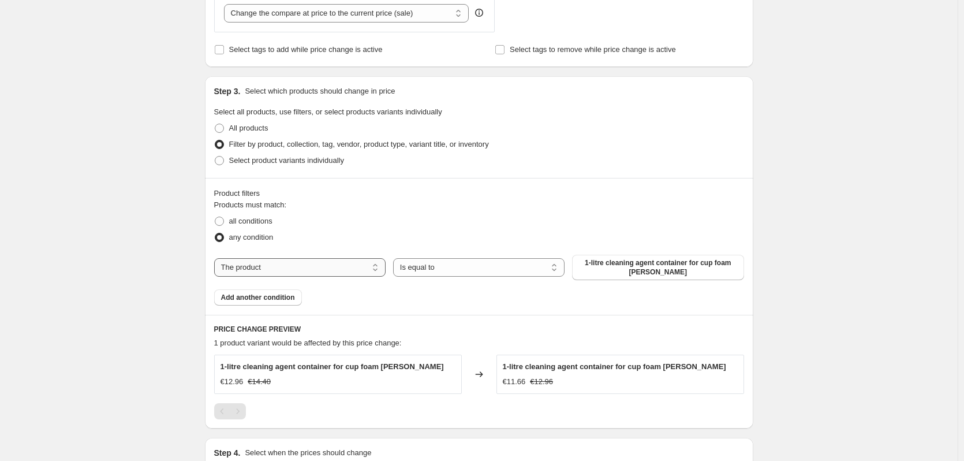
select select "vendor"
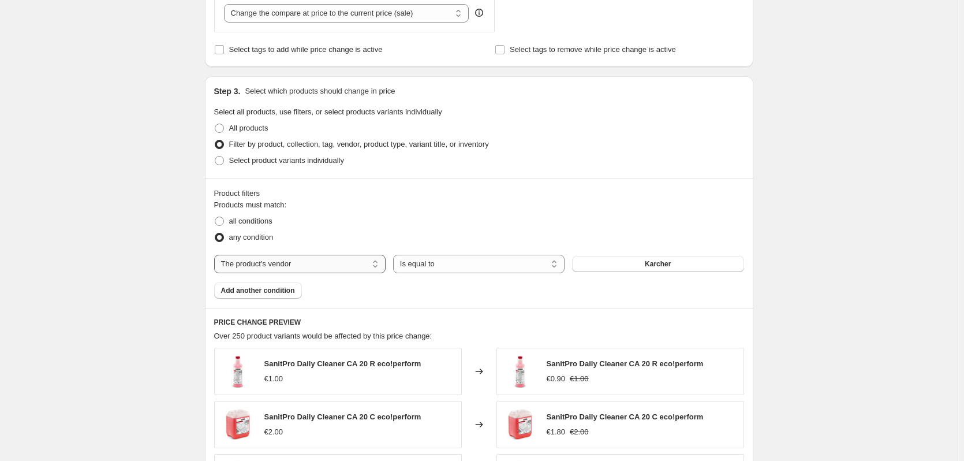
click at [329, 263] on select "The product The product's collection The product's tag The product's vendor The…" at bounding box center [299, 264] width 171 height 18
click at [463, 285] on div "Products must match: all conditions any condition The product The product's col…" at bounding box center [479, 248] width 530 height 99
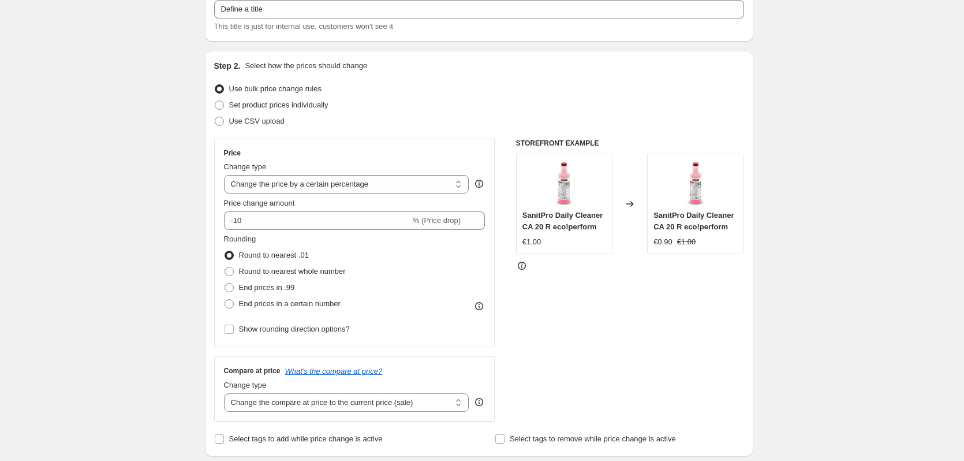
scroll to position [73, 0]
click at [220, 105] on span at bounding box center [219, 105] width 9 height 9
click at [215, 102] on input "Set product prices individually" at bounding box center [215, 101] width 1 height 1
radio input "true"
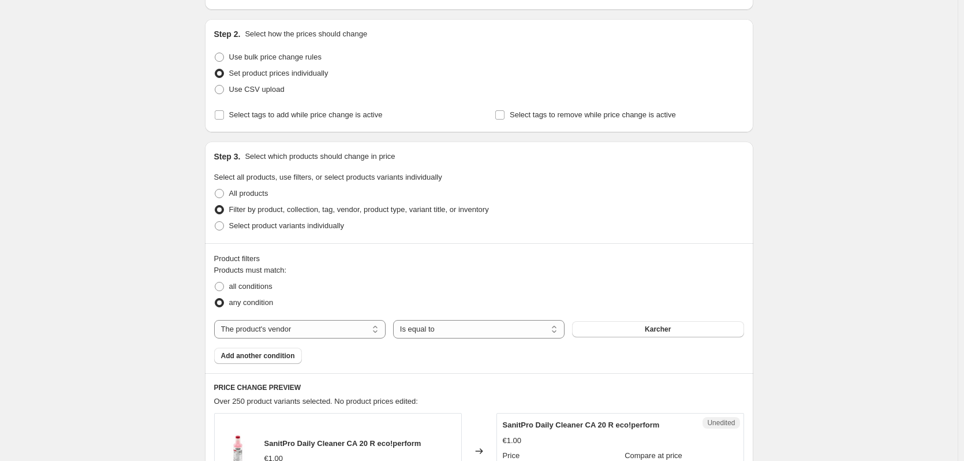
scroll to position [115, 0]
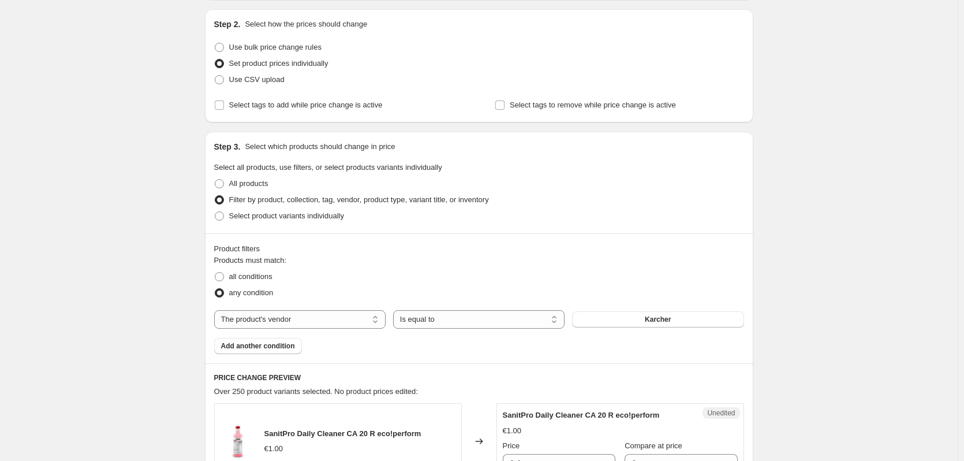
click at [216, 104] on div "Step 2. Select how the prices should change Use bulk price change rules Set pro…" at bounding box center [479, 65] width 549 height 113
click at [221, 103] on input "Select tags to add while price change is active" at bounding box center [219, 104] width 9 height 9
checkbox input "true"
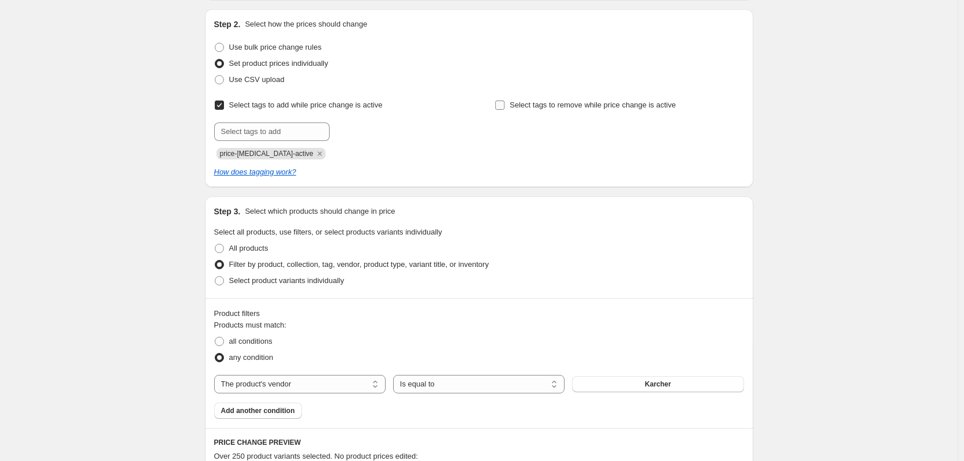
click at [509, 106] on label "Select tags to remove while price change is active" at bounding box center [585, 105] width 181 height 16
click at [505, 106] on input "Select tags to remove while price change is active" at bounding box center [499, 104] width 9 height 9
checkbox input "true"
click at [232, 104] on span "Select tags to add while price change is active" at bounding box center [306, 104] width 154 height 9
click at [224, 104] on input "Select tags to add while price change is active" at bounding box center [219, 104] width 9 height 9
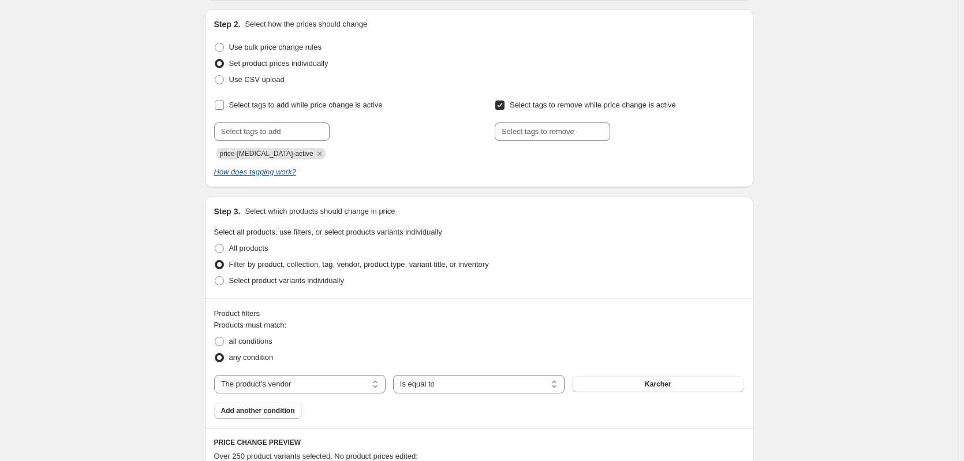
checkbox input "false"
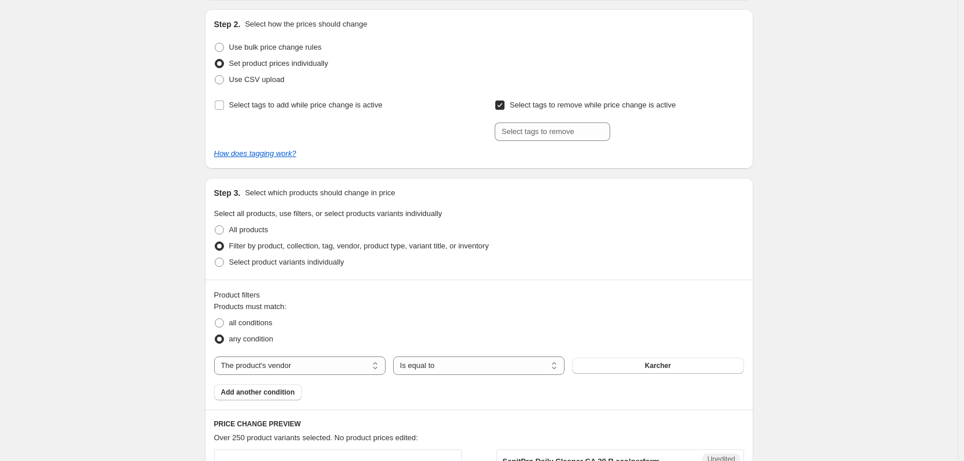
click at [500, 108] on input "Select tags to remove while price change is active" at bounding box center [499, 104] width 9 height 9
checkbox input "false"
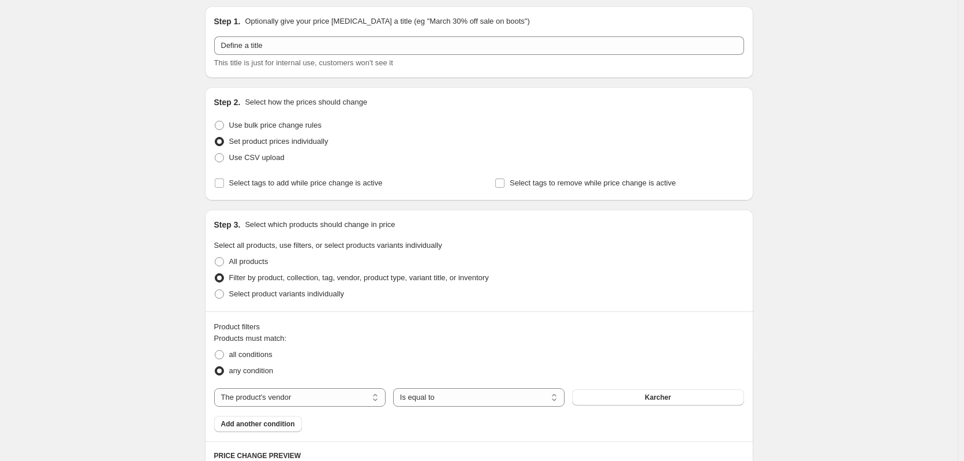
scroll to position [0, 0]
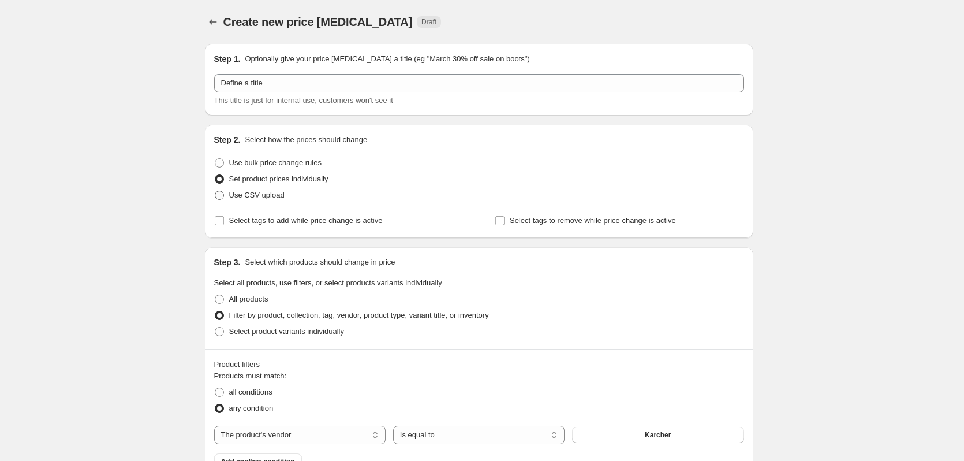
click at [223, 195] on span at bounding box center [219, 195] width 9 height 9
click at [215, 191] on input "Use CSV upload" at bounding box center [215, 191] width 1 height 1
radio input "true"
